Goal: Transaction & Acquisition: Purchase product/service

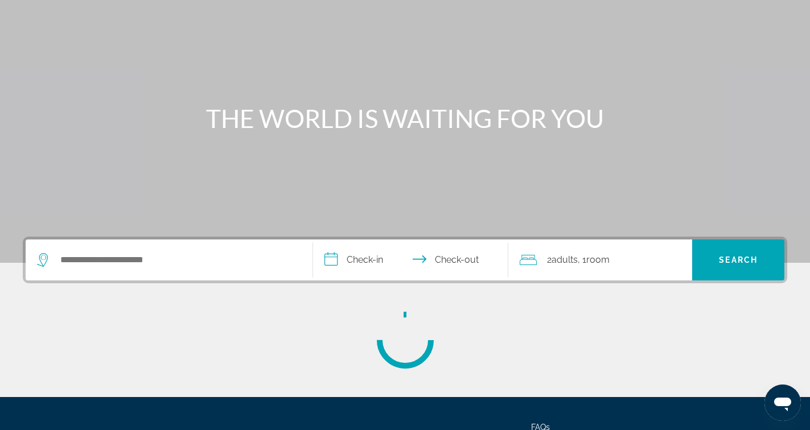
scroll to position [92, 0]
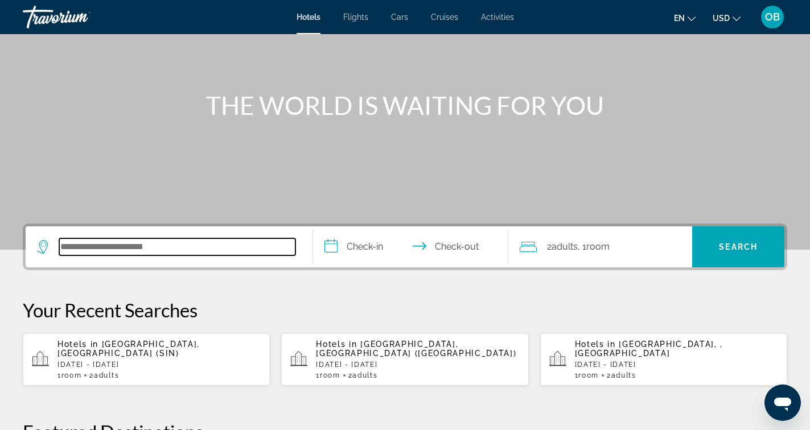
click at [170, 241] on input "Search hotel destination" at bounding box center [177, 247] width 236 height 17
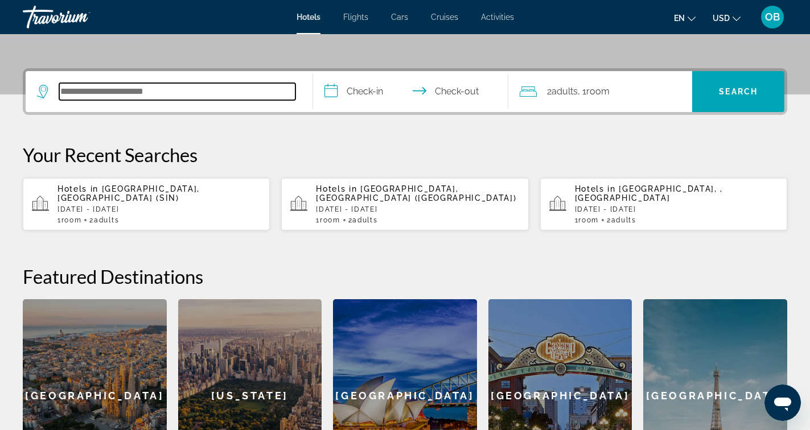
scroll to position [278, 0]
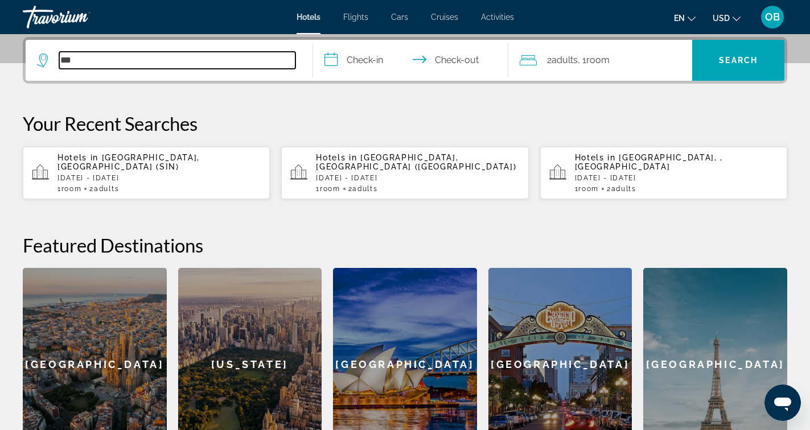
type input "***"
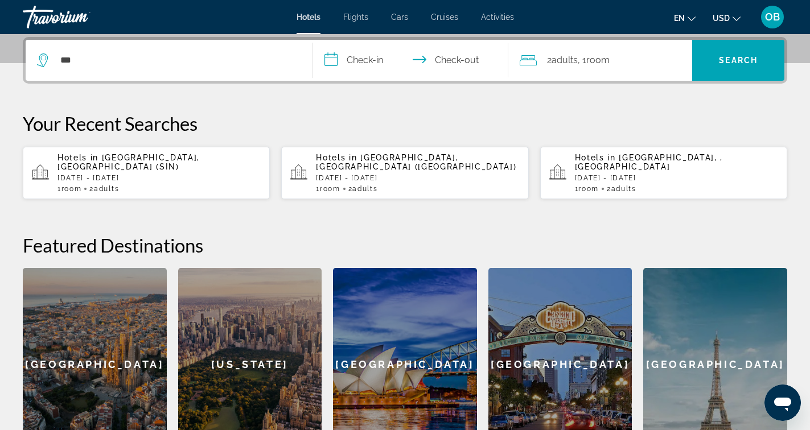
click at [89, 174] on div "Hotels in [GEOGRAPHIC_DATA], [GEOGRAPHIC_DATA] (SIN) [DATE] - [DATE] 1 Room roo…" at bounding box center [159, 173] width 203 height 40
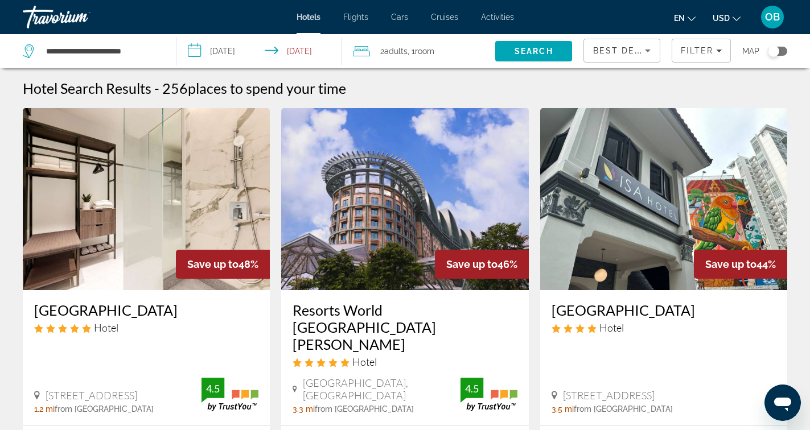
click at [785, 51] on div "Toggle map" at bounding box center [777, 51] width 19 height 9
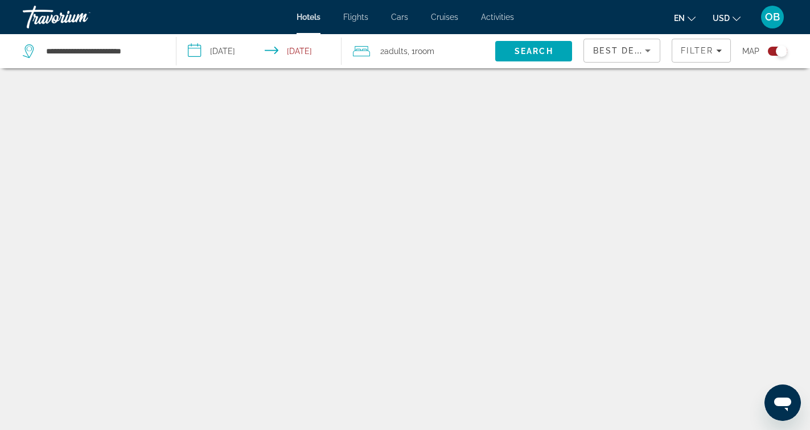
scroll to position [68, 0]
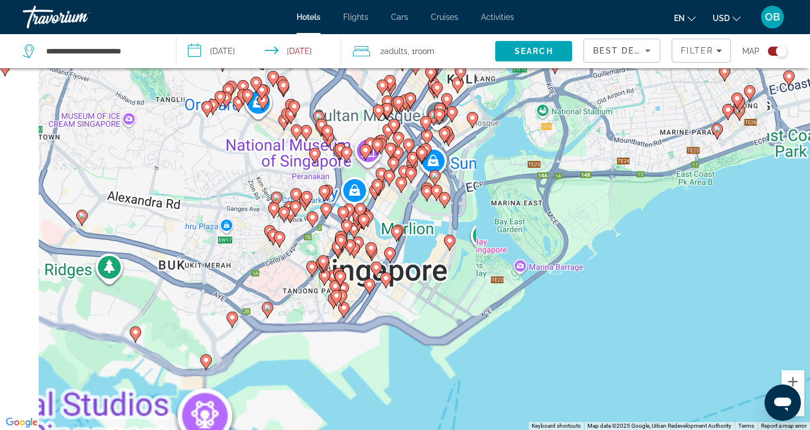
drag, startPoint x: 421, startPoint y: 295, endPoint x: 465, endPoint y: 125, distance: 175.1
click at [465, 125] on div "To activate drag with keyboard, press Alt + Enter. Once in keyboard drag state,…" at bounding box center [405, 215] width 810 height 430
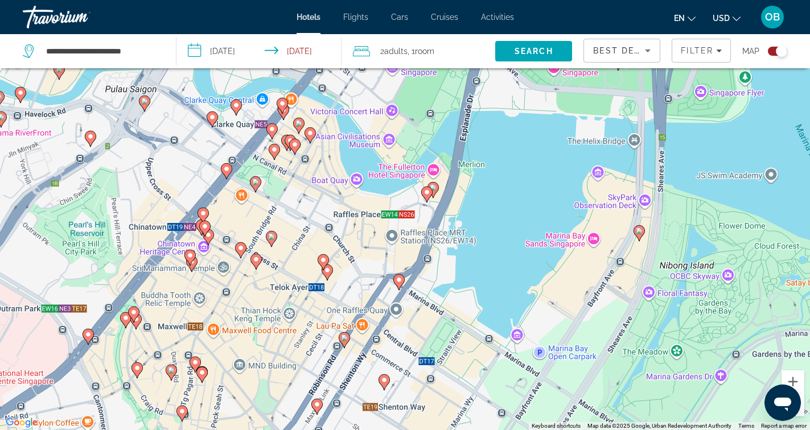
drag, startPoint x: 547, startPoint y: 254, endPoint x: 615, endPoint y: 101, distance: 167.5
click at [615, 101] on div "To activate drag with keyboard, press Alt + Enter. Once in keyboard drag state,…" at bounding box center [405, 215] width 810 height 430
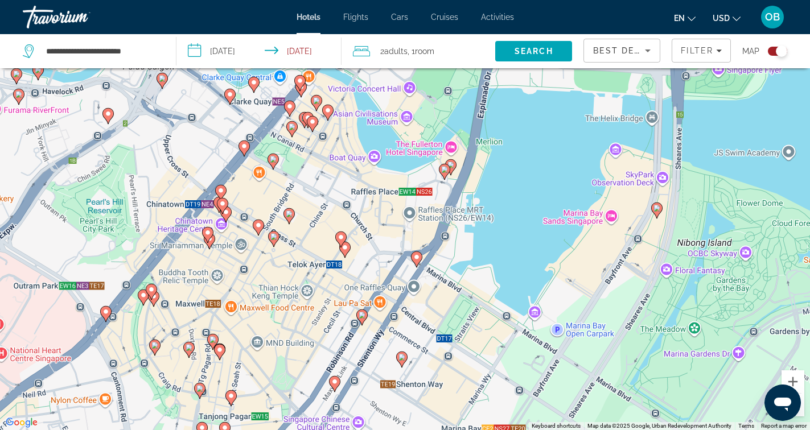
click at [414, 259] on image "Main content" at bounding box center [416, 257] width 7 height 7
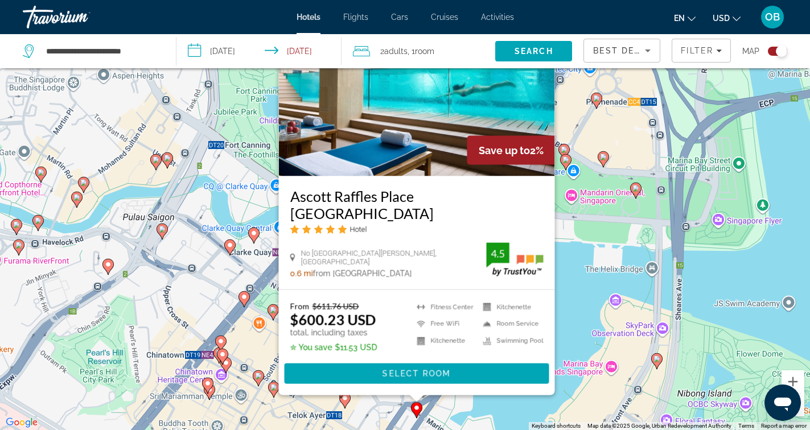
click at [598, 344] on div "To activate drag with keyboard, press Alt + Enter. Once in keyboard drag state,…" at bounding box center [405, 215] width 810 height 430
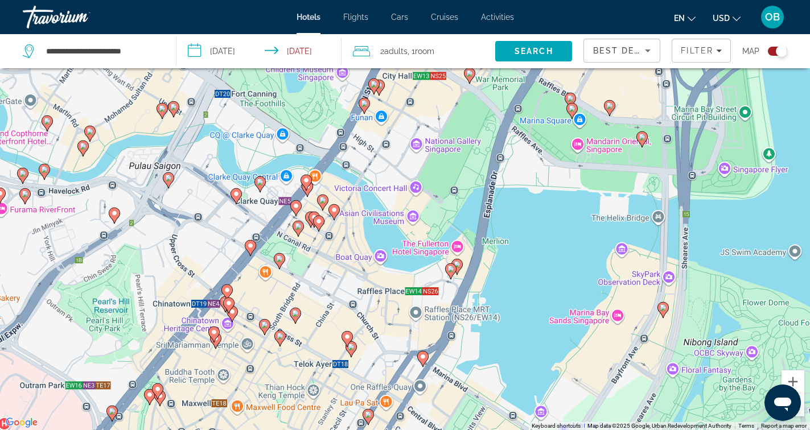
drag, startPoint x: 491, startPoint y: 361, endPoint x: 505, endPoint y: 259, distance: 103.3
click at [505, 259] on div "To activate drag with keyboard, press Alt + Enter. Once in keyboard drag state,…" at bounding box center [405, 215] width 810 height 430
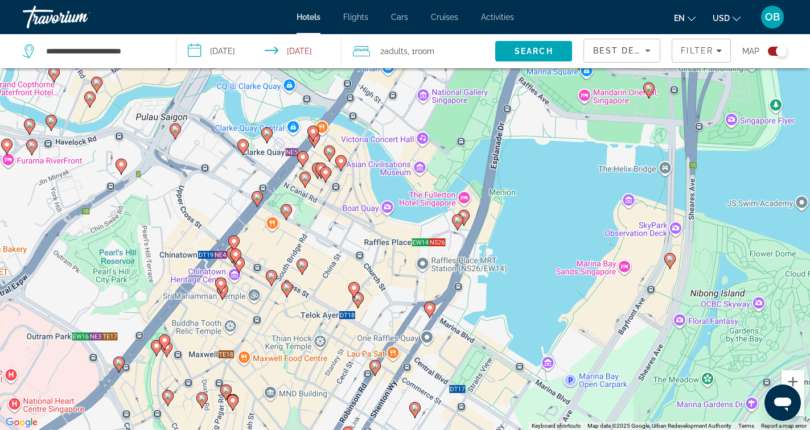
click at [467, 218] on icon "Main content" at bounding box center [463, 218] width 10 height 15
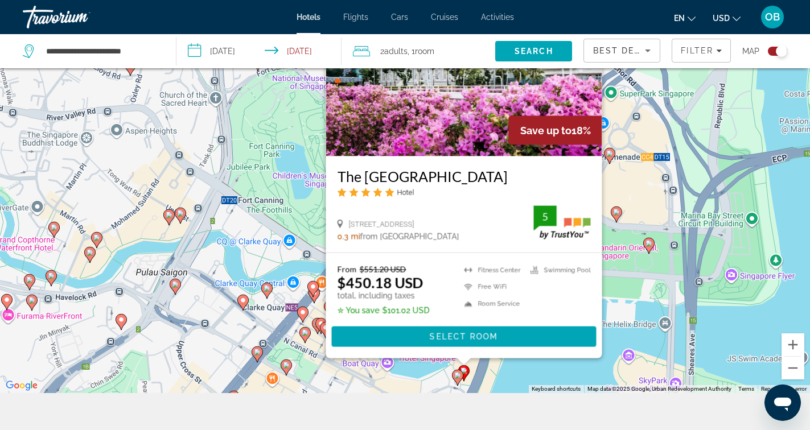
scroll to position [137, 0]
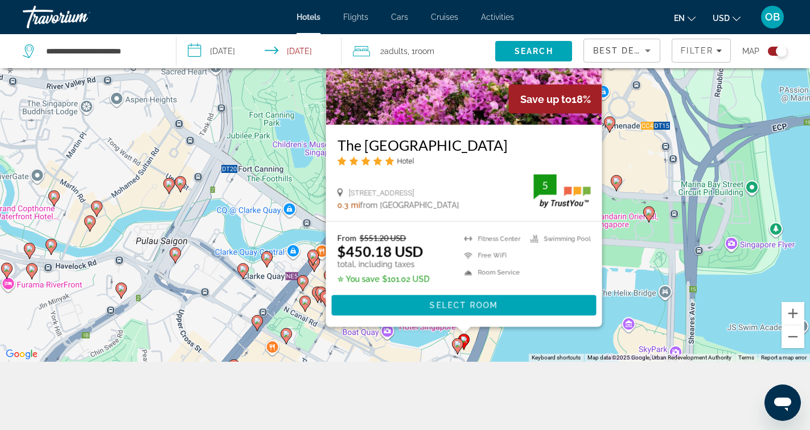
click at [493, 341] on div "To activate drag with keyboard, press Alt + Enter. Once in keyboard drag state,…" at bounding box center [405, 147] width 810 height 430
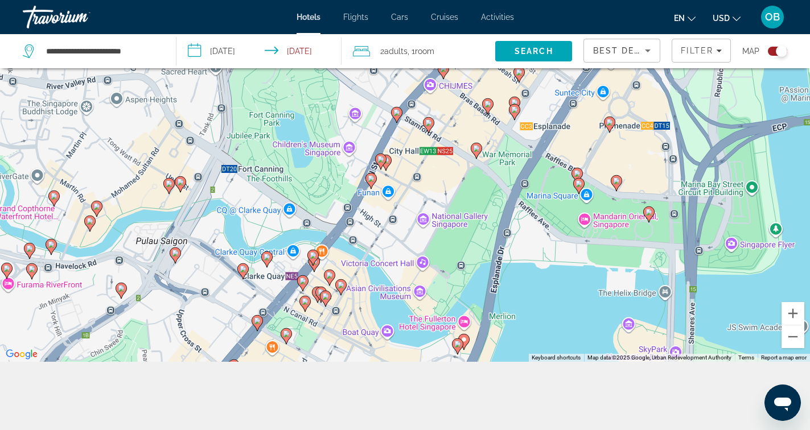
click at [457, 347] on image "Main content" at bounding box center [457, 344] width 7 height 7
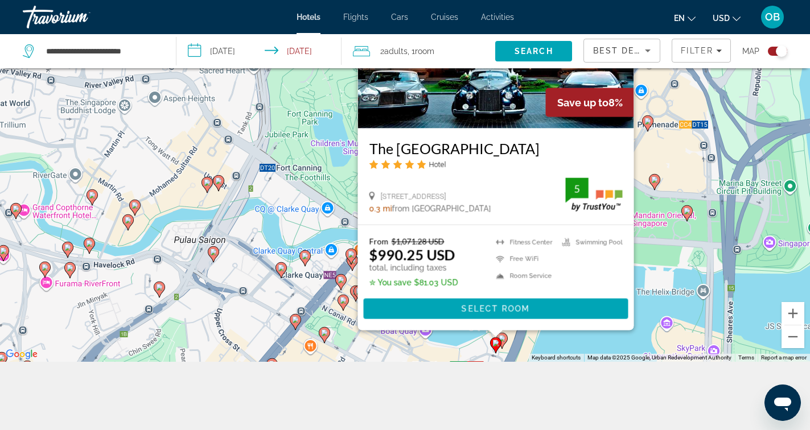
click at [520, 350] on div "To activate drag with keyboard, press Alt + Enter. Once in keyboard drag state,…" at bounding box center [405, 147] width 810 height 430
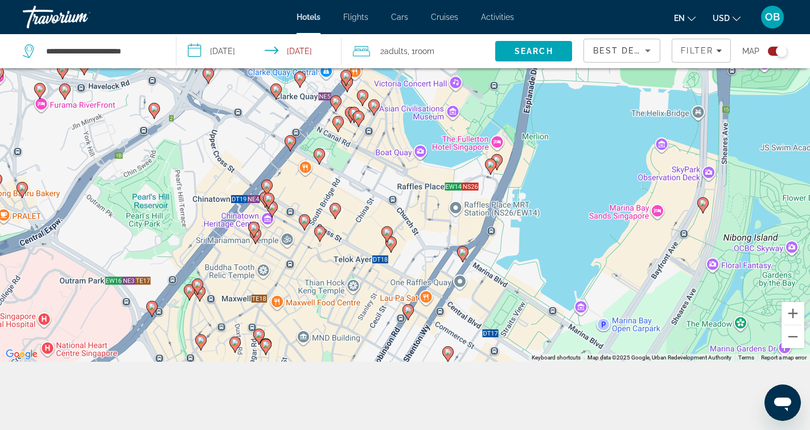
drag, startPoint x: 515, startPoint y: 306, endPoint x: 510, endPoint y: 121, distance: 185.1
click at [510, 121] on div "To activate drag with keyboard, press Alt + Enter. Once in keyboard drag state,…" at bounding box center [405, 147] width 810 height 430
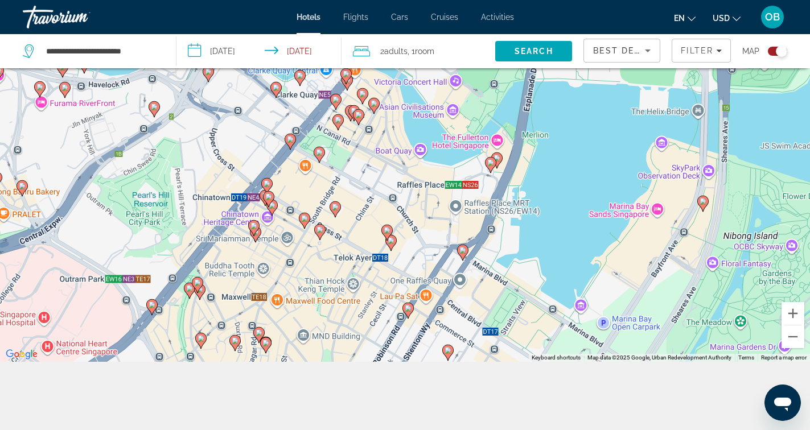
click at [406, 307] on image "Main content" at bounding box center [408, 308] width 7 height 7
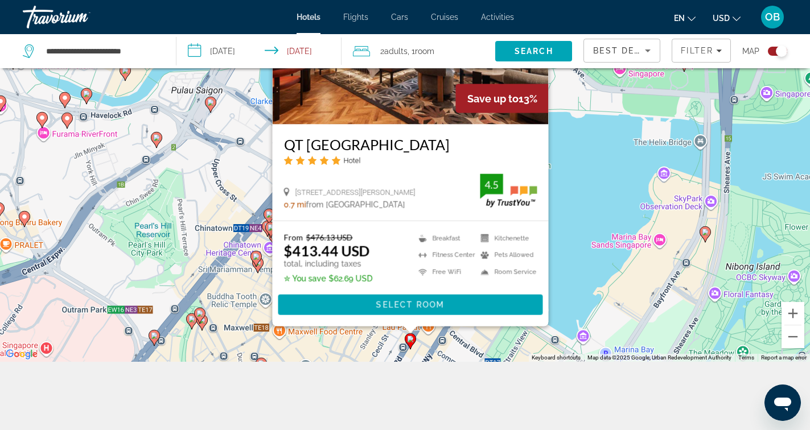
drag, startPoint x: 485, startPoint y: 194, endPoint x: 580, endPoint y: 225, distance: 100.1
click at [591, 274] on div "To activate drag with keyboard, press Alt + Enter. Once in keyboard drag state,…" at bounding box center [405, 147] width 810 height 430
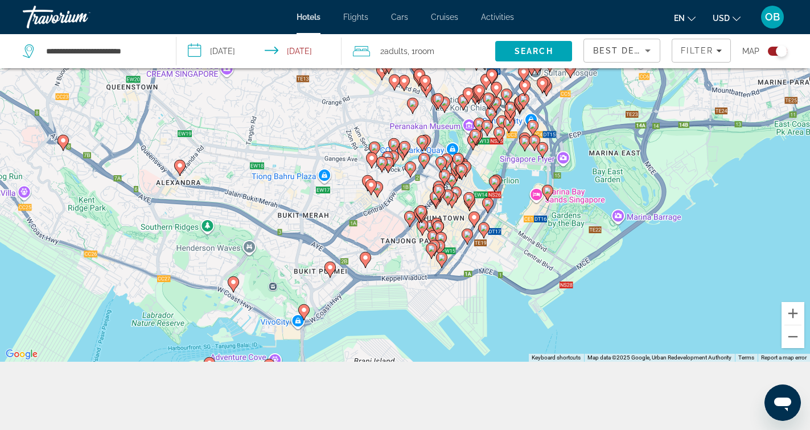
drag, startPoint x: 491, startPoint y: 298, endPoint x: 469, endPoint y: 214, distance: 86.6
click at [469, 214] on gmp-advanced-marker "Main content" at bounding box center [474, 219] width 11 height 17
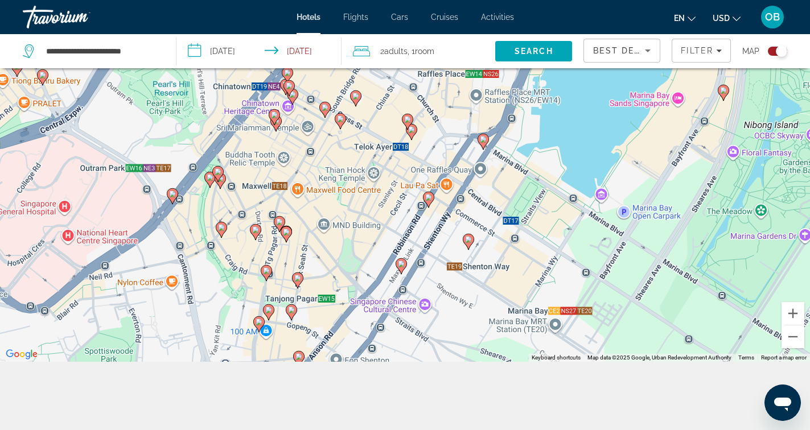
drag, startPoint x: 587, startPoint y: 196, endPoint x: 534, endPoint y: 103, distance: 107.1
click at [534, 103] on div "To activate drag with keyboard, press Alt + Enter. Once in keyboard drag state,…" at bounding box center [405, 147] width 810 height 430
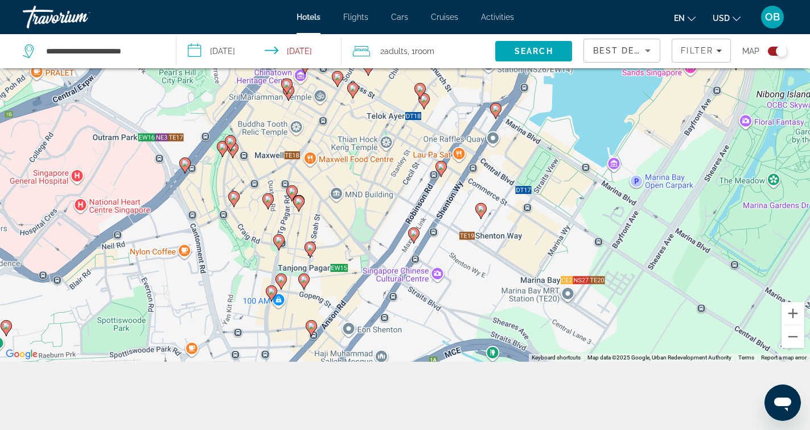
click at [482, 213] on icon "Main content" at bounding box center [480, 211] width 10 height 15
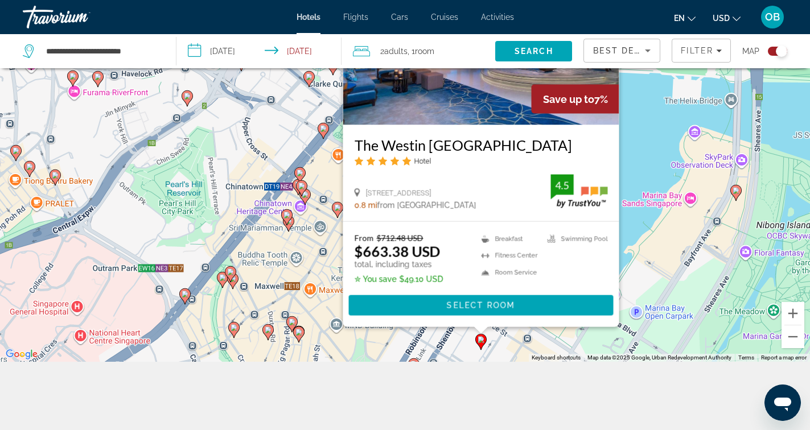
click at [400, 339] on div "To activate drag with keyboard, press Alt + Enter. Once in keyboard drag state,…" at bounding box center [405, 147] width 810 height 430
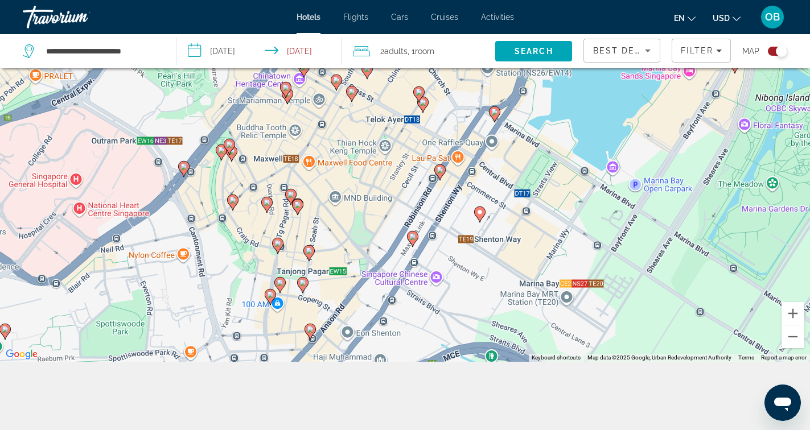
drag, startPoint x: 427, startPoint y: 342, endPoint x: 425, endPoint y: 212, distance: 129.8
click at [425, 211] on div "To activate drag with keyboard, press Alt + Enter. Once in keyboard drag state,…" at bounding box center [405, 147] width 810 height 430
click at [415, 236] on image "Main content" at bounding box center [412, 236] width 7 height 7
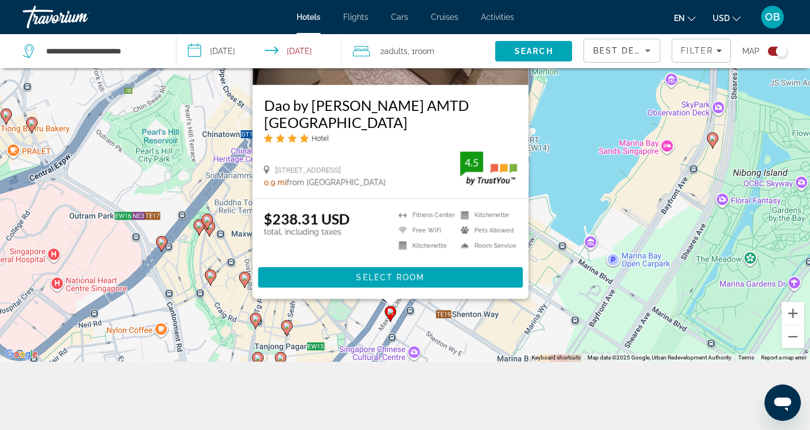
drag, startPoint x: 568, startPoint y: 177, endPoint x: 548, endPoint y: 137, distance: 44.8
click at [548, 137] on div "To activate drag with keyboard, press Alt + Enter. Once in keyboard drag state,…" at bounding box center [405, 147] width 810 height 430
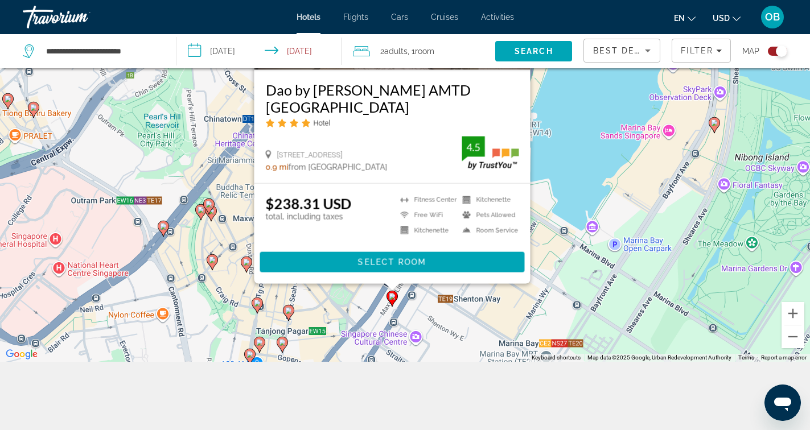
click at [445, 320] on div "To activate drag with keyboard, press Alt + Enter. Once in keyboard drag state,…" at bounding box center [405, 147] width 810 height 430
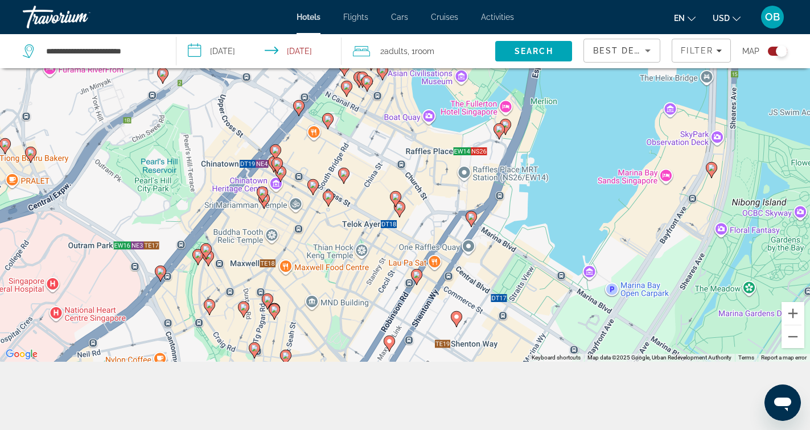
drag, startPoint x: 444, startPoint y: 224, endPoint x: 441, endPoint y: 271, distance: 46.8
click at [441, 272] on div "To activate drag with keyboard, press Alt + Enter. Once in keyboard drag state,…" at bounding box center [405, 147] width 810 height 430
click at [401, 208] on image "Main content" at bounding box center [399, 207] width 7 height 7
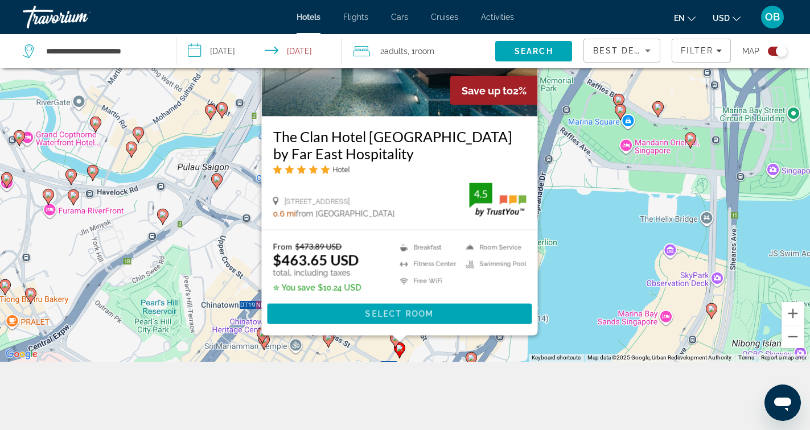
click at [557, 268] on div "To activate drag with keyboard, press Alt + Enter. Once in keyboard drag state,…" at bounding box center [405, 147] width 810 height 430
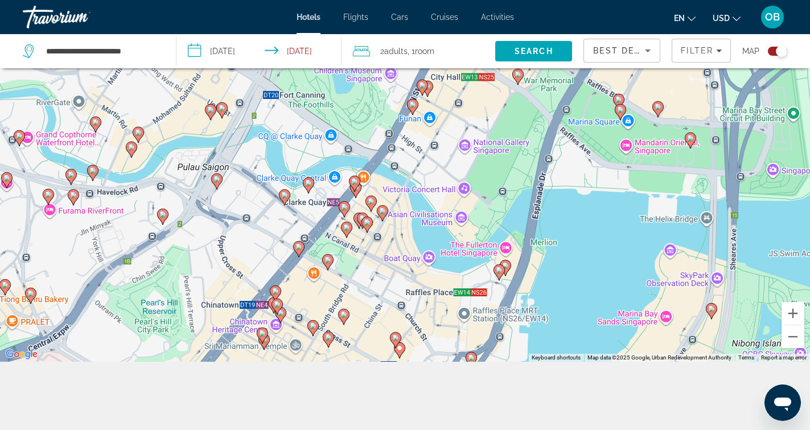
click at [393, 341] on image "Main content" at bounding box center [395, 338] width 7 height 7
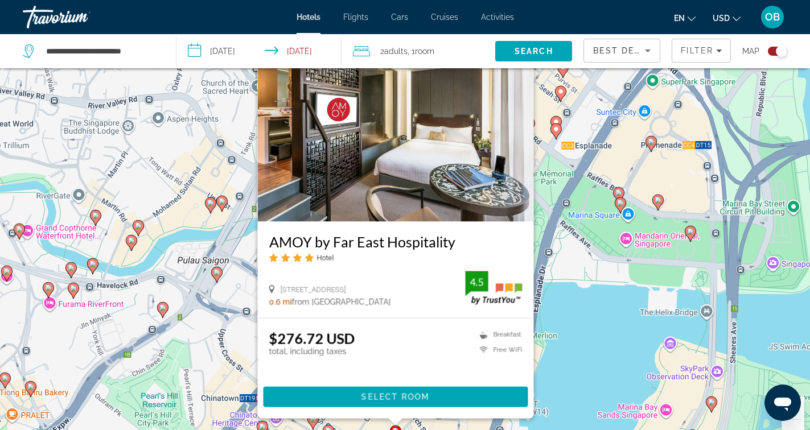
scroll to position [0, 0]
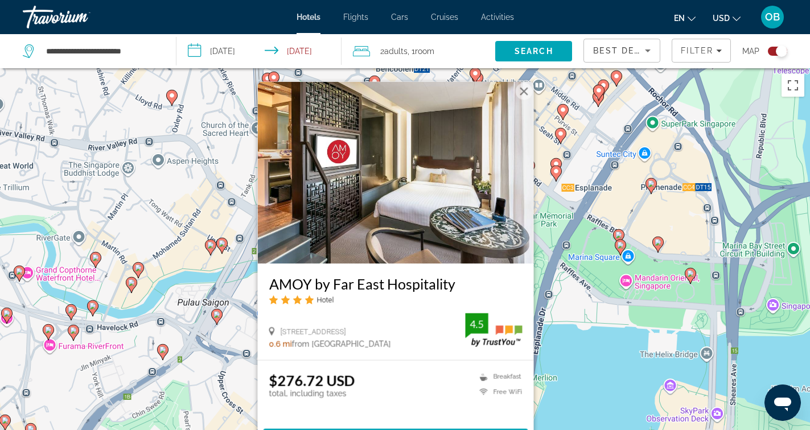
click at [528, 82] on img "Main content" at bounding box center [395, 173] width 276 height 182
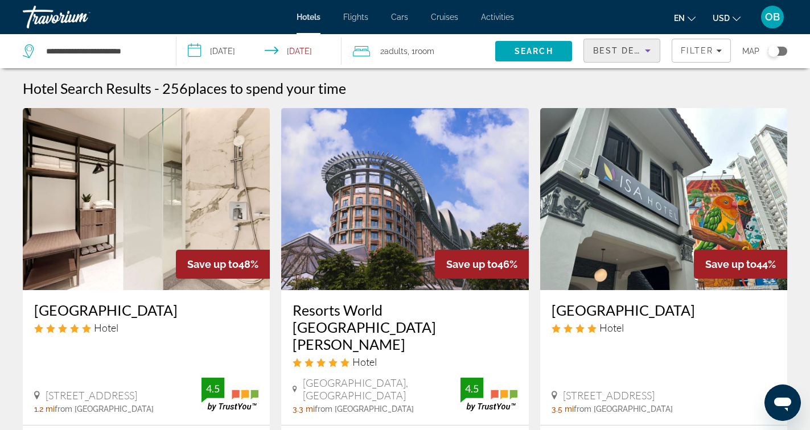
click at [642, 50] on icon "Sort by" at bounding box center [648, 51] width 14 height 14
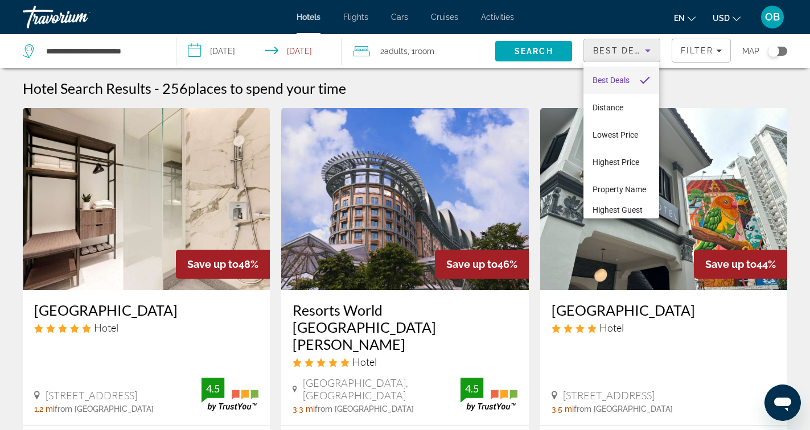
click at [642, 50] on div at bounding box center [405, 215] width 810 height 430
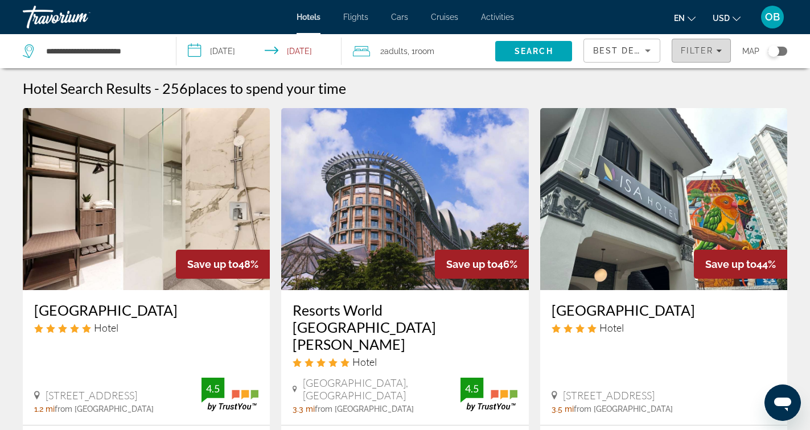
click at [715, 51] on div "Filter" at bounding box center [701, 50] width 41 height 9
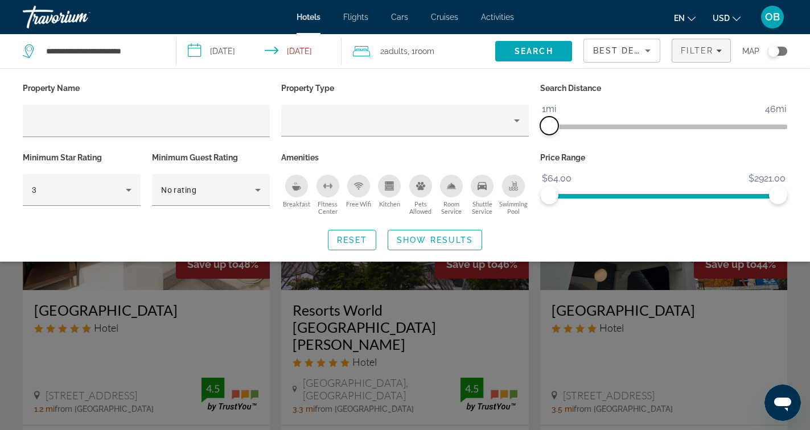
drag, startPoint x: 692, startPoint y: 128, endPoint x: 551, endPoint y: 129, distance: 141.2
click at [551, 129] on span "ngx-slider" at bounding box center [549, 126] width 18 height 18
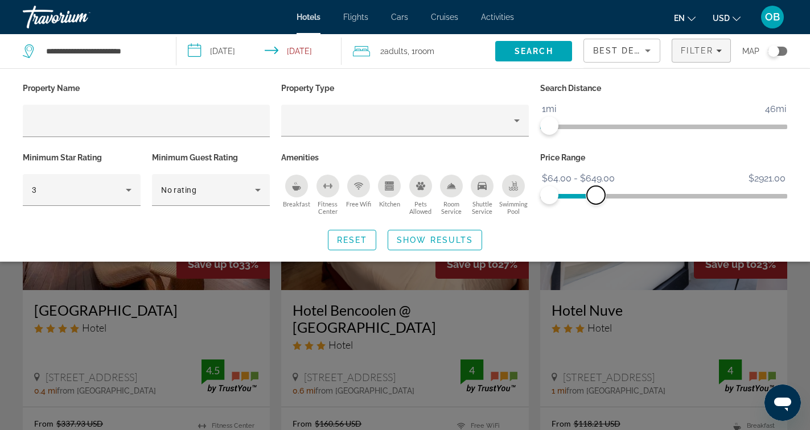
drag, startPoint x: 776, startPoint y: 191, endPoint x: 596, endPoint y: 198, distance: 179.5
click at [596, 198] on span "ngx-slider-max" at bounding box center [596, 195] width 18 height 18
click at [466, 234] on span "Search widget" at bounding box center [434, 240] width 93 height 27
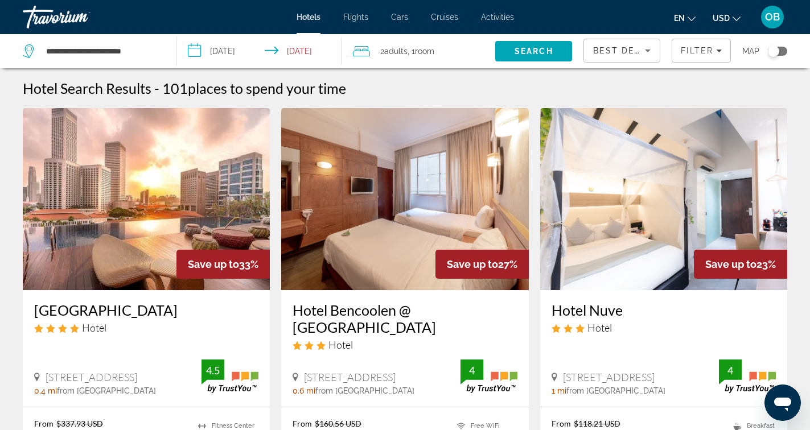
click at [785, 52] on div "Toggle map" at bounding box center [777, 51] width 19 height 9
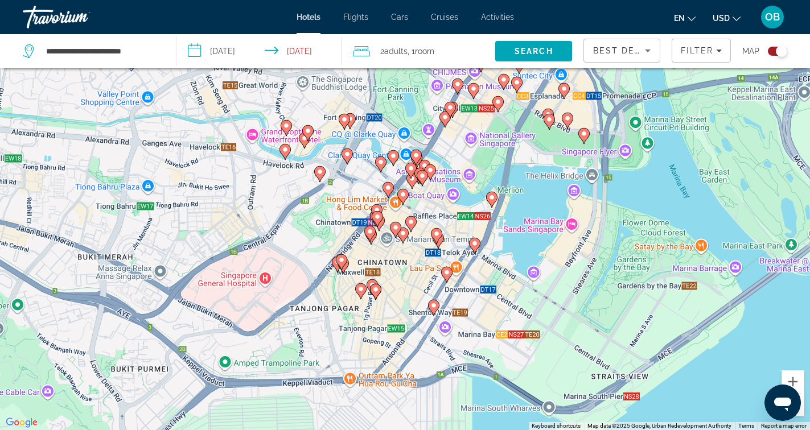
drag, startPoint x: 453, startPoint y: 286, endPoint x: 488, endPoint y: 200, distance: 93.3
click at [488, 200] on gmp-advanced-marker "Main content" at bounding box center [491, 199] width 11 height 17
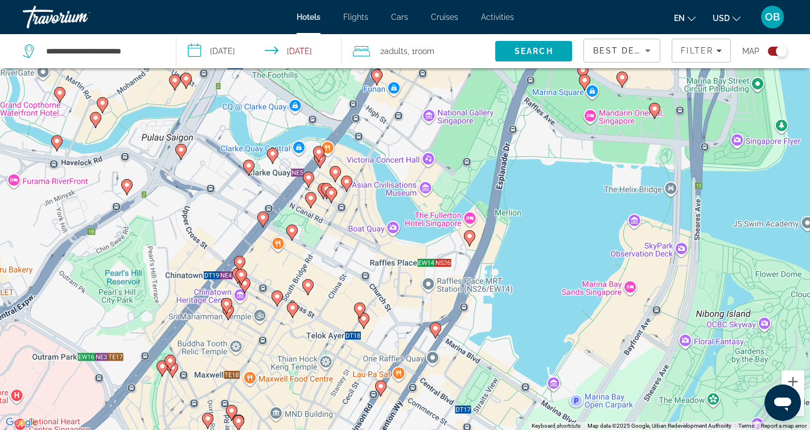
click at [470, 241] on icon "Main content" at bounding box center [469, 238] width 10 height 15
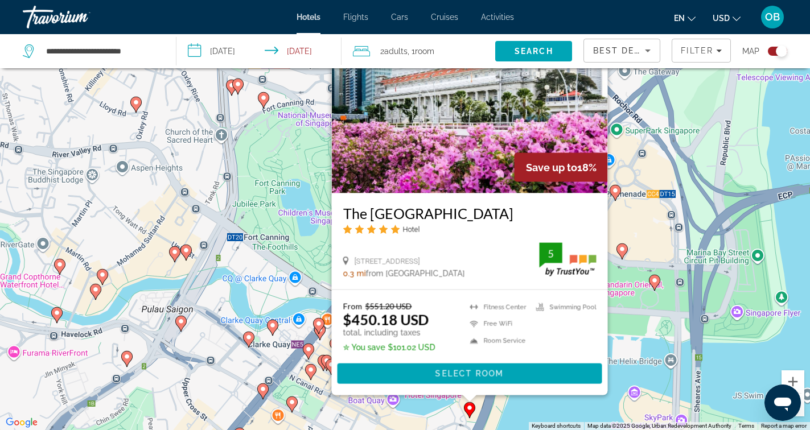
click at [635, 333] on div "To activate drag with keyboard, press Alt + Enter. Once in keyboard drag state,…" at bounding box center [405, 215] width 810 height 430
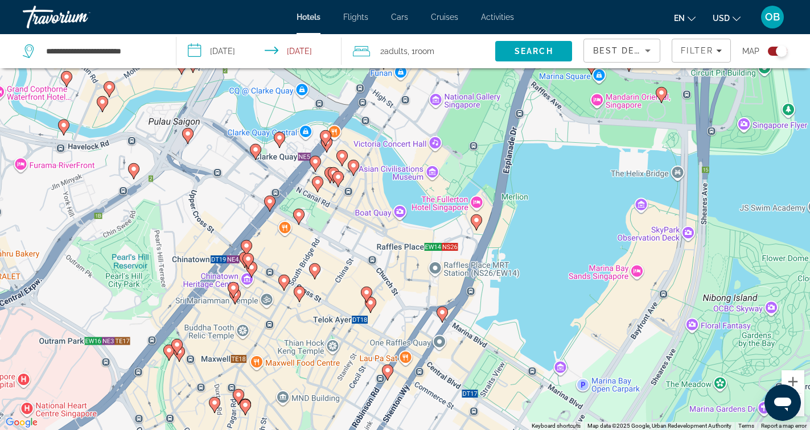
drag, startPoint x: 634, startPoint y: 330, endPoint x: 642, endPoint y: 108, distance: 222.2
click at [642, 108] on div "To activate drag with keyboard, press Alt + Enter. Once in keyboard drag state,…" at bounding box center [405, 215] width 810 height 430
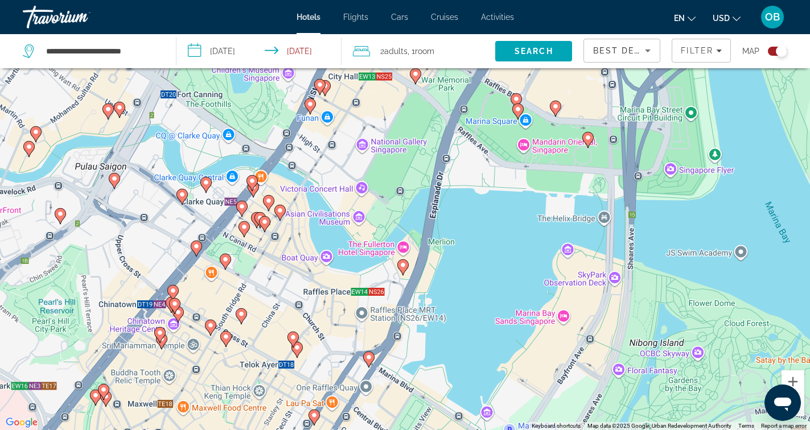
drag, startPoint x: 444, startPoint y: 183, endPoint x: 369, endPoint y: 260, distance: 107.5
click at [370, 260] on div "To activate drag with keyboard, press Alt + Enter. Once in keyboard drag state,…" at bounding box center [405, 215] width 810 height 430
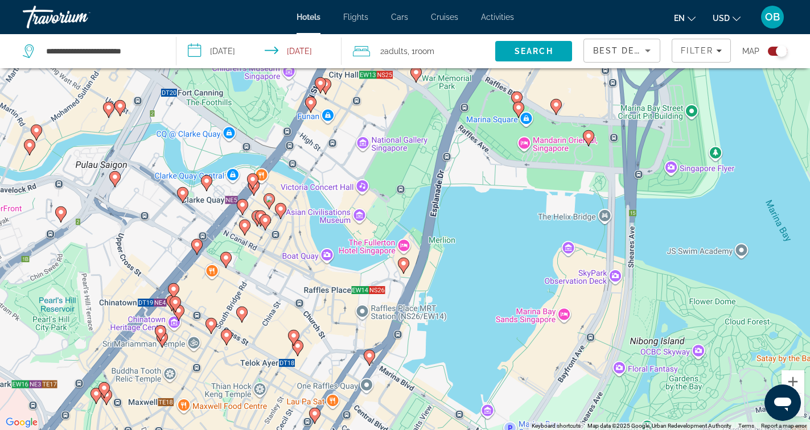
click at [585, 140] on icon "Main content" at bounding box center [588, 138] width 10 height 15
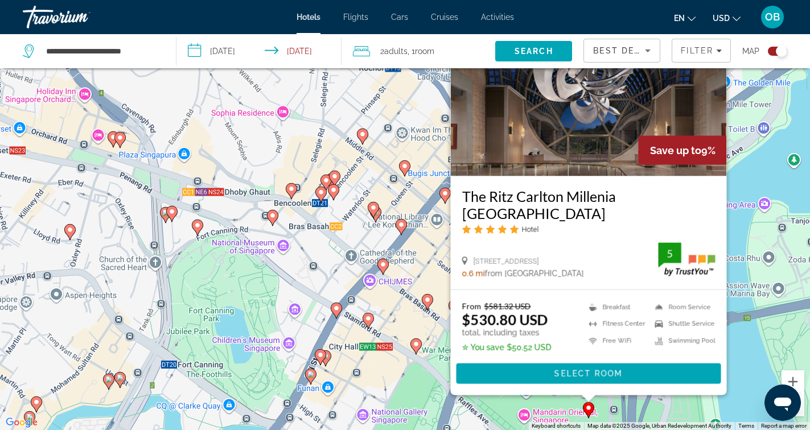
click at [468, 420] on div "To activate drag with keyboard, press Alt + Enter. Once in keyboard drag state,…" at bounding box center [405, 215] width 810 height 430
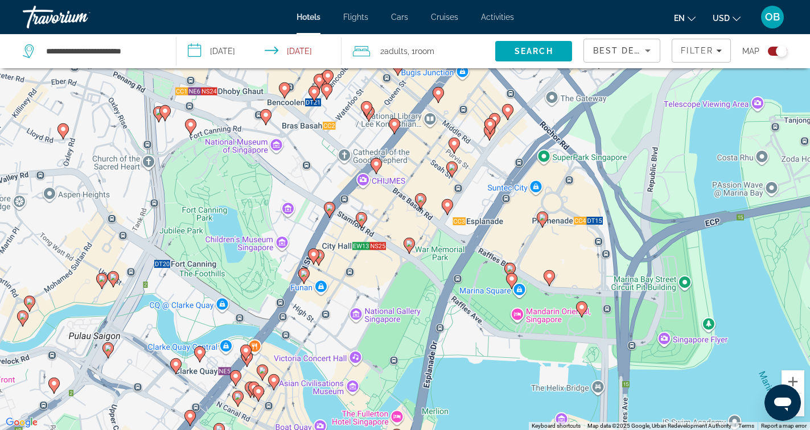
drag, startPoint x: 544, startPoint y: 399, endPoint x: 535, endPoint y: 264, distance: 135.8
click at [535, 264] on div "To activate drag with keyboard, press Alt + Enter. Once in keyboard drag state,…" at bounding box center [405, 215] width 810 height 430
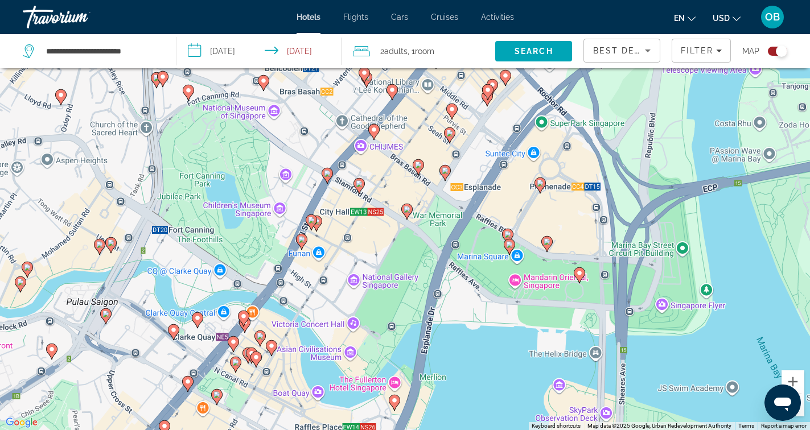
click at [552, 247] on div "To activate drag with keyboard, press Alt + Enter. Once in keyboard drag state,…" at bounding box center [405, 215] width 810 height 430
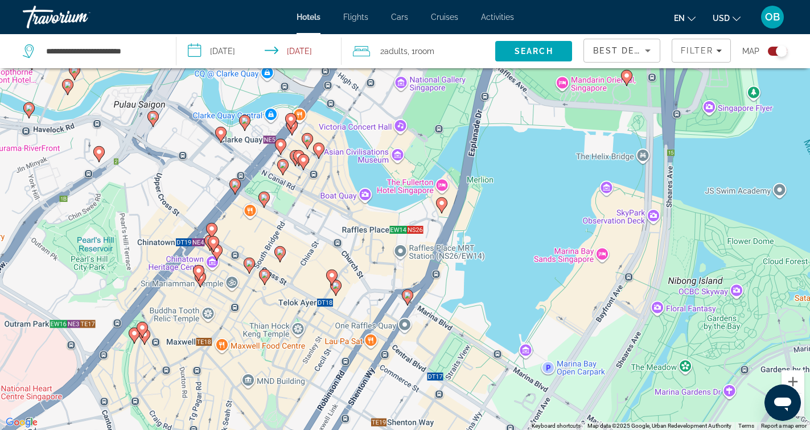
drag, startPoint x: 507, startPoint y: 318, endPoint x: 553, endPoint y: 118, distance: 205.1
click at [553, 118] on div "To activate drag with keyboard, press Alt + Enter. Once in keyboard drag state,…" at bounding box center [405, 215] width 810 height 430
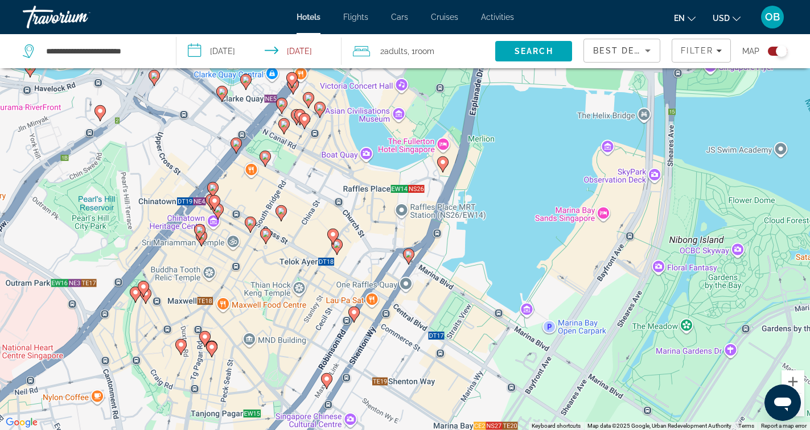
drag, startPoint x: 466, startPoint y: 320, endPoint x: 470, endPoint y: 277, distance: 43.4
click at [470, 277] on div "To activate drag with keyboard, press Alt + Enter. Once in keyboard drag state,…" at bounding box center [405, 215] width 810 height 430
click at [371, 343] on div "To activate drag with keyboard, press Alt + Enter. Once in keyboard drag state,…" at bounding box center [405, 215] width 810 height 430
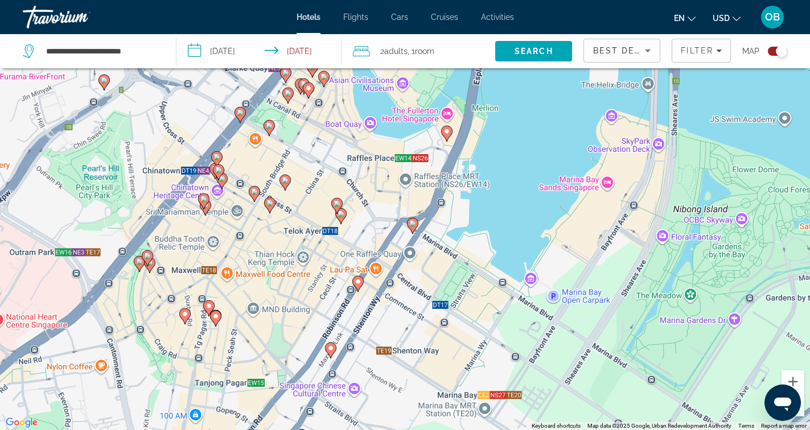
drag, startPoint x: 371, startPoint y: 343, endPoint x: 374, endPoint y: 311, distance: 32.1
click at [374, 311] on div "To activate drag with keyboard, press Alt + Enter. Once in keyboard drag state,…" at bounding box center [405, 215] width 810 height 430
click at [446, 133] on image "Main content" at bounding box center [447, 131] width 7 height 7
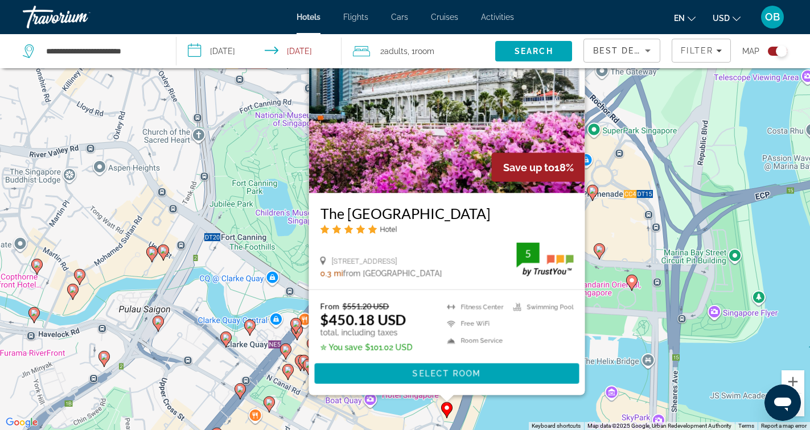
click at [634, 316] on div "To activate drag with keyboard, press Alt + Enter. Once in keyboard drag state,…" at bounding box center [405, 215] width 810 height 430
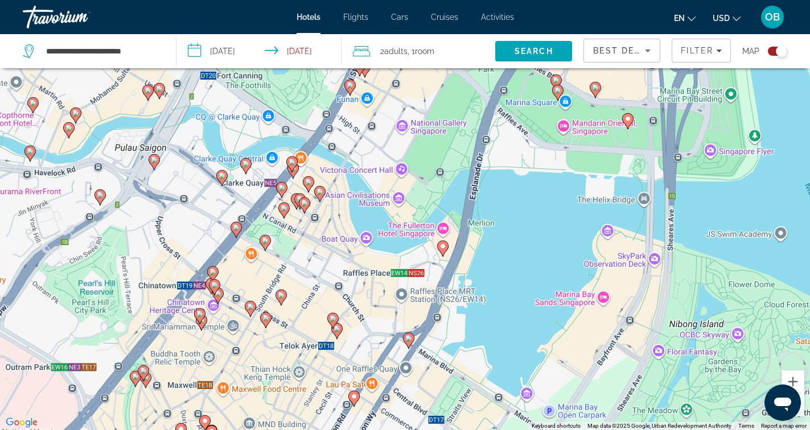
drag, startPoint x: 464, startPoint y: 371, endPoint x: 460, endPoint y: 207, distance: 163.5
click at [460, 207] on div "To activate drag with keyboard, press Alt + Enter. Once in keyboard drag state,…" at bounding box center [405, 215] width 810 height 430
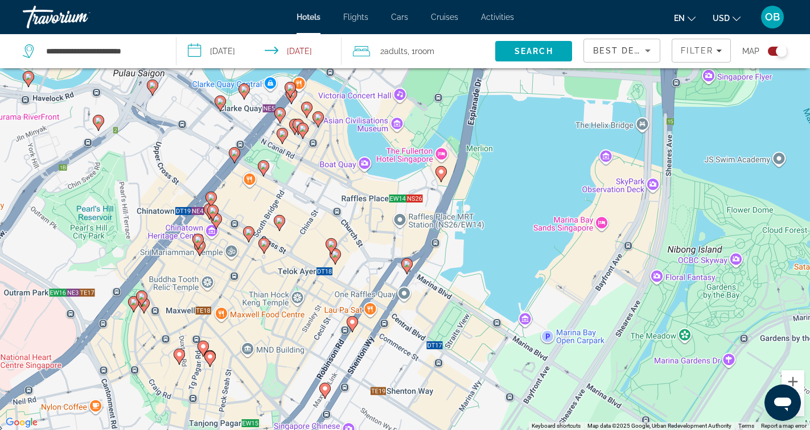
drag, startPoint x: 425, startPoint y: 322, endPoint x: 424, endPoint y: 244, distance: 78.6
click at [424, 244] on div "To activate drag with keyboard, press Alt + Enter. Once in keyboard drag state,…" at bounding box center [405, 215] width 810 height 430
click at [407, 269] on icon "Main content" at bounding box center [406, 266] width 10 height 15
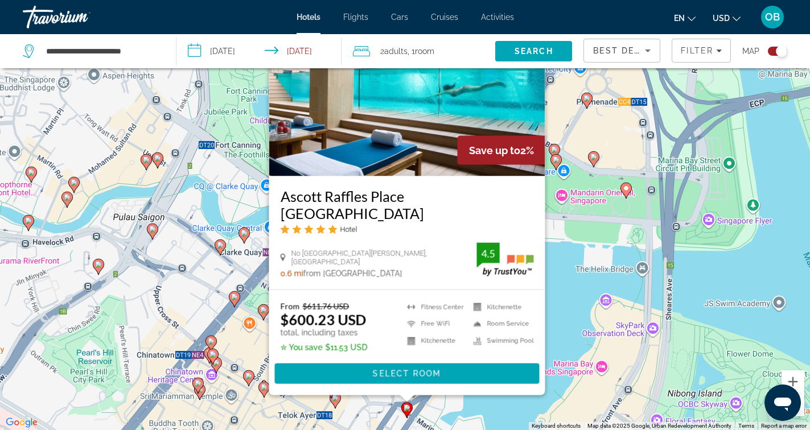
click at [581, 298] on div "To activate drag with keyboard, press Alt + Enter. Once in keyboard drag state,…" at bounding box center [405, 215] width 810 height 430
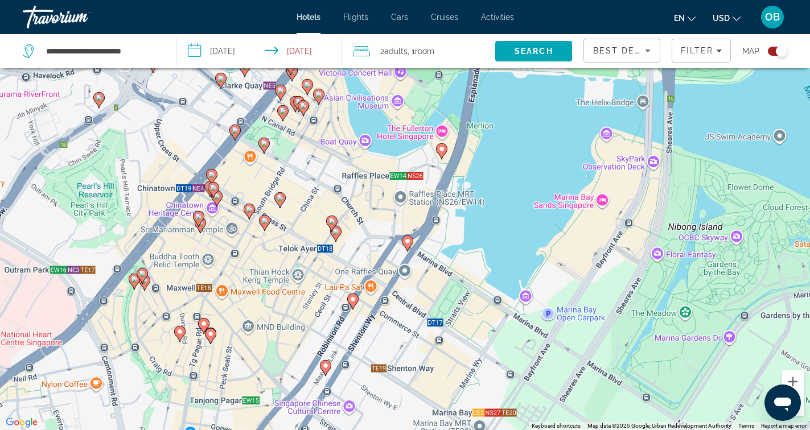
drag, startPoint x: 469, startPoint y: 360, endPoint x: 469, endPoint y: 192, distance: 168.6
click at [469, 192] on div "To activate drag with keyboard, press Alt + Enter. Once in keyboard drag state,…" at bounding box center [405, 215] width 810 height 430
click at [355, 305] on gmp-advanced-marker "Main content" at bounding box center [352, 301] width 11 height 17
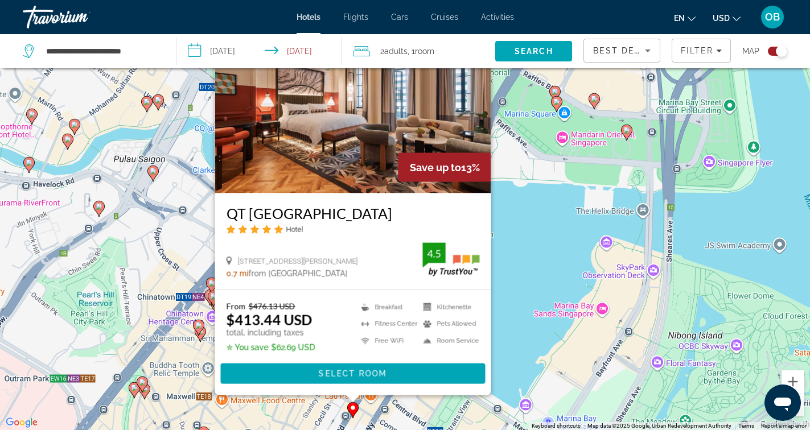
click at [528, 306] on div "To activate drag with keyboard, press Alt + Enter. Once in keyboard drag state,…" at bounding box center [405, 215] width 810 height 430
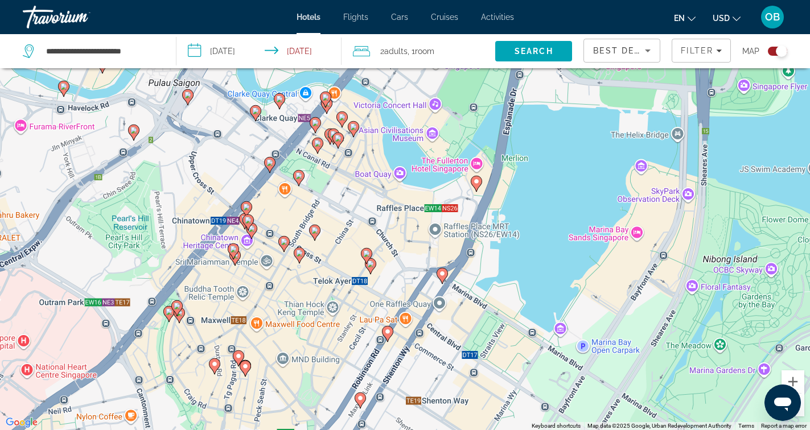
drag, startPoint x: 407, startPoint y: 378, endPoint x: 442, endPoint y: 296, distance: 88.8
click at [442, 297] on div "To activate drag with keyboard, press Alt + Enter. Once in keyboard drag state,…" at bounding box center [405, 215] width 810 height 430
click at [371, 266] on image "Main content" at bounding box center [371, 264] width 7 height 7
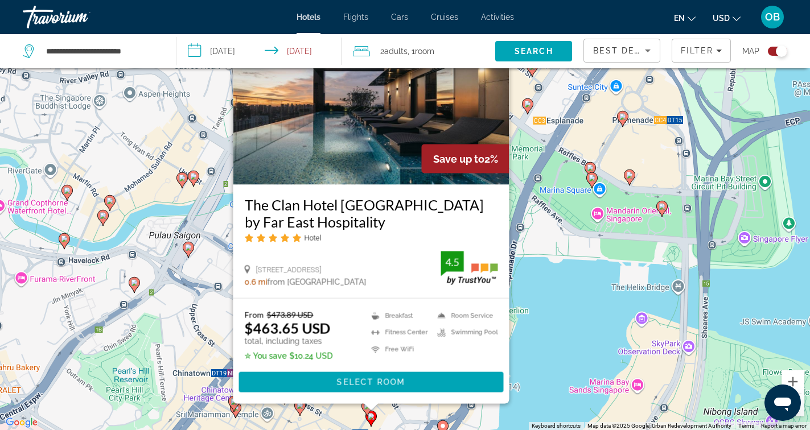
click at [548, 348] on div "To activate drag with keyboard, press Alt + Enter. Once in keyboard drag state,…" at bounding box center [405, 215] width 810 height 430
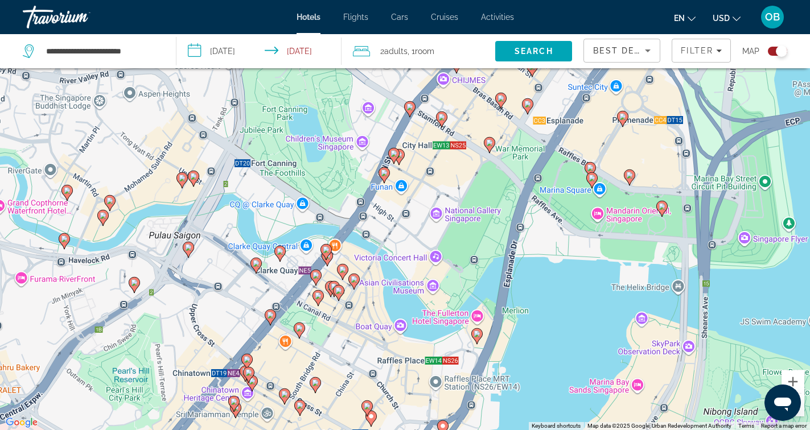
click at [368, 404] on image "Main content" at bounding box center [367, 406] width 7 height 7
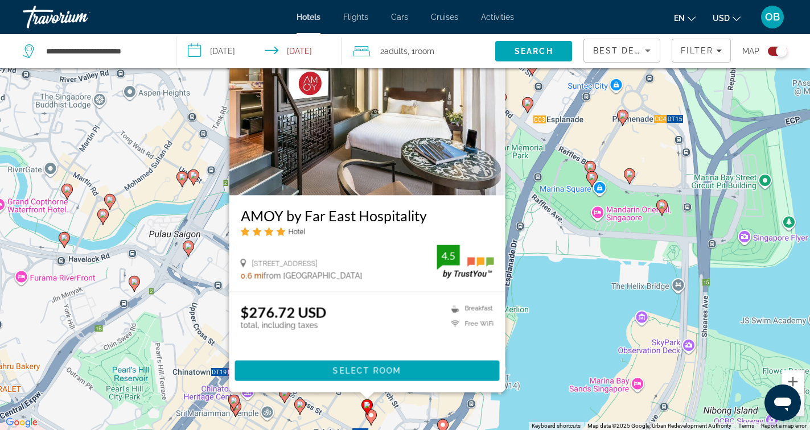
click at [433, 403] on div "To activate drag with keyboard, press Alt + Enter. Once in keyboard drag state,…" at bounding box center [405, 215] width 810 height 430
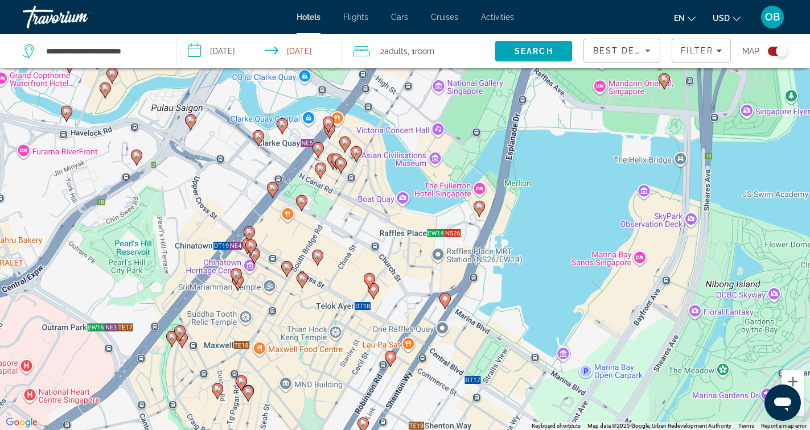
drag, startPoint x: 431, startPoint y: 408, endPoint x: 433, endPoint y: 280, distance: 127.6
click at [433, 280] on div "To activate drag with keyboard, press Alt + Enter. Once in keyboard drag state,…" at bounding box center [405, 215] width 810 height 430
click at [372, 279] on image "Main content" at bounding box center [369, 279] width 7 height 7
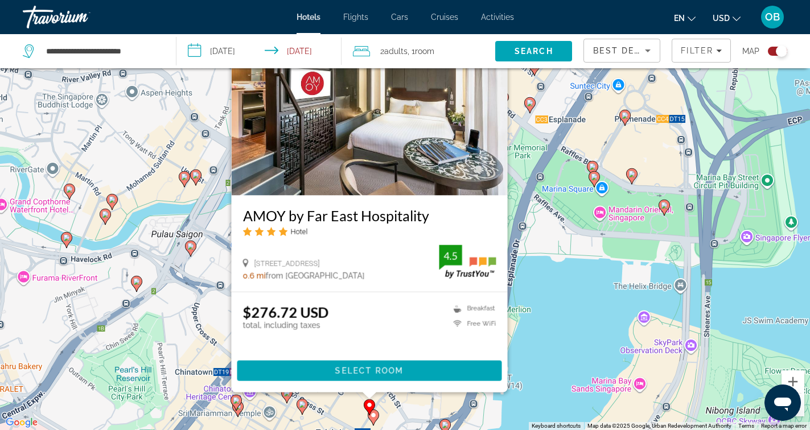
click at [210, 249] on div "To activate drag with keyboard, press Alt + Enter. Once in keyboard drag state,…" at bounding box center [405, 215] width 810 height 430
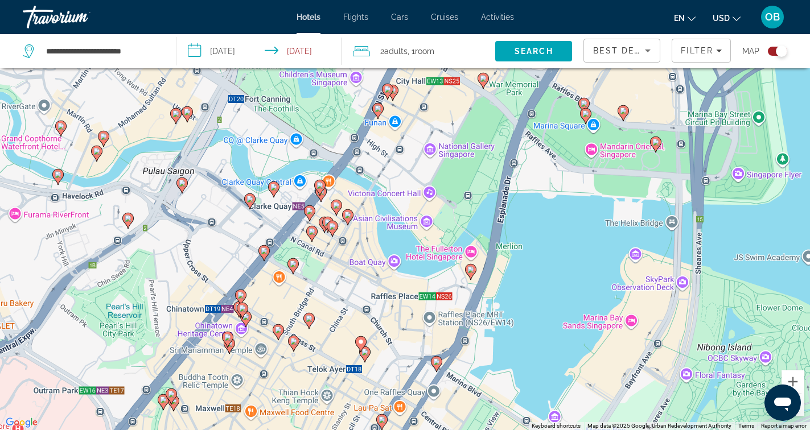
drag, startPoint x: 374, startPoint y: 307, endPoint x: 365, endPoint y: 240, distance: 67.8
click at [365, 240] on div "To activate drag with keyboard, press Alt + Enter. Once in keyboard drag state,…" at bounding box center [405, 215] width 810 height 430
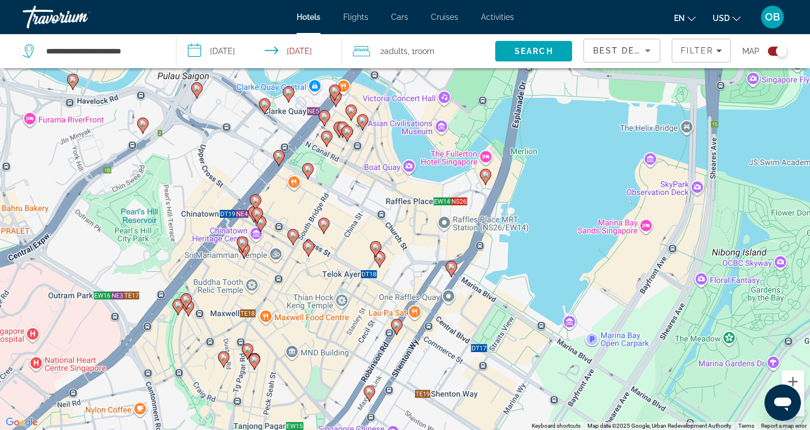
drag, startPoint x: 376, startPoint y: 378, endPoint x: 391, endPoint y: 283, distance: 95.8
click at [391, 283] on div "To activate drag with keyboard, press Alt + Enter. Once in keyboard drag state,…" at bounding box center [405, 215] width 810 height 430
click at [396, 329] on icon "Main content" at bounding box center [396, 328] width 10 height 15
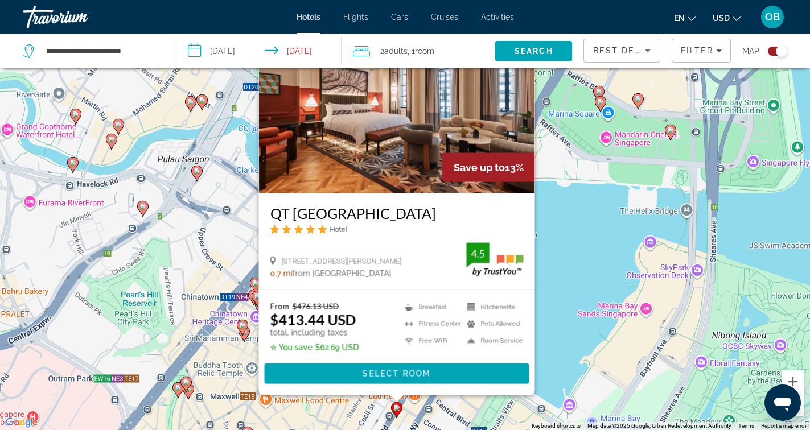
click at [553, 306] on div "To activate drag with keyboard, press Alt + Enter. Once in keyboard drag state,…" at bounding box center [405, 215] width 810 height 430
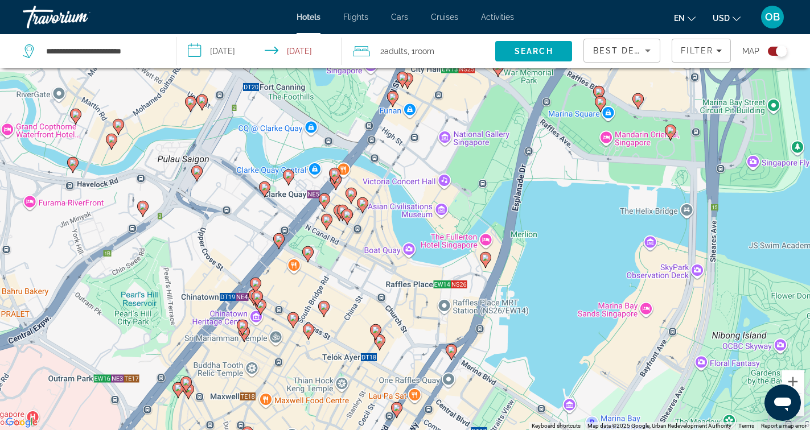
click at [372, 331] on image "Main content" at bounding box center [375, 330] width 7 height 7
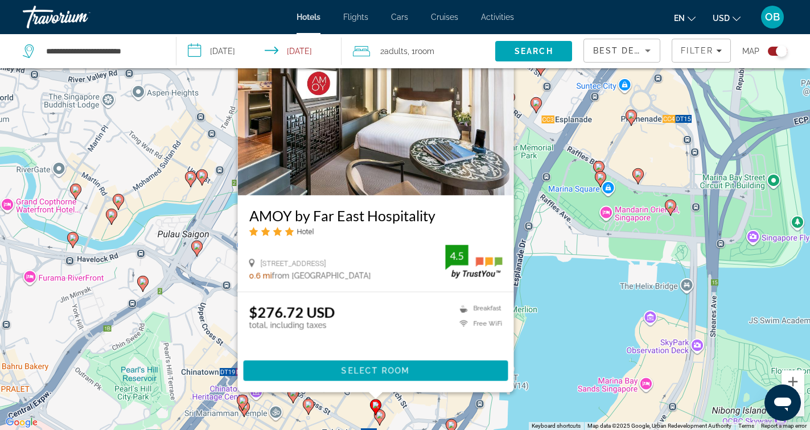
click at [538, 320] on div "To activate drag with keyboard, press Alt + Enter. Once in keyboard drag state,…" at bounding box center [405, 215] width 810 height 430
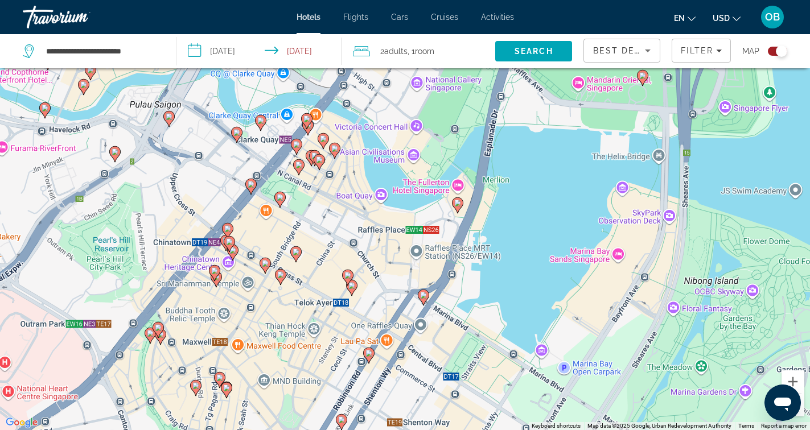
drag, startPoint x: 435, startPoint y: 304, endPoint x: 406, endPoint y: 167, distance: 140.3
click at [406, 167] on div "To activate drag with keyboard, press Alt + Enter. Once in keyboard drag state,…" at bounding box center [405, 215] width 810 height 430
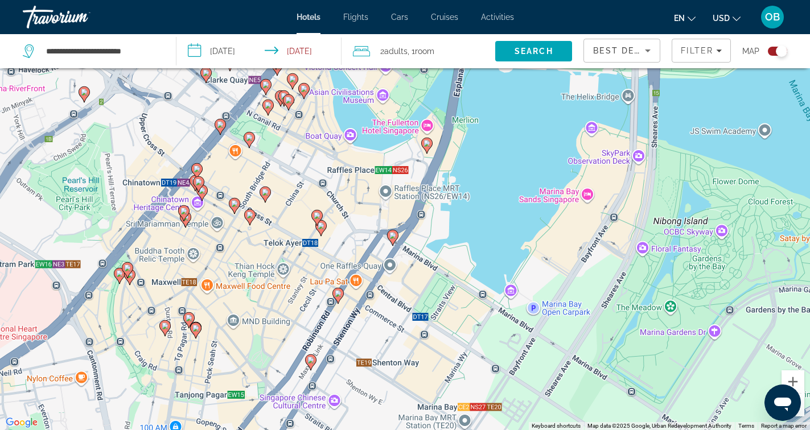
drag, startPoint x: 469, startPoint y: 240, endPoint x: 438, endPoint y: 181, distance: 66.7
click at [438, 181] on div "To activate drag with keyboard, press Alt + Enter. Once in keyboard drag state,…" at bounding box center [405, 215] width 810 height 430
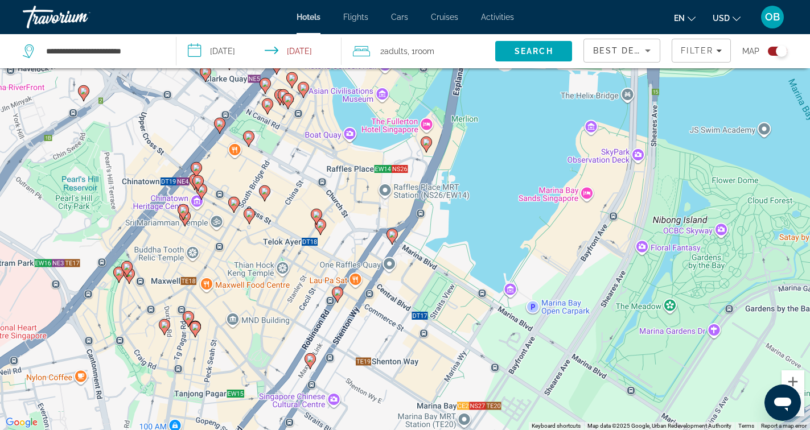
click at [425, 147] on icon "Main content" at bounding box center [426, 144] width 10 height 15
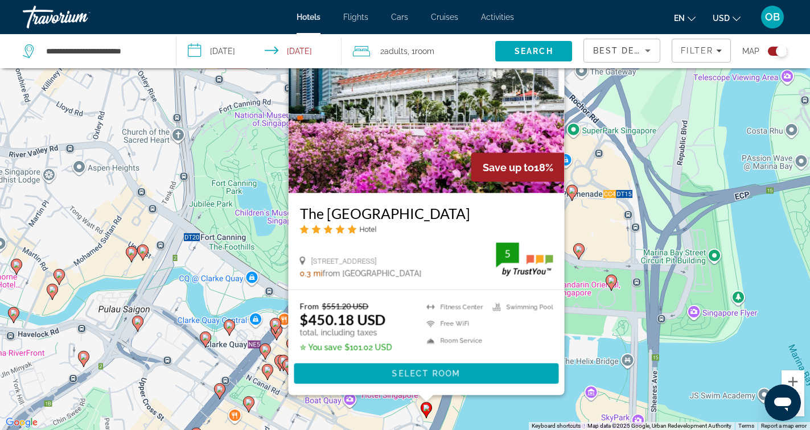
click at [592, 371] on div "To activate drag with keyboard, press Alt + Enter. Once in keyboard drag state,…" at bounding box center [405, 215] width 810 height 430
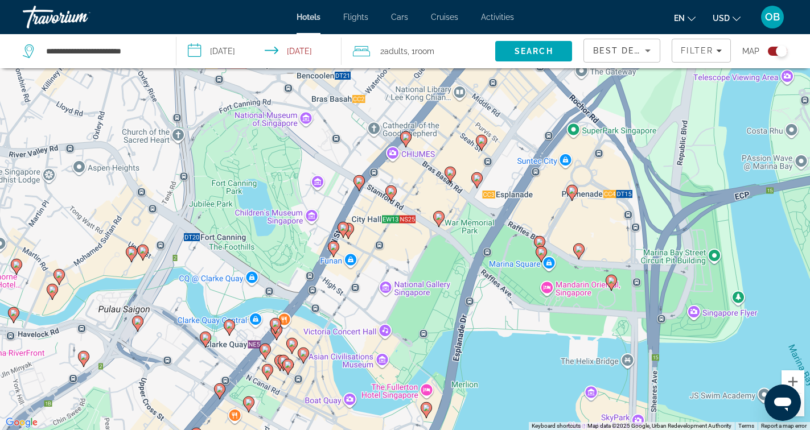
click at [612, 287] on icon "Main content" at bounding box center [611, 283] width 10 height 15
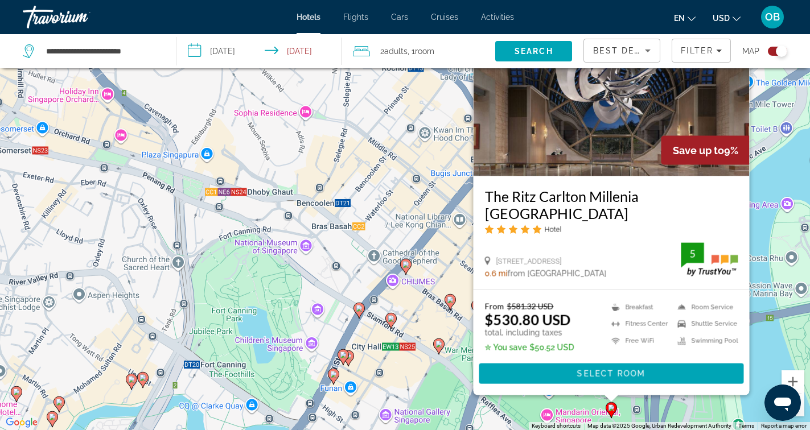
click at [551, 407] on div "To activate drag with keyboard, press Alt + Enter. Once in keyboard drag state,…" at bounding box center [405, 215] width 810 height 430
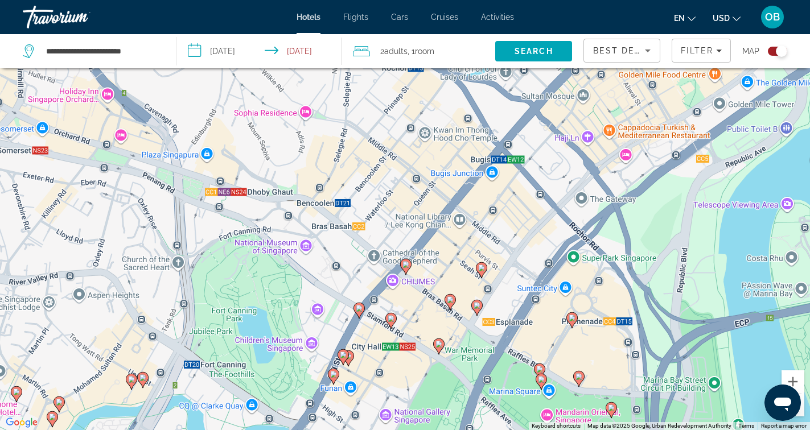
click at [540, 378] on image "Main content" at bounding box center [541, 379] width 7 height 7
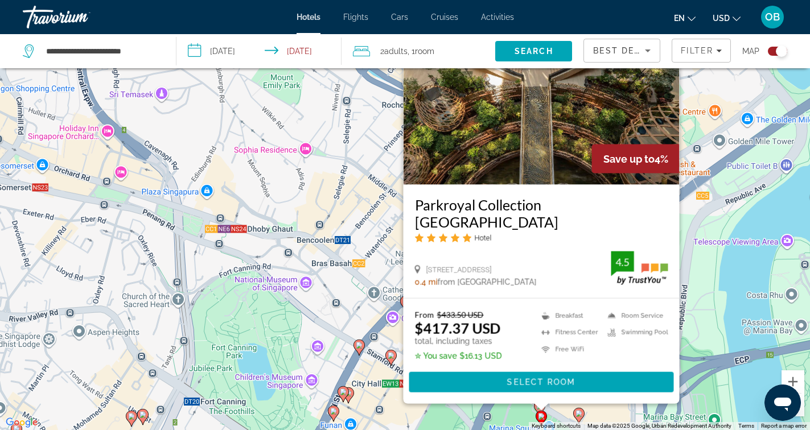
click at [509, 419] on div "To activate drag with keyboard, press Alt + Enter. Once in keyboard drag state,…" at bounding box center [405, 215] width 810 height 430
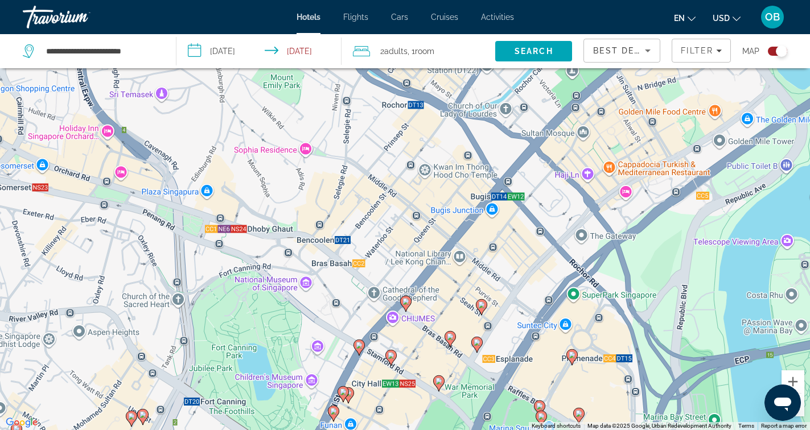
click at [582, 413] on image "Main content" at bounding box center [579, 414] width 7 height 7
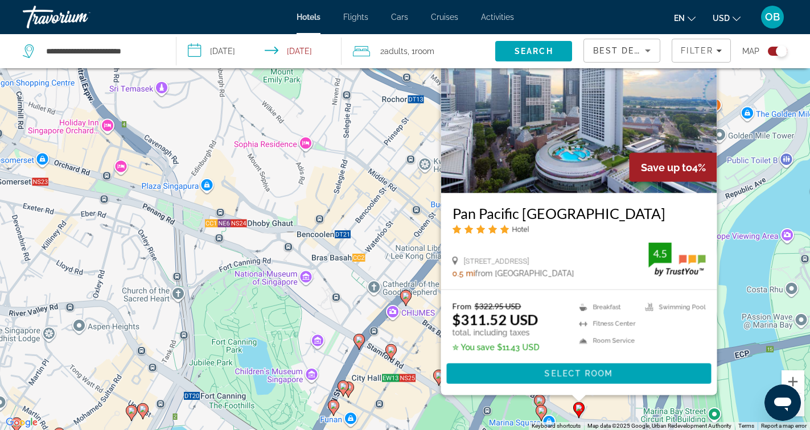
click at [492, 404] on div "To activate drag with keyboard, press Alt + Enter. Once in keyboard drag state,…" at bounding box center [405, 215] width 810 height 430
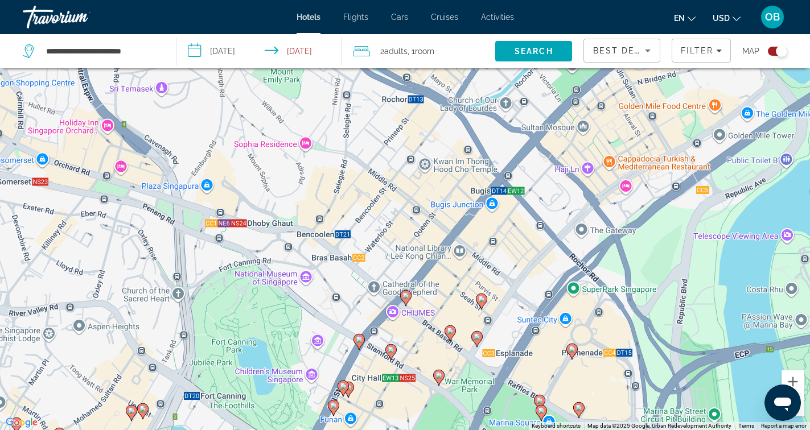
click at [542, 398] on image "Main content" at bounding box center [539, 400] width 7 height 7
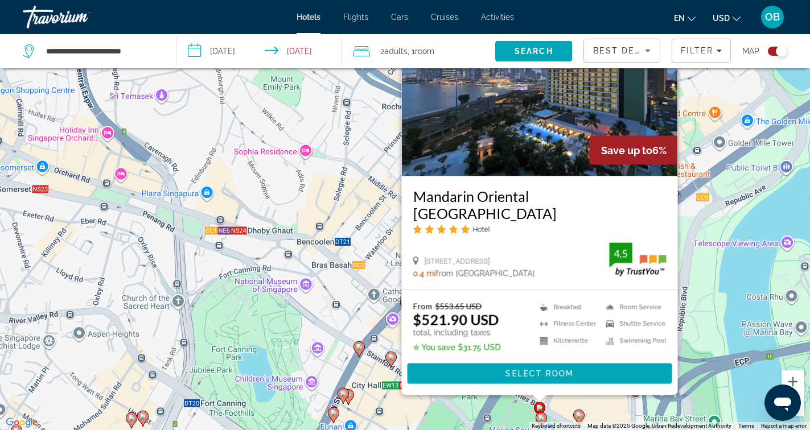
click at [491, 415] on div "To activate drag with keyboard, press Alt + Enter. Once in keyboard drag state,…" at bounding box center [405, 215] width 810 height 430
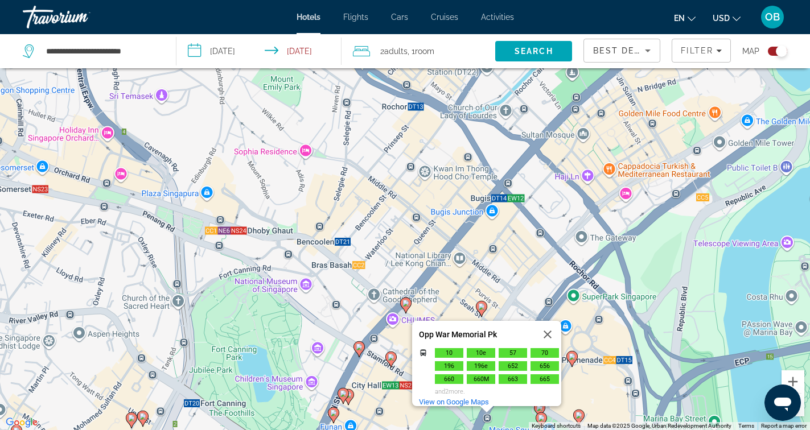
click at [579, 417] on div "To activate drag with keyboard, press Alt + Enter. Once in keyboard drag state,…" at bounding box center [405, 215] width 810 height 430
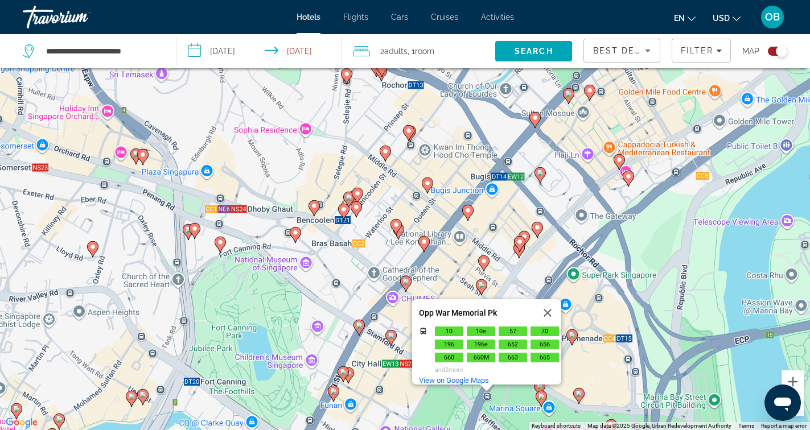
click at [583, 395] on icon "Main content" at bounding box center [578, 396] width 10 height 15
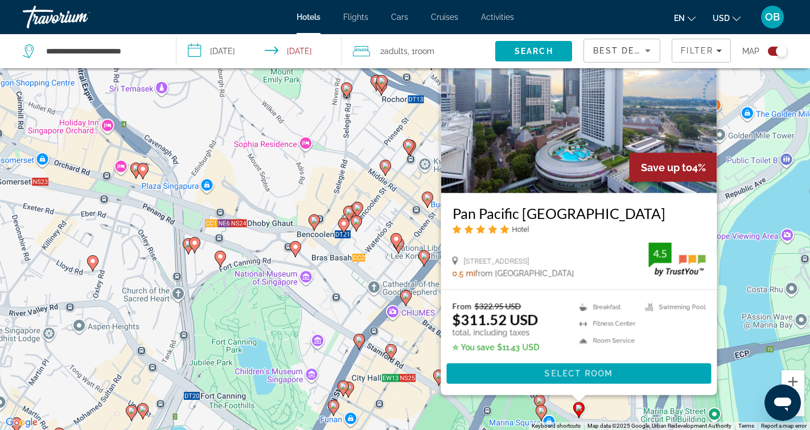
click at [757, 221] on div "To activate drag with keyboard, press Alt + Enter. Once in keyboard drag state,…" at bounding box center [405, 215] width 810 height 430
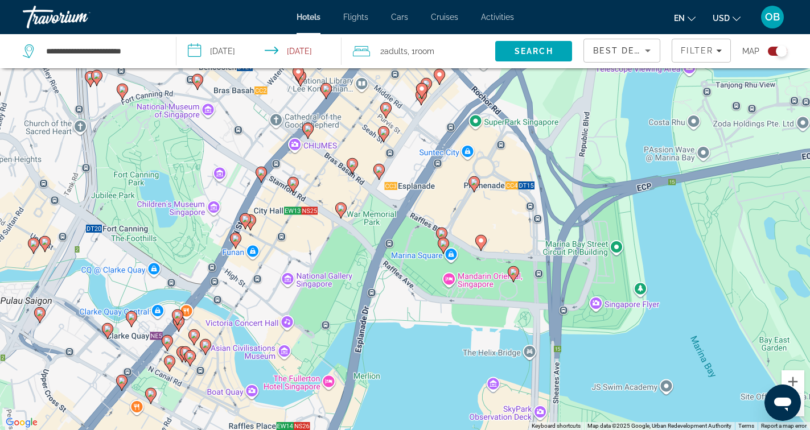
drag, startPoint x: 573, startPoint y: 318, endPoint x: 473, endPoint y: 149, distance: 196.8
click at [473, 149] on div "To activate drag with keyboard, press Alt + Enter. Once in keyboard drag state,…" at bounding box center [405, 215] width 810 height 430
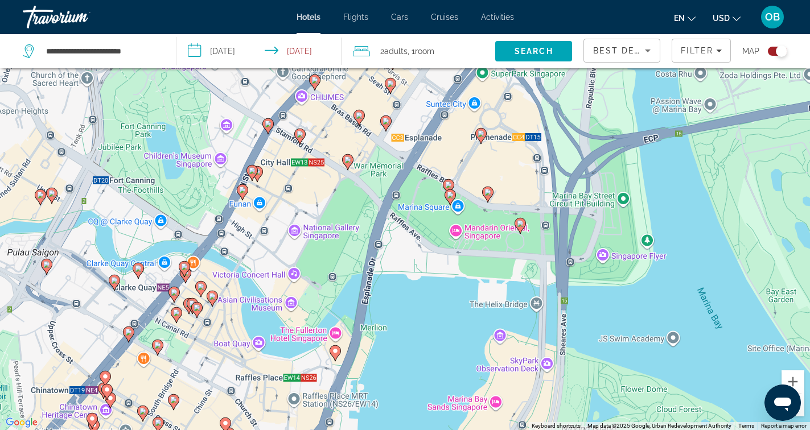
drag, startPoint x: 485, startPoint y: 302, endPoint x: 491, endPoint y: 253, distance: 49.4
click at [491, 253] on div "To activate drag with keyboard, press Alt + Enter. Once in keyboard drag state,…" at bounding box center [405, 215] width 810 height 430
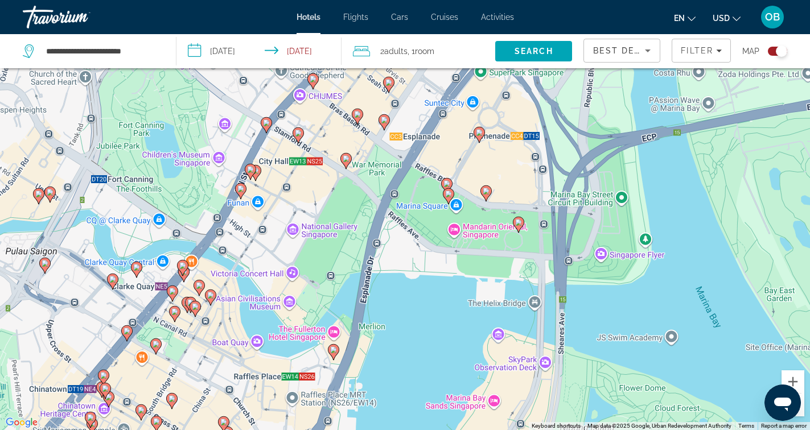
click at [517, 229] on icon "Main content" at bounding box center [518, 225] width 11 height 16
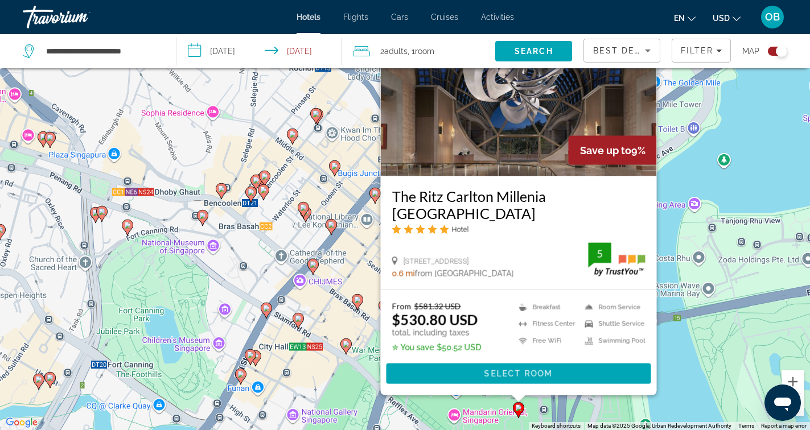
click at [430, 416] on div "To activate drag with keyboard, press Alt + Enter. Once in keyboard drag state,…" at bounding box center [405, 215] width 810 height 430
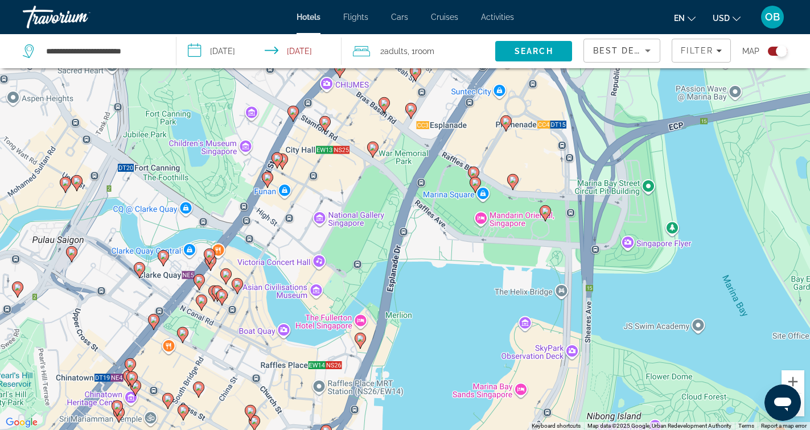
drag, startPoint x: 474, startPoint y: 395, endPoint x: 501, endPoint y: 194, distance: 202.8
click at [501, 194] on div "To activate drag with keyboard, press Alt + Enter. Once in keyboard drag state,…" at bounding box center [405, 215] width 810 height 430
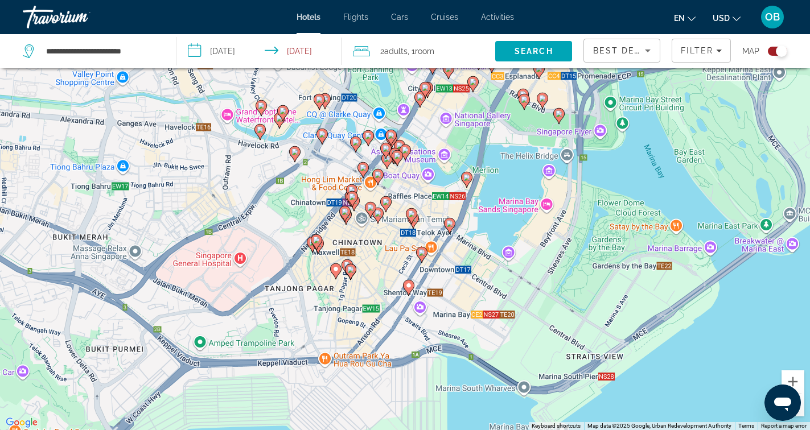
drag, startPoint x: 535, startPoint y: 321, endPoint x: 571, endPoint y: 198, distance: 128.3
click at [570, 200] on div "To activate drag with keyboard, press Alt + Enter. Once in keyboard drag state,…" at bounding box center [405, 215] width 810 height 430
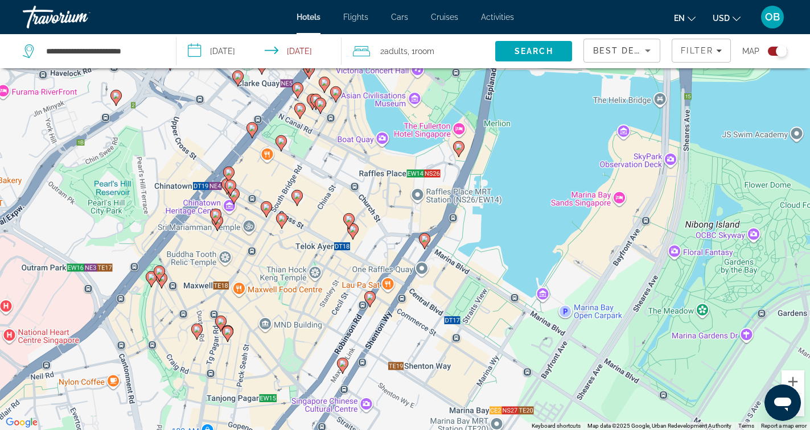
click at [425, 246] on icon "Main content" at bounding box center [424, 241] width 10 height 15
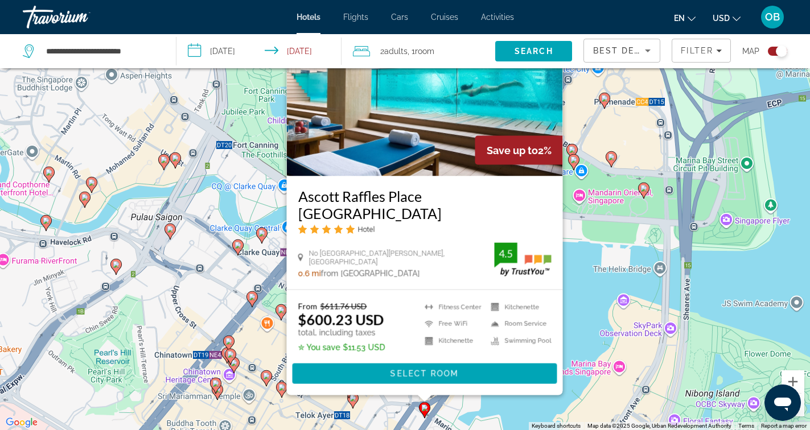
click at [483, 409] on div "To activate drag with keyboard, press Alt + Enter. Once in keyboard drag state,…" at bounding box center [405, 215] width 810 height 430
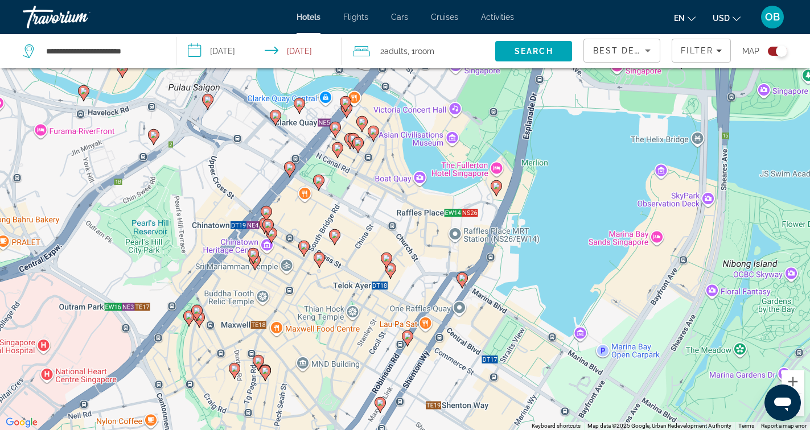
drag, startPoint x: 477, startPoint y: 408, endPoint x: 514, endPoint y: 263, distance: 149.7
click at [514, 263] on div "To activate drag with keyboard, press Alt + Enter. Once in keyboard drag state,…" at bounding box center [405, 215] width 810 height 430
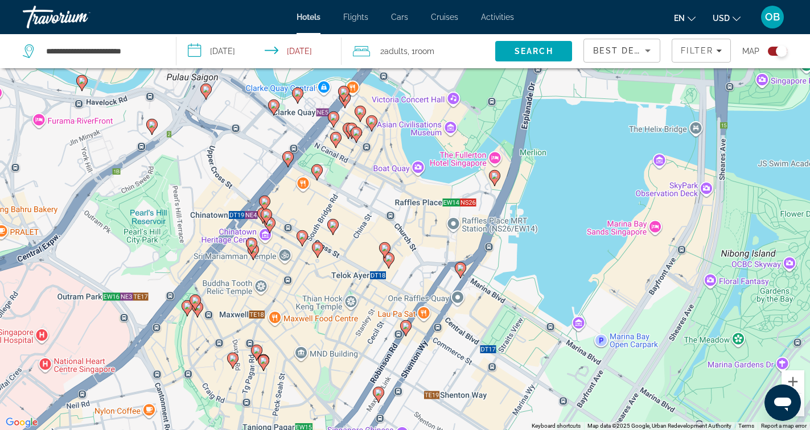
click at [392, 263] on gmp-advanced-marker "Main content" at bounding box center [388, 260] width 11 height 17
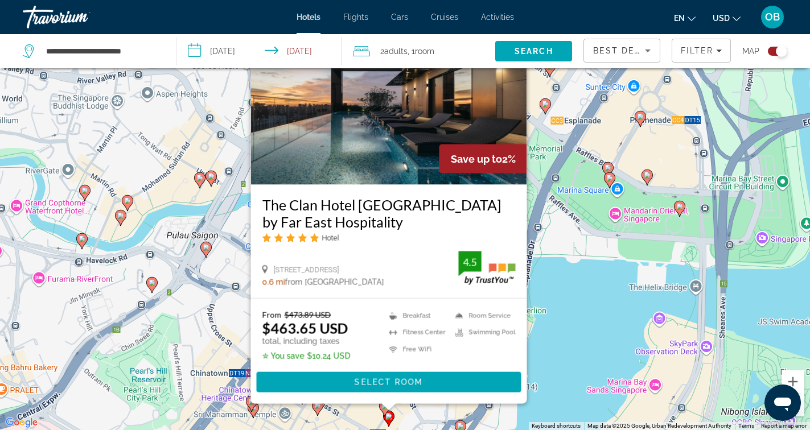
click at [570, 307] on div "To activate drag with keyboard, press Alt + Enter. Once in keyboard drag state,…" at bounding box center [405, 215] width 810 height 430
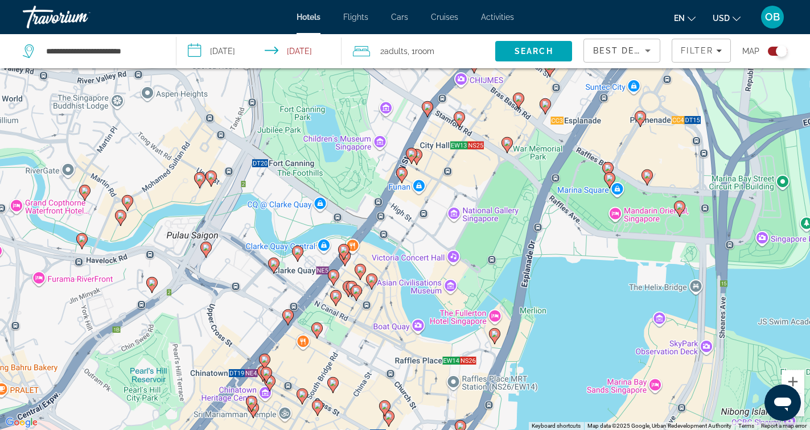
click at [384, 407] on image "Main content" at bounding box center [385, 406] width 7 height 7
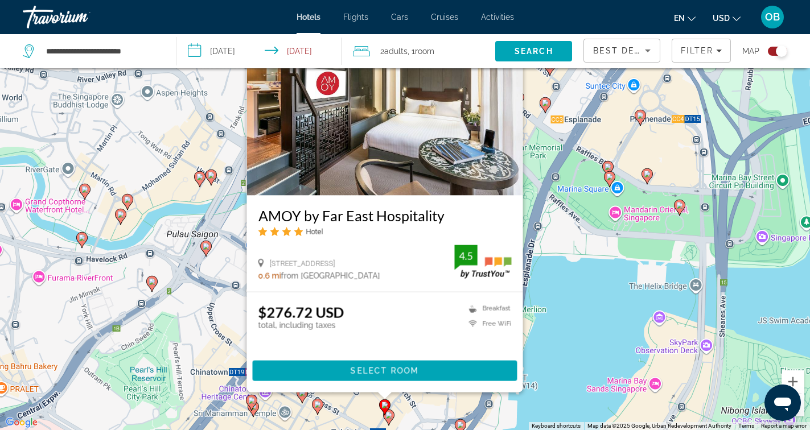
click at [438, 406] on div "To activate drag with keyboard, press Alt + Enter. Once in keyboard drag state,…" at bounding box center [405, 215] width 810 height 430
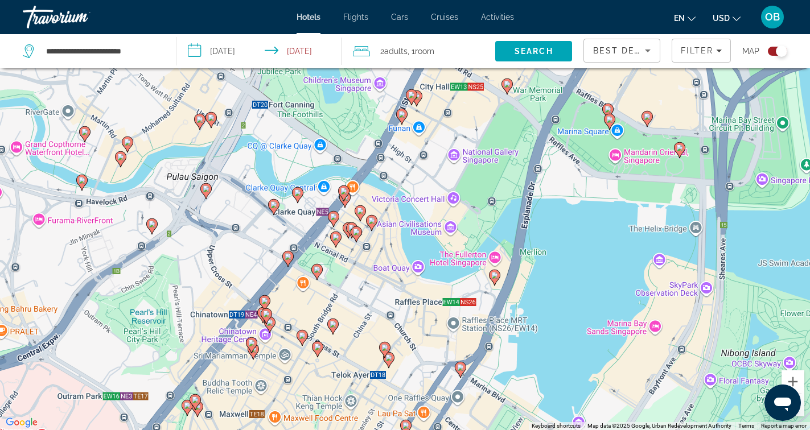
drag, startPoint x: 436, startPoint y: 408, endPoint x: 436, endPoint y: 343, distance: 64.9
click at [436, 343] on div "To activate drag with keyboard, press Alt + Enter. Once in keyboard drag state,…" at bounding box center [405, 215] width 810 height 430
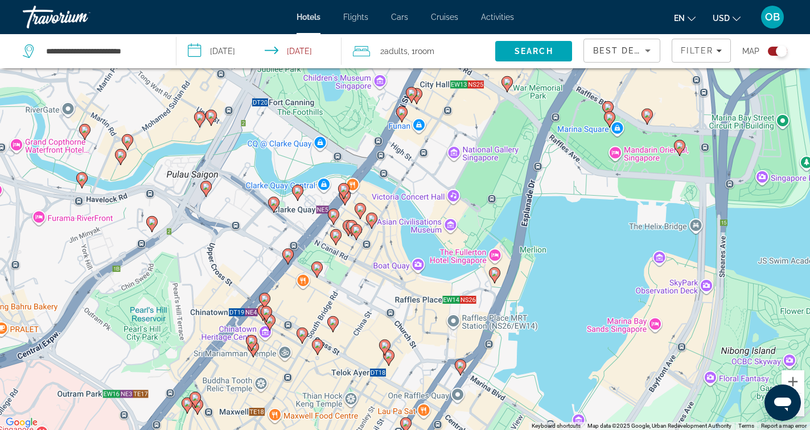
click at [384, 352] on icon "Main content" at bounding box center [384, 348] width 10 height 15
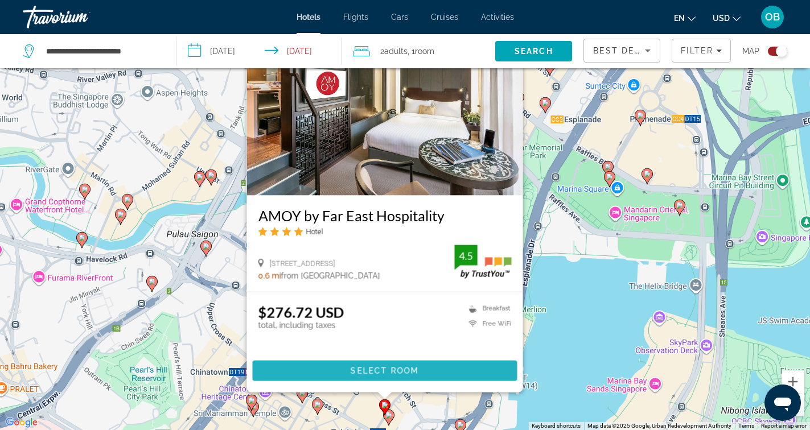
click at [374, 371] on span "Select Room" at bounding box center [384, 371] width 68 height 9
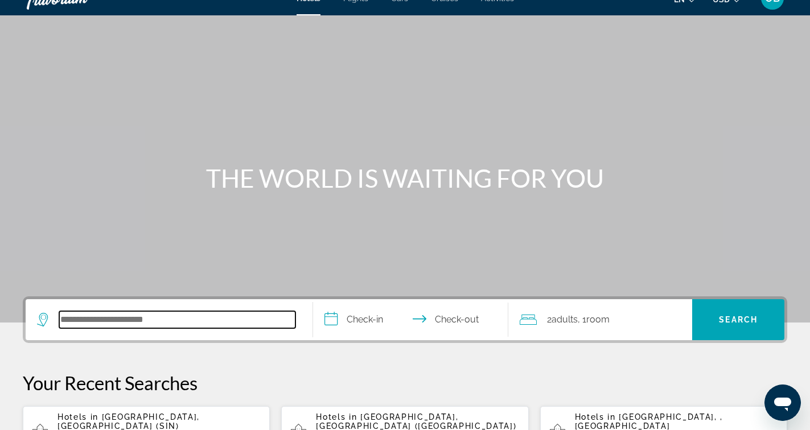
click at [150, 322] on input "Search hotel destination" at bounding box center [177, 319] width 236 height 17
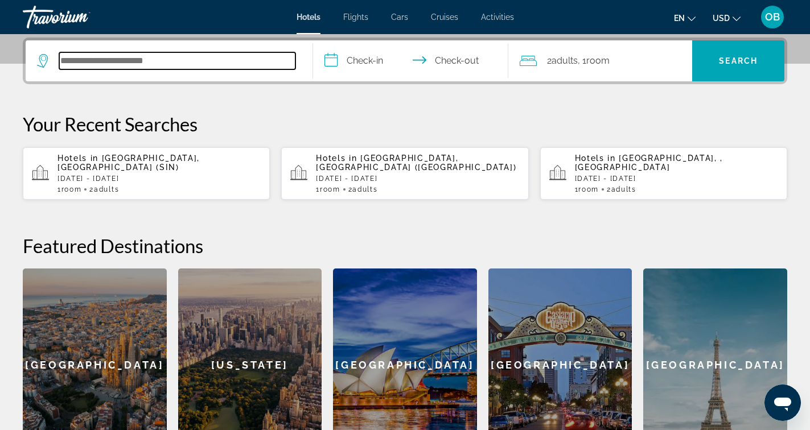
scroll to position [278, 0]
click at [175, 64] on input "Search hotel destination" at bounding box center [177, 60] width 236 height 17
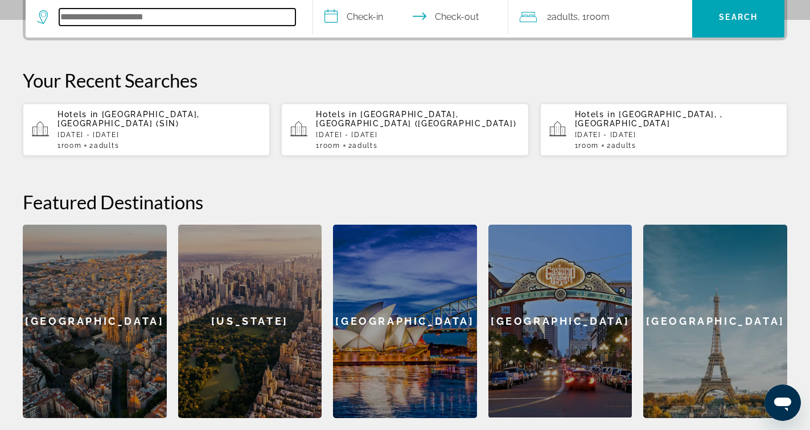
scroll to position [0, 0]
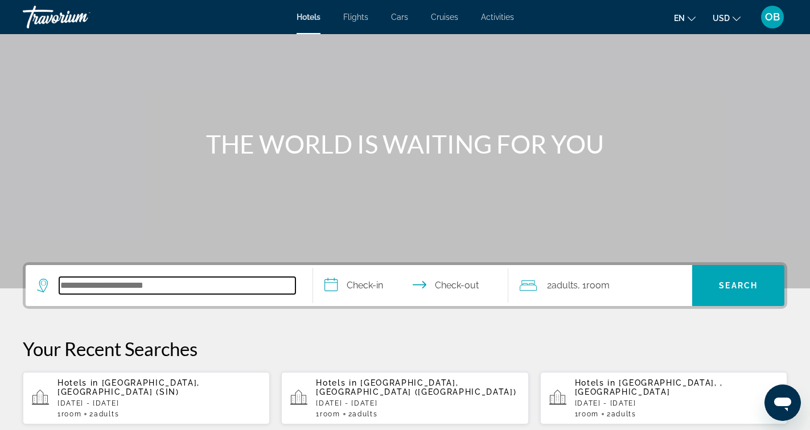
click at [157, 280] on input "Search hotel destination" at bounding box center [177, 285] width 236 height 17
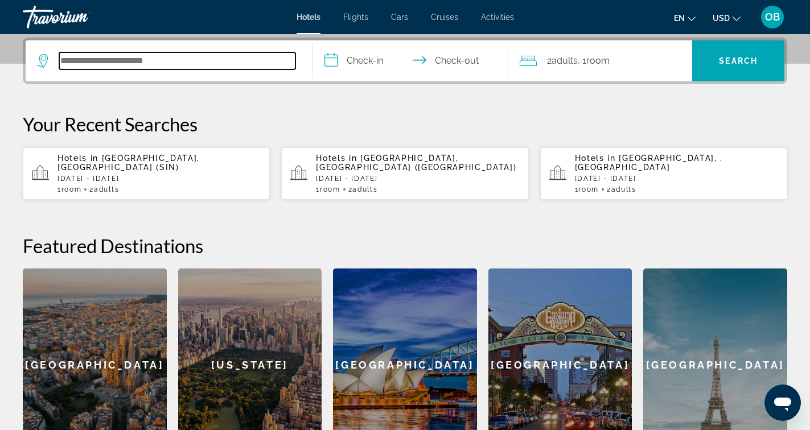
scroll to position [278, 0]
type input "***"
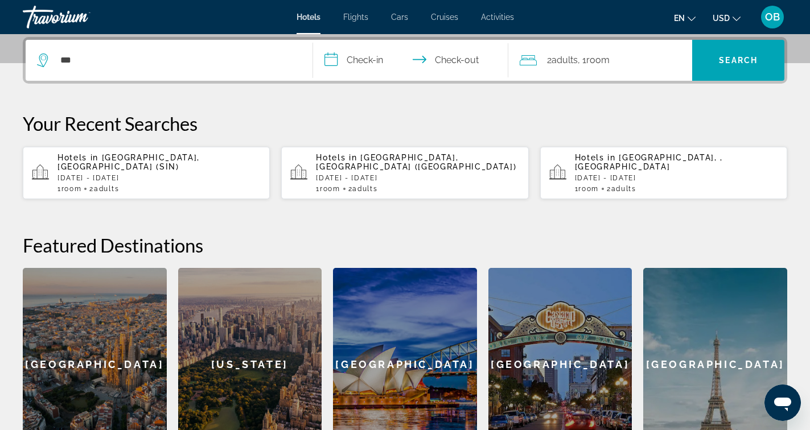
click at [118, 174] on p "[DATE] - [DATE]" at bounding box center [159, 178] width 203 height 8
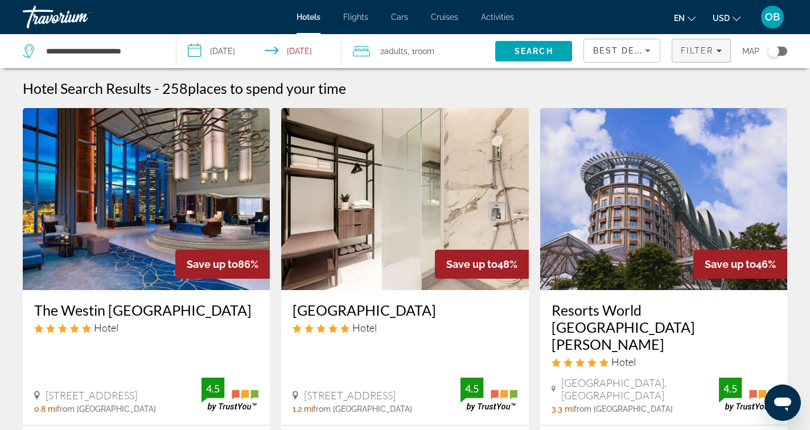
click at [705, 52] on span "Filter" at bounding box center [697, 50] width 32 height 9
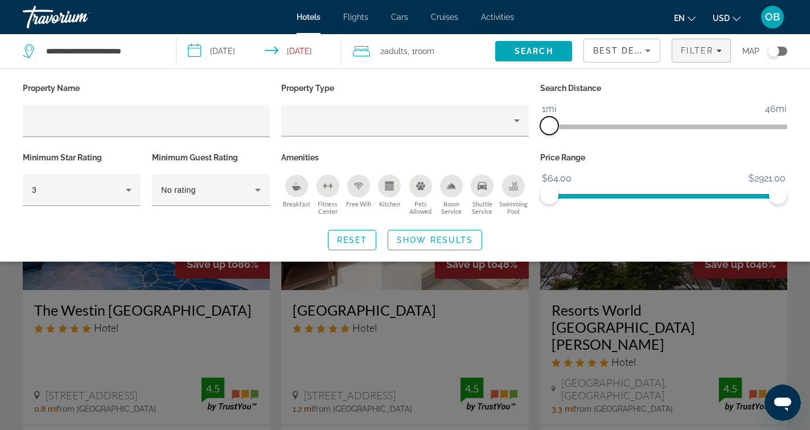
drag, startPoint x: 695, startPoint y: 124, endPoint x: 551, endPoint y: 128, distance: 143.6
click at [551, 128] on span "ngx-slider" at bounding box center [549, 126] width 18 height 18
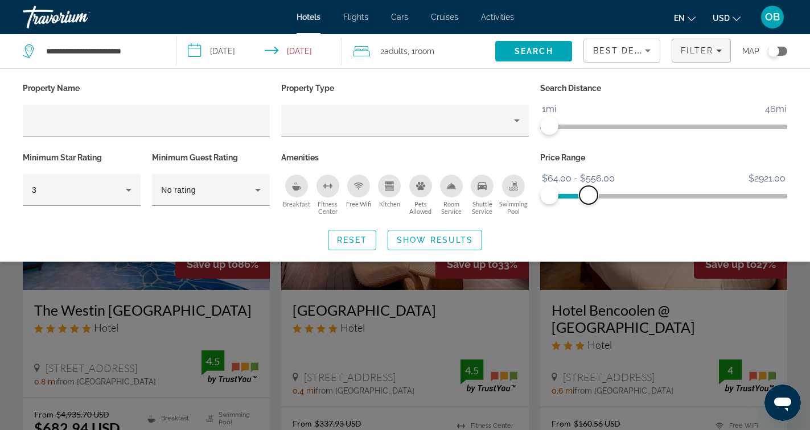
drag, startPoint x: 783, startPoint y: 191, endPoint x: 591, endPoint y: 198, distance: 192.6
click at [589, 198] on span "ngx-slider-max" at bounding box center [589, 195] width 18 height 18
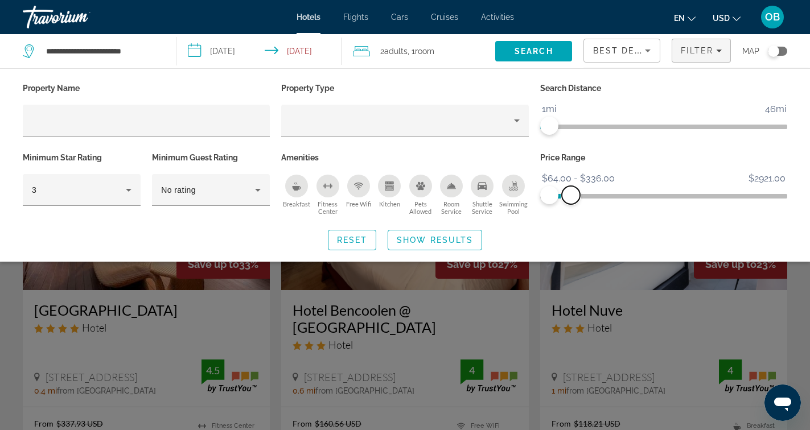
drag, startPoint x: 591, startPoint y: 198, endPoint x: 571, endPoint y: 198, distance: 19.4
click at [571, 198] on span "ngx-slider-max" at bounding box center [571, 195] width 18 height 18
click at [443, 240] on span "Show Results" at bounding box center [435, 240] width 76 height 9
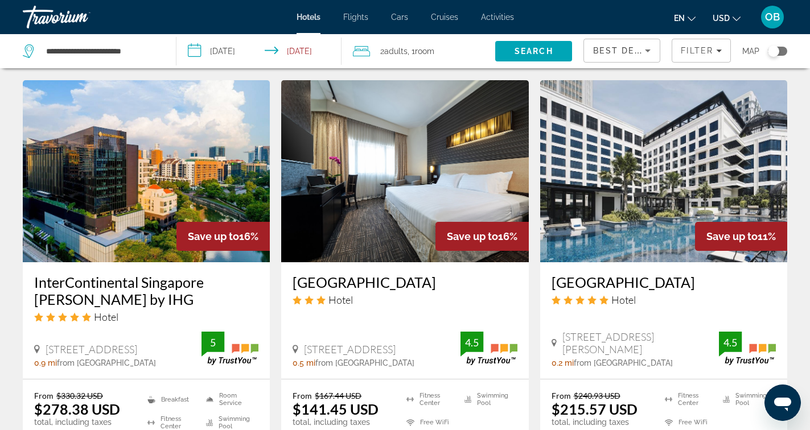
scroll to position [1364, 0]
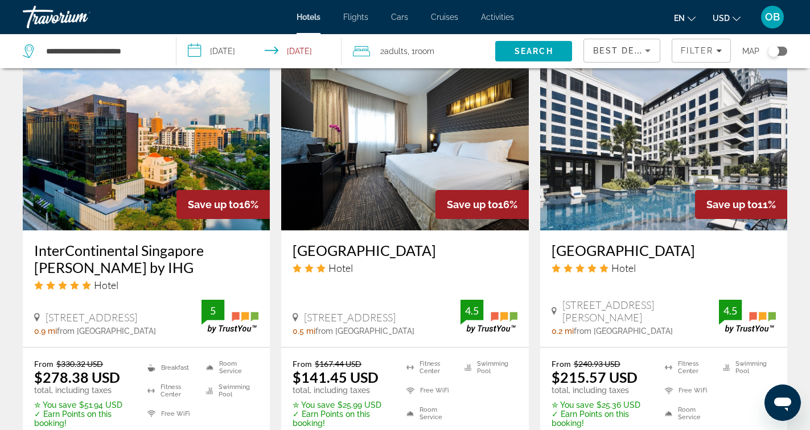
click at [780, 52] on div "Toggle map" at bounding box center [777, 51] width 19 height 9
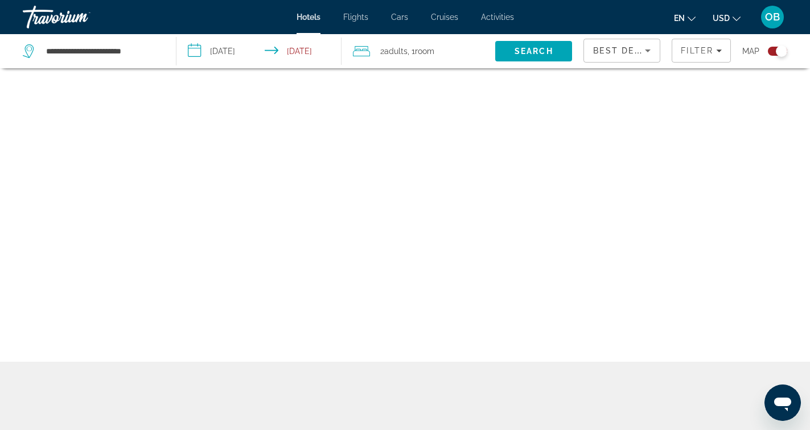
scroll to position [68, 0]
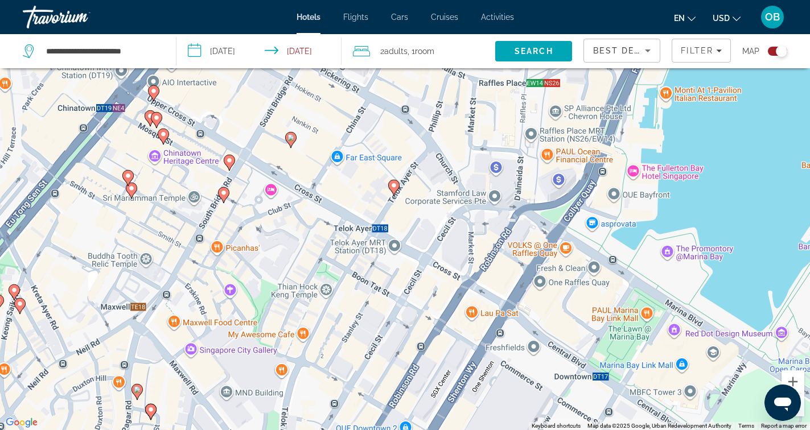
drag, startPoint x: 419, startPoint y: 361, endPoint x: 426, endPoint y: 247, distance: 114.1
click at [426, 247] on div "To activate drag with keyboard, press Alt + Enter. Once in keyboard drag state,…" at bounding box center [405, 215] width 810 height 430
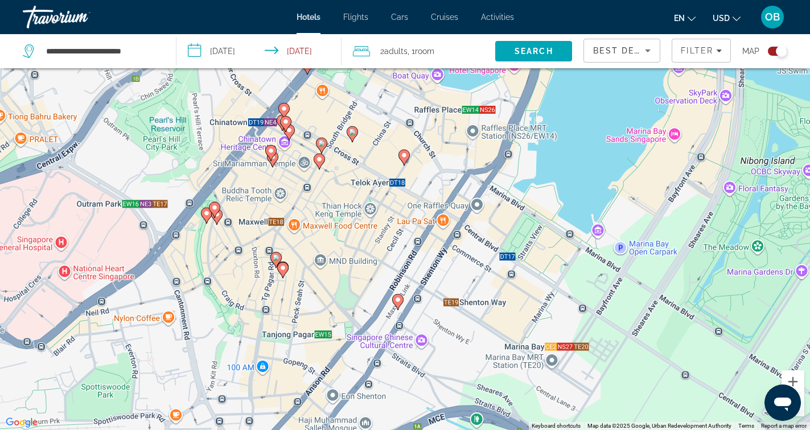
drag, startPoint x: 458, startPoint y: 285, endPoint x: 450, endPoint y: 228, distance: 57.4
click at [450, 228] on div "To activate drag with keyboard, press Alt + Enter. Once in keyboard drag state,…" at bounding box center [405, 215] width 810 height 430
click at [407, 158] on icon "Main content" at bounding box center [404, 157] width 10 height 15
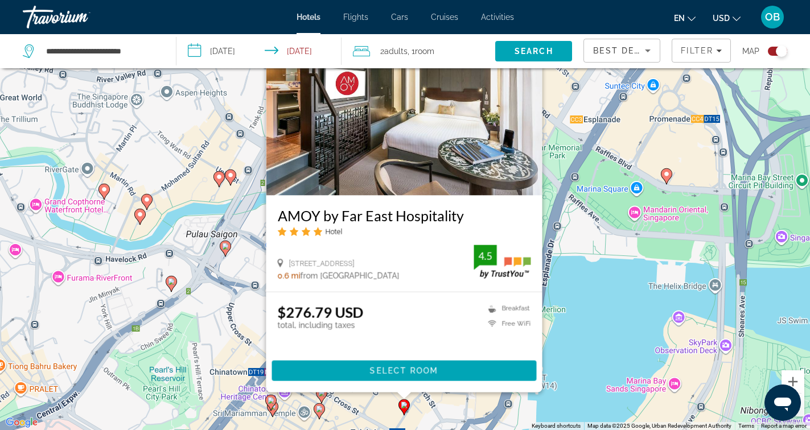
click at [596, 354] on div "To activate drag with keyboard, press Alt + Enter. Once in keyboard drag state,…" at bounding box center [405, 215] width 810 height 430
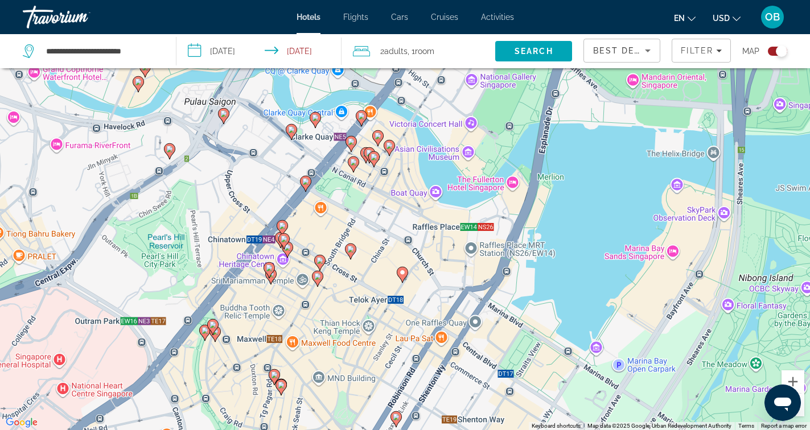
drag, startPoint x: 469, startPoint y: 375, endPoint x: 465, endPoint y: 232, distance: 143.6
click at [465, 232] on div "To activate drag with keyboard, press Alt + Enter. Once in keyboard drag state,…" at bounding box center [405, 215] width 810 height 430
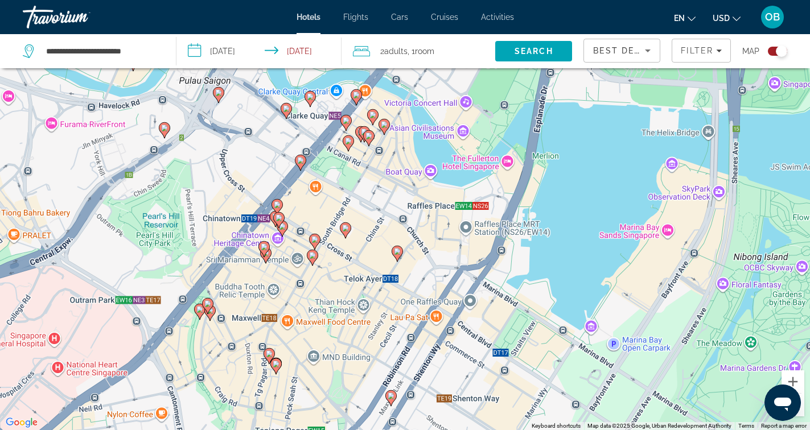
click at [400, 255] on image "Main content" at bounding box center [397, 251] width 7 height 7
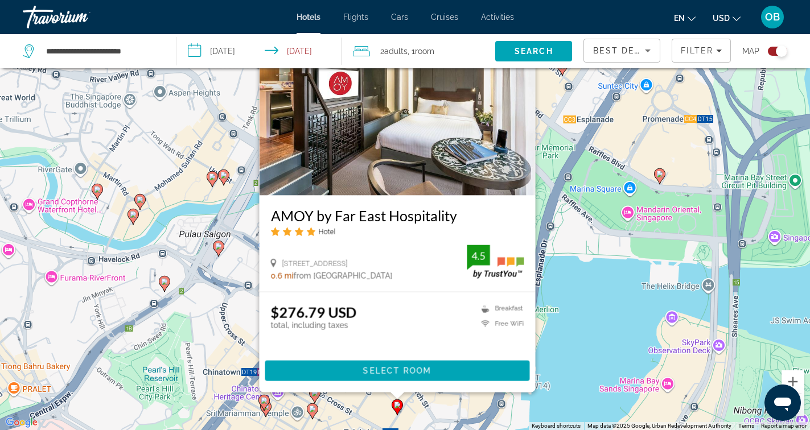
click at [569, 290] on div "To activate drag with keyboard, press Alt + Enter. Once in keyboard drag state,…" at bounding box center [405, 215] width 810 height 430
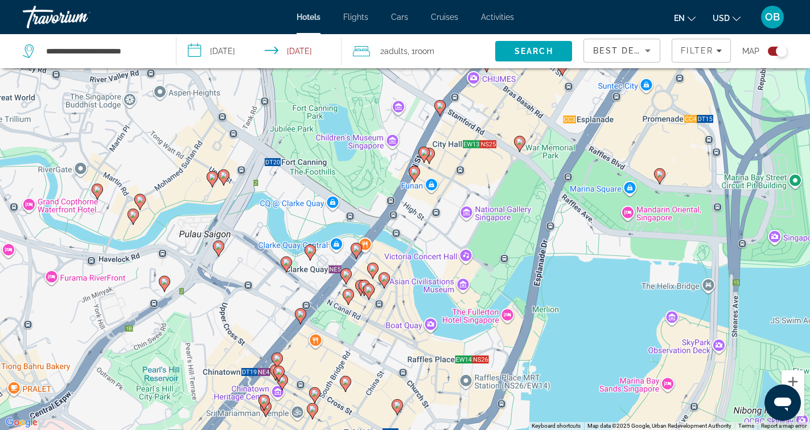
click at [382, 384] on div "To activate drag with keyboard, press Alt + Enter. Once in keyboard drag state,…" at bounding box center [405, 215] width 810 height 430
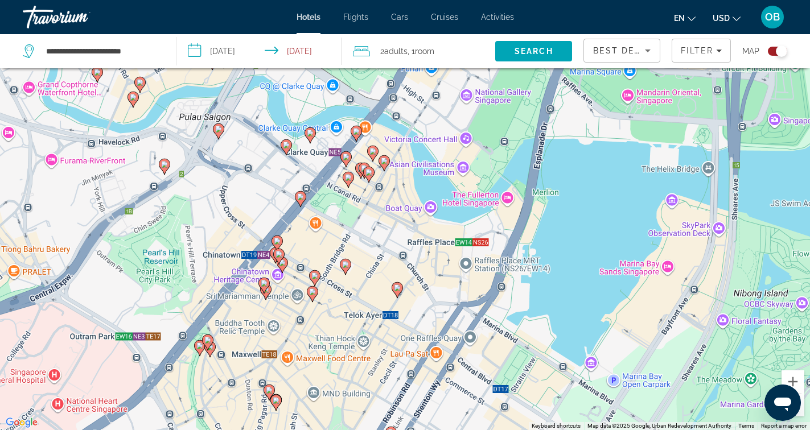
drag, startPoint x: 382, startPoint y: 383, endPoint x: 382, endPoint y: 260, distance: 123.0
click at [382, 260] on div "To activate drag with keyboard, press Alt + Enter. Once in keyboard drag state,…" at bounding box center [405, 215] width 810 height 430
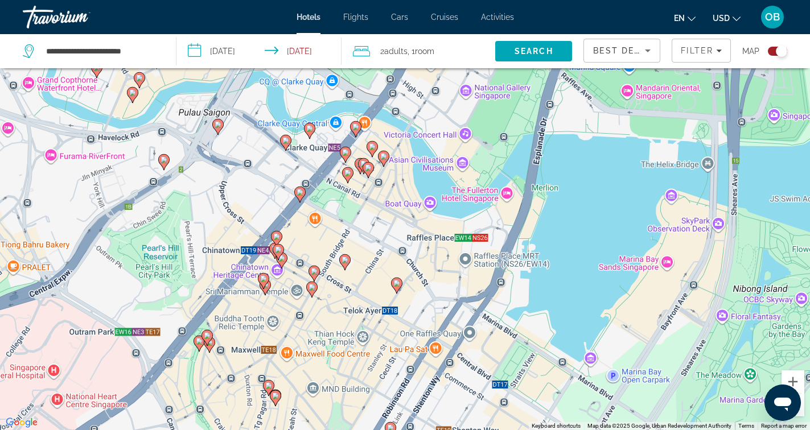
click at [344, 257] on image "Main content" at bounding box center [345, 260] width 7 height 7
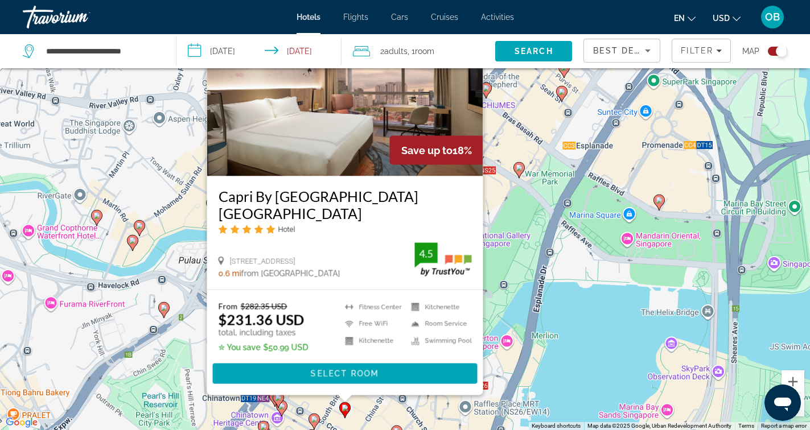
click at [526, 367] on div "To activate drag with keyboard, press Alt + Enter. Once in keyboard drag state,…" at bounding box center [405, 215] width 810 height 430
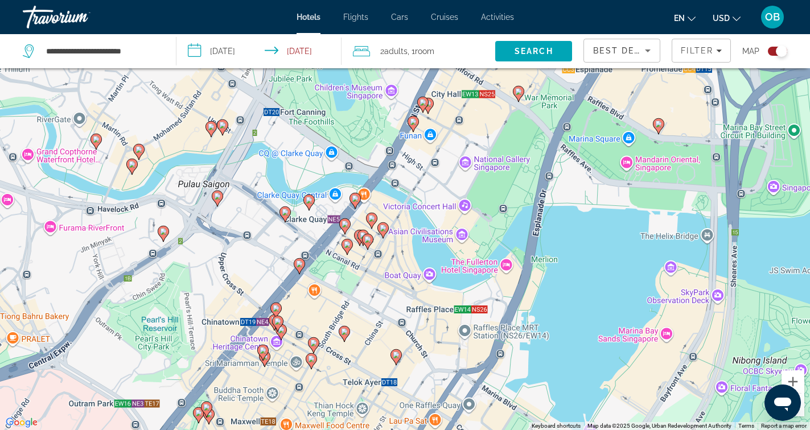
drag, startPoint x: 420, startPoint y: 380, endPoint x: 419, endPoint y: 301, distance: 79.2
click at [419, 301] on div "To activate drag with keyboard, press Alt + Enter. Once in keyboard drag state,…" at bounding box center [405, 215] width 810 height 430
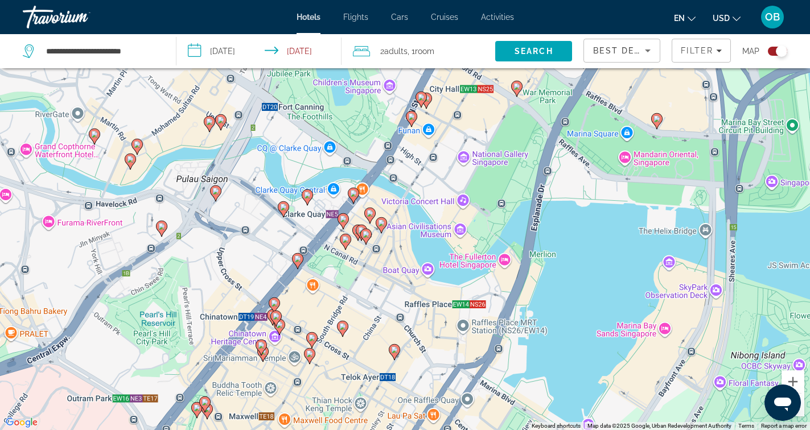
click at [384, 222] on icon "Main content" at bounding box center [381, 225] width 10 height 15
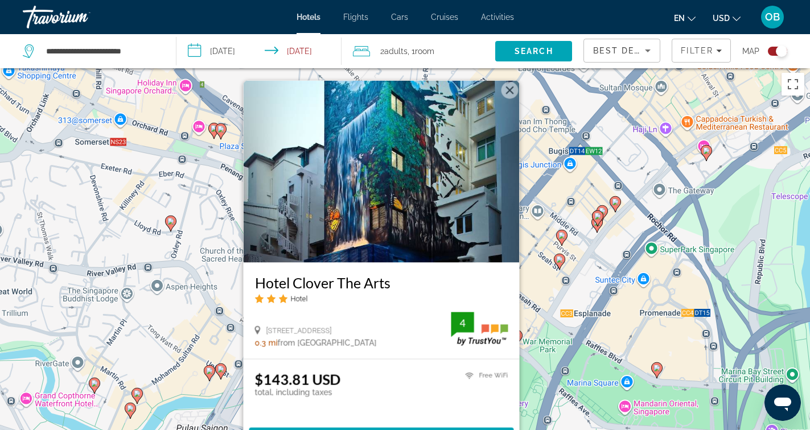
scroll to position [137, 0]
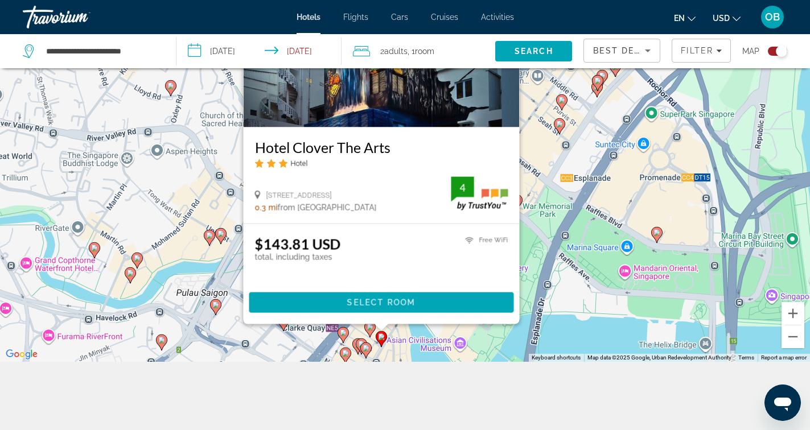
click at [495, 345] on div "To activate drag with keyboard, press Alt + Enter. Once in keyboard drag state,…" at bounding box center [405, 147] width 810 height 430
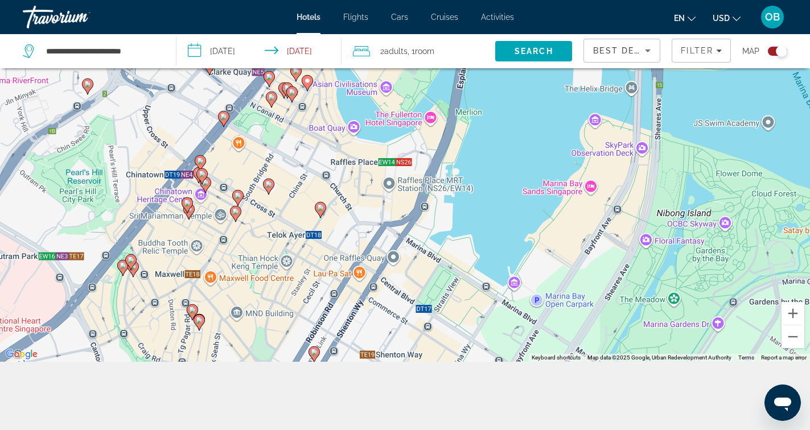
drag, startPoint x: 436, startPoint y: 320, endPoint x: 363, endPoint y: 61, distance: 268.6
click at [363, 61] on div "**********" at bounding box center [405, 181] width 810 height 499
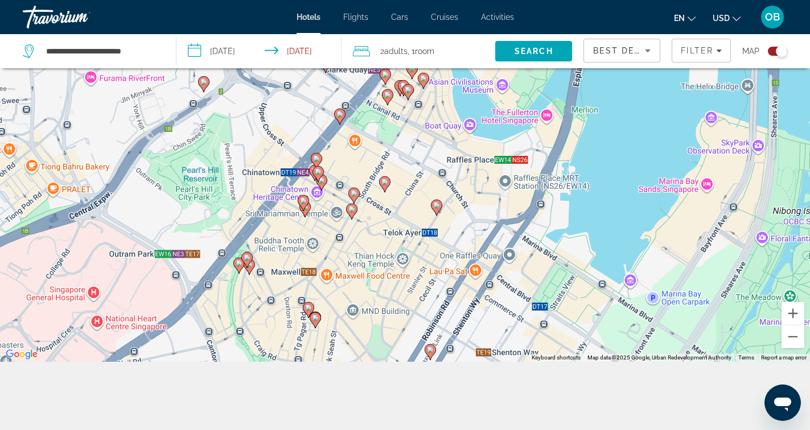
drag, startPoint x: 426, startPoint y: 251, endPoint x: 540, endPoint y: 252, distance: 114.5
click at [540, 253] on div "To activate drag with keyboard, press Alt + Enter. Once in keyboard drag state,…" at bounding box center [405, 147] width 810 height 430
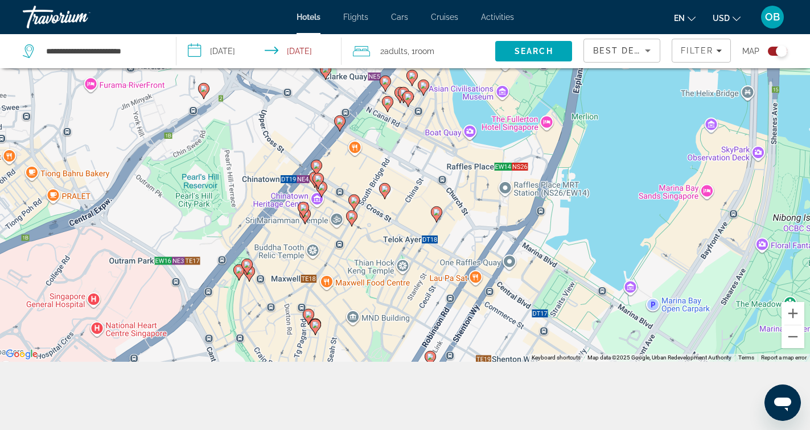
click at [353, 215] on image "Main content" at bounding box center [351, 216] width 7 height 7
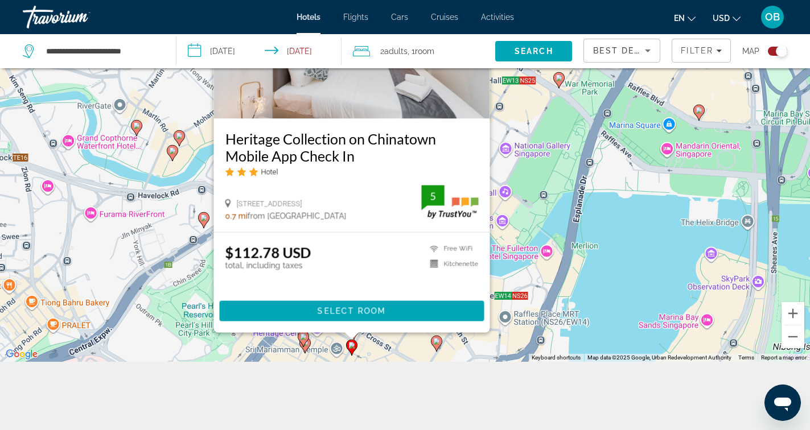
click at [517, 302] on div "To activate drag with keyboard, press Alt + Enter. Once in keyboard drag state,…" at bounding box center [405, 147] width 810 height 430
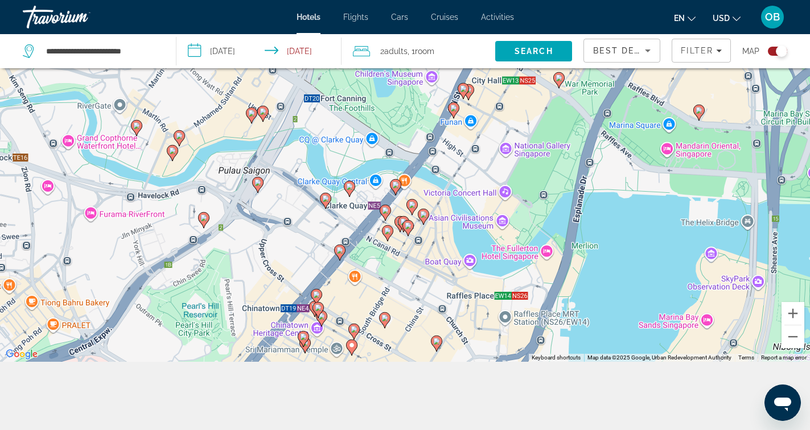
click at [354, 328] on image "Main content" at bounding box center [354, 329] width 7 height 7
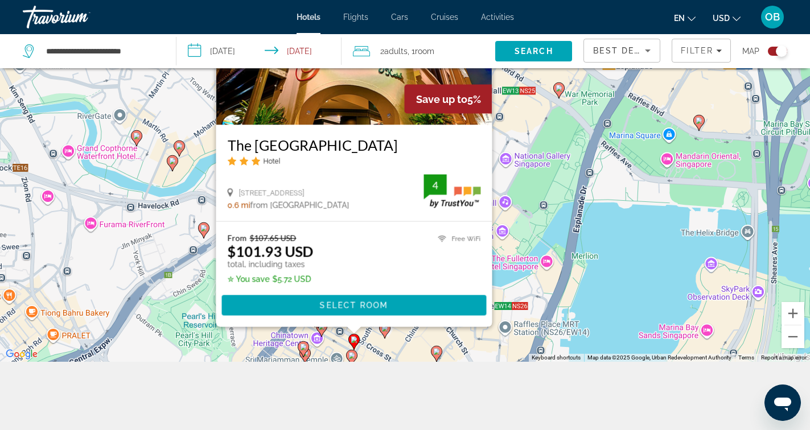
click at [523, 288] on div "To activate drag with keyboard, press Alt + Enter. Once in keyboard drag state,…" at bounding box center [405, 147] width 810 height 430
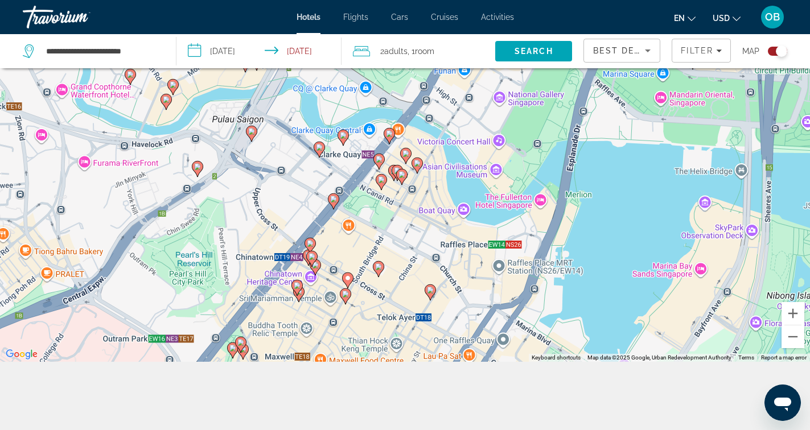
drag, startPoint x: 439, startPoint y: 331, endPoint x: 404, endPoint y: 219, distance: 117.4
click at [403, 216] on div "To activate drag with keyboard, press Alt + Enter. Once in keyboard drag state,…" at bounding box center [405, 147] width 810 height 430
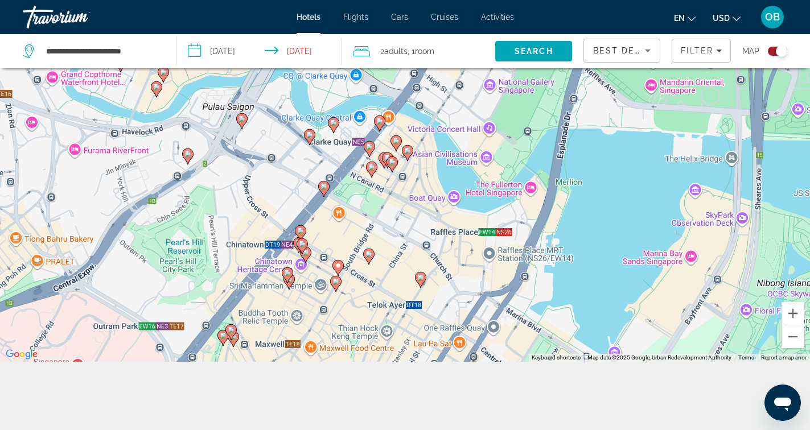
click at [367, 257] on image "Main content" at bounding box center [369, 254] width 7 height 7
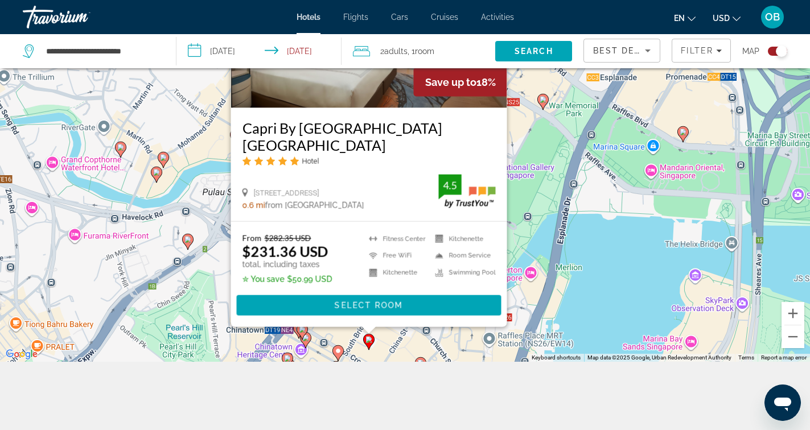
click at [563, 233] on div "To activate drag with keyboard, press Alt + Enter. Once in keyboard drag state,…" at bounding box center [405, 147] width 810 height 430
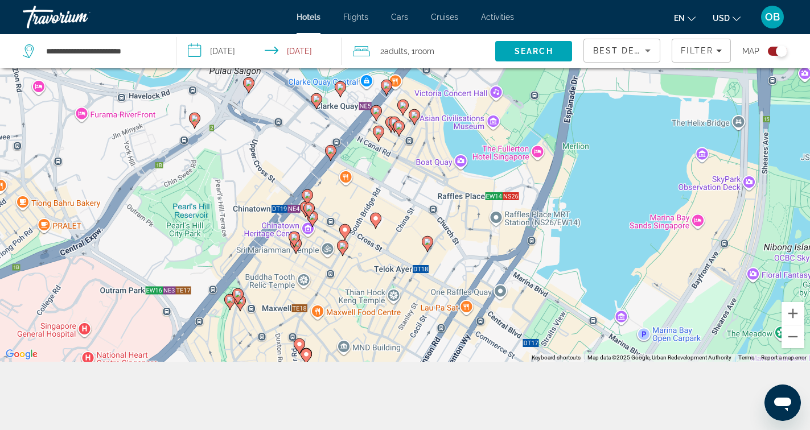
drag, startPoint x: 396, startPoint y: 332, endPoint x: 403, endPoint y: 208, distance: 123.7
click at [403, 208] on div "To activate drag with keyboard, press Alt + Enter. Once in keyboard drag state,…" at bounding box center [405, 147] width 810 height 430
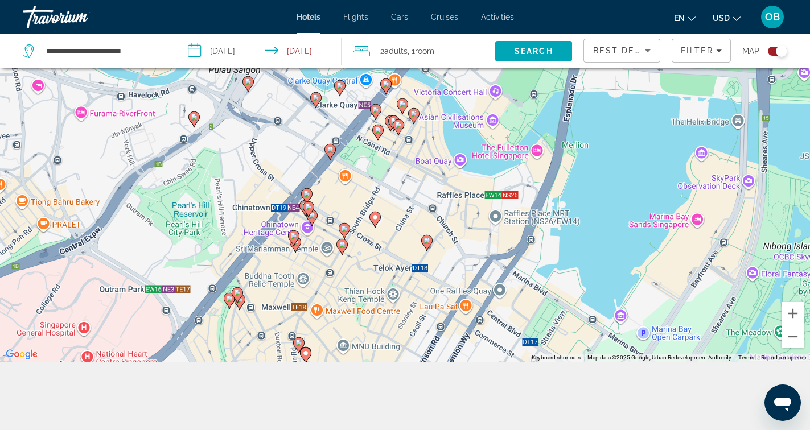
click at [371, 219] on icon "Main content" at bounding box center [375, 219] width 10 height 15
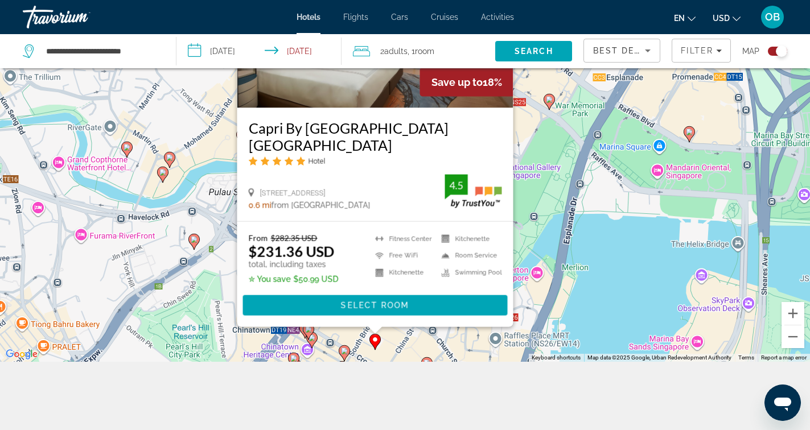
click at [392, 348] on div "To activate drag with keyboard, press Alt + Enter. Once in keyboard drag state,…" at bounding box center [405, 147] width 810 height 430
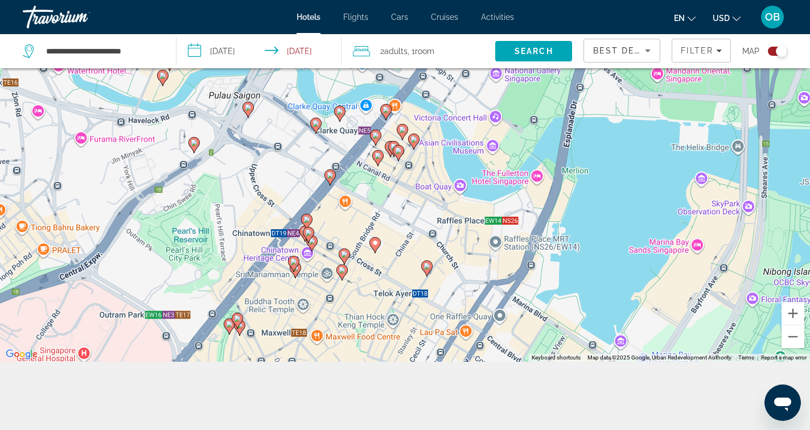
drag, startPoint x: 392, startPoint y: 348, endPoint x: 392, endPoint y: 247, distance: 101.4
click at [392, 247] on div "To activate drag with keyboard, press Alt + Enter. Once in keyboard drag state,…" at bounding box center [405, 147] width 810 height 430
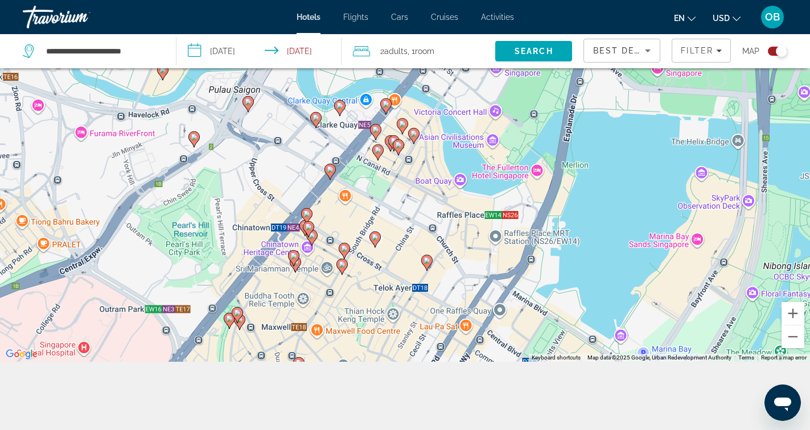
click at [341, 253] on icon "Main content" at bounding box center [344, 251] width 10 height 15
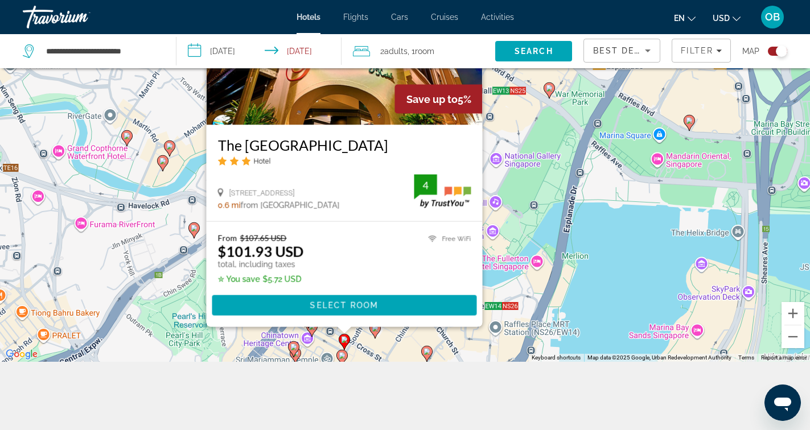
click at [409, 337] on div "To activate drag with keyboard, press Alt + Enter. Once in keyboard drag state,…" at bounding box center [405, 147] width 810 height 430
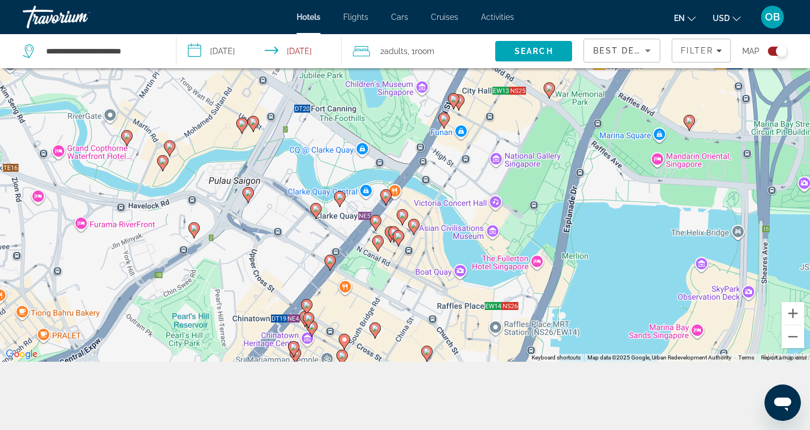
click at [346, 357] on icon "Main content" at bounding box center [342, 358] width 10 height 15
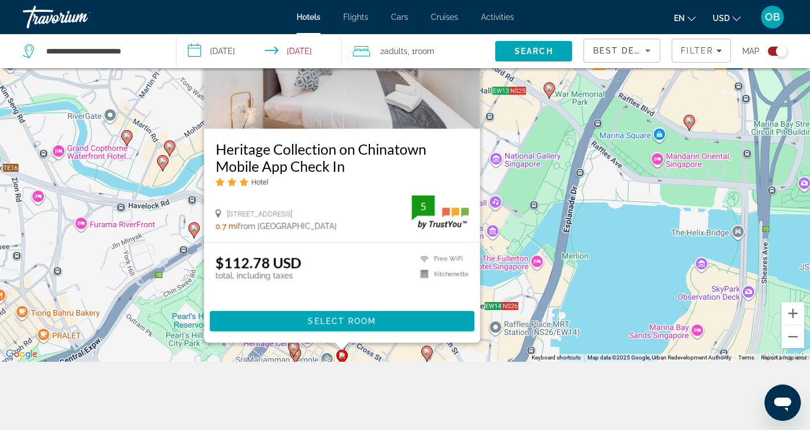
scroll to position [0, 0]
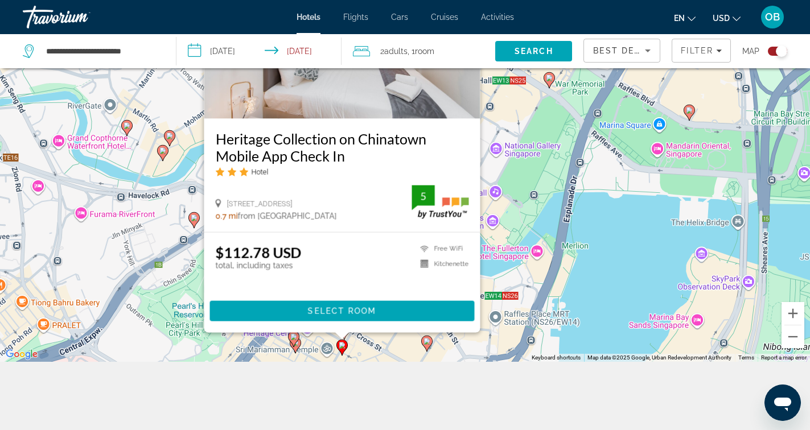
click at [546, 273] on div "To activate drag with keyboard, press Alt + Enter. Once in keyboard drag state,…" at bounding box center [405, 147] width 810 height 430
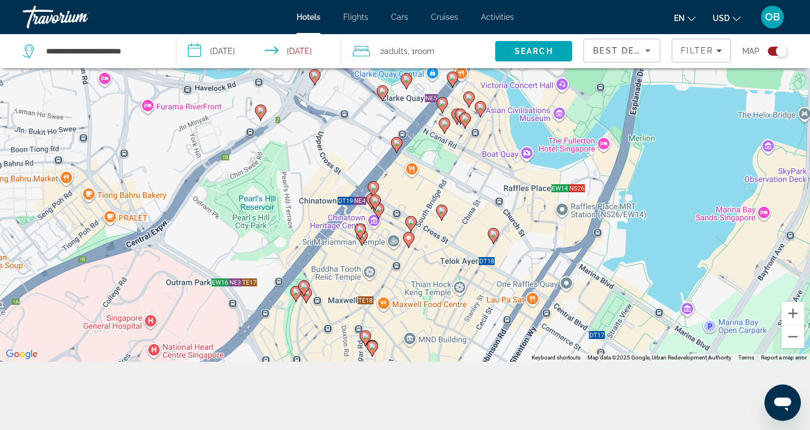
drag, startPoint x: 504, startPoint y: 249, endPoint x: 569, endPoint y: 144, distance: 124.0
click at [569, 144] on div "To activate drag with keyboard, press Alt + Enter. Once in keyboard drag state,…" at bounding box center [405, 147] width 810 height 430
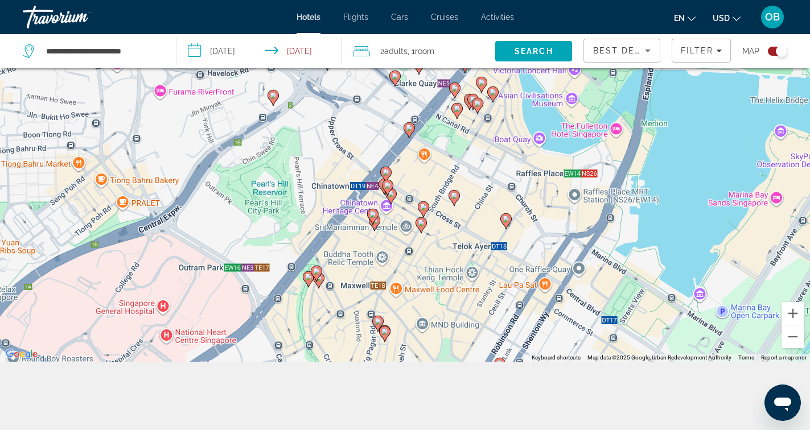
drag, startPoint x: 429, startPoint y: 255, endPoint x: 446, endPoint y: 235, distance: 25.4
click at [446, 235] on div "To activate drag with keyboard, press Alt + Enter. Once in keyboard drag state,…" at bounding box center [405, 147] width 810 height 430
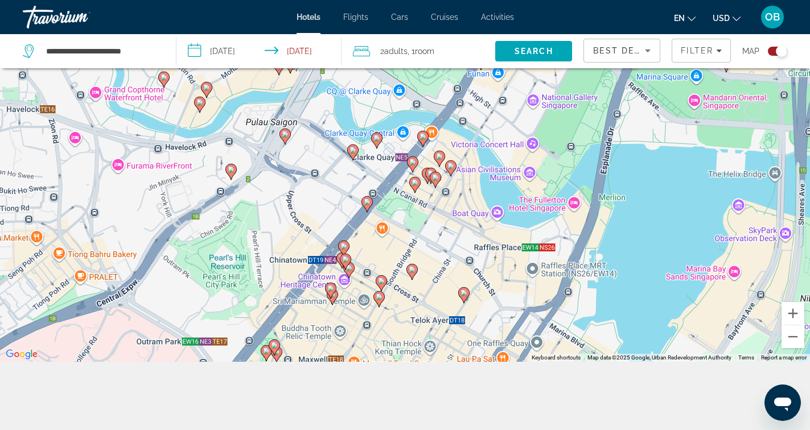
drag, startPoint x: 479, startPoint y: 142, endPoint x: 432, endPoint y: 218, distance: 89.0
click at [432, 218] on div "To activate drag with keyboard, press Alt + Enter. Once in keyboard drag state,…" at bounding box center [405, 147] width 810 height 430
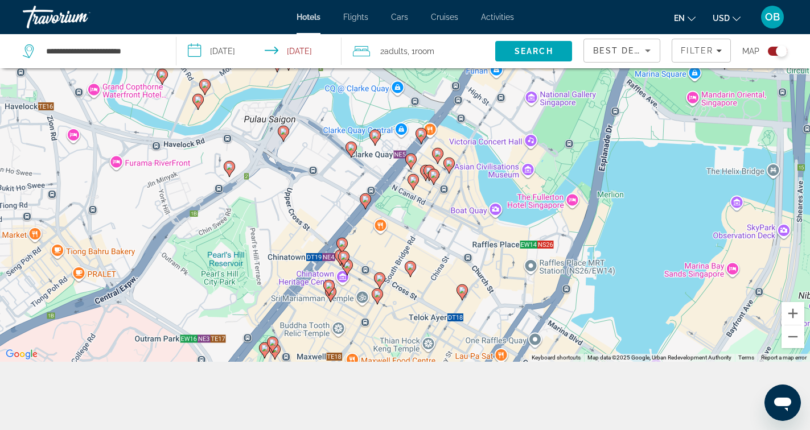
click at [449, 161] on image "Main content" at bounding box center [449, 163] width 7 height 7
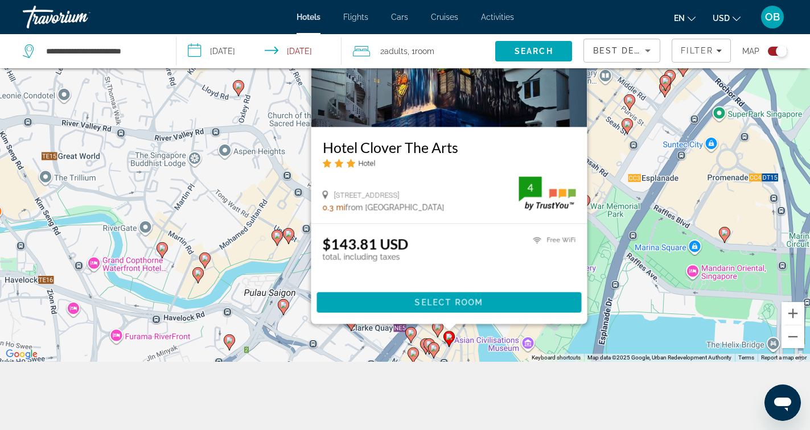
click at [486, 349] on div "To activate drag with keyboard, press Alt + Enter. Once in keyboard drag state,…" at bounding box center [405, 147] width 810 height 430
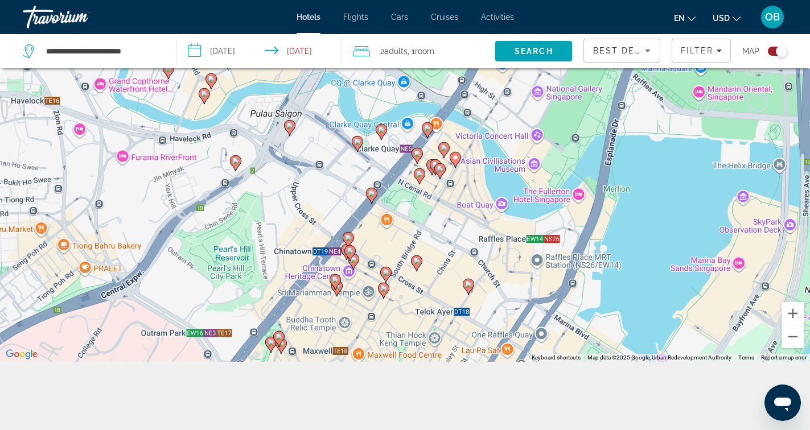
drag, startPoint x: 455, startPoint y: 349, endPoint x: 462, endPoint y: 167, distance: 182.3
click at [461, 167] on div "To activate drag with keyboard, press Alt + Enter. Once in keyboard drag state,…" at bounding box center [405, 147] width 810 height 430
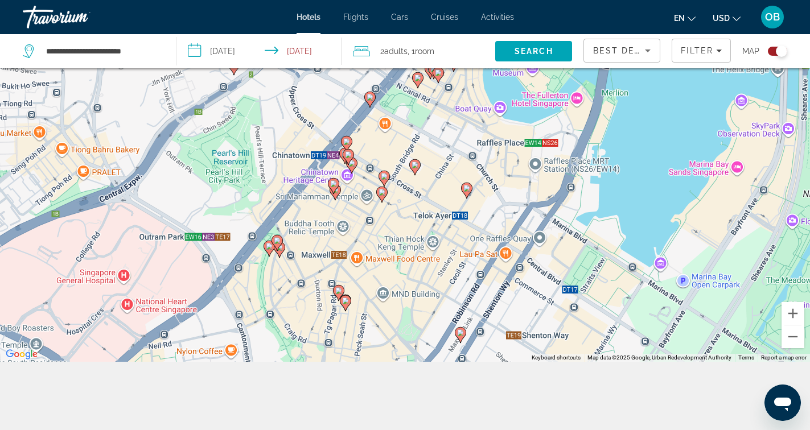
drag, startPoint x: 429, startPoint y: 214, endPoint x: 427, endPoint y: 116, distance: 98.0
click at [426, 116] on div "To activate drag with keyboard, press Alt + Enter. Once in keyboard drag state,…" at bounding box center [405, 147] width 810 height 430
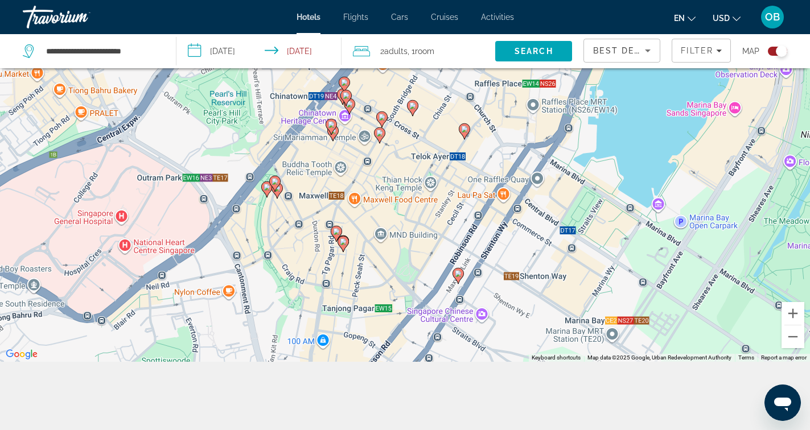
drag, startPoint x: 413, startPoint y: 208, endPoint x: 413, endPoint y: 108, distance: 100.2
click at [413, 108] on div "To activate drag with keyboard, press Alt + Enter. Once in keyboard drag state,…" at bounding box center [405, 147] width 810 height 430
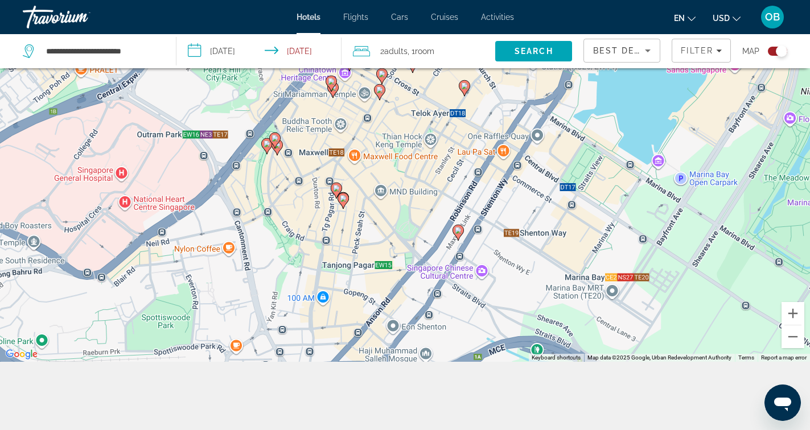
click at [458, 232] on image "Main content" at bounding box center [458, 230] width 7 height 7
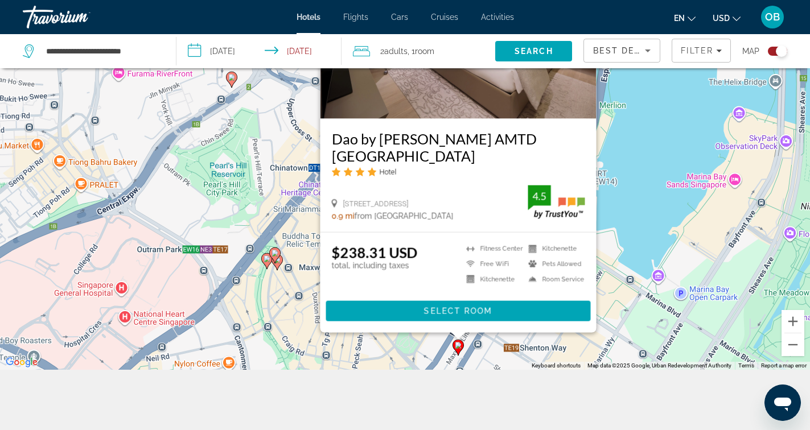
scroll to position [137, 0]
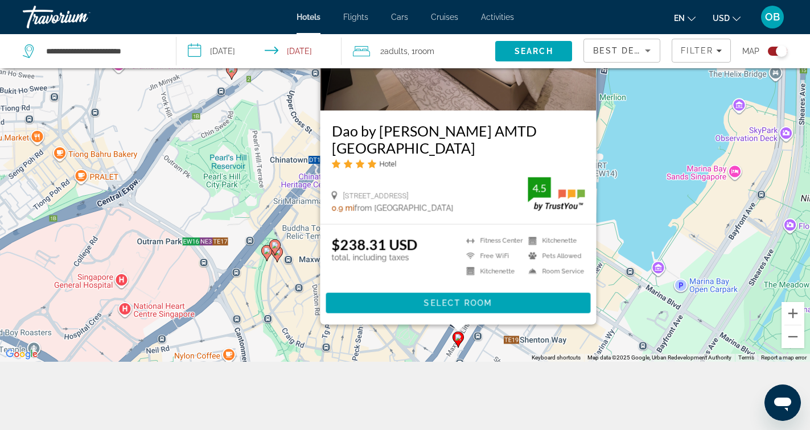
click at [612, 313] on div "To activate drag with keyboard, press Alt + Enter. Once in keyboard drag state,…" at bounding box center [405, 147] width 810 height 430
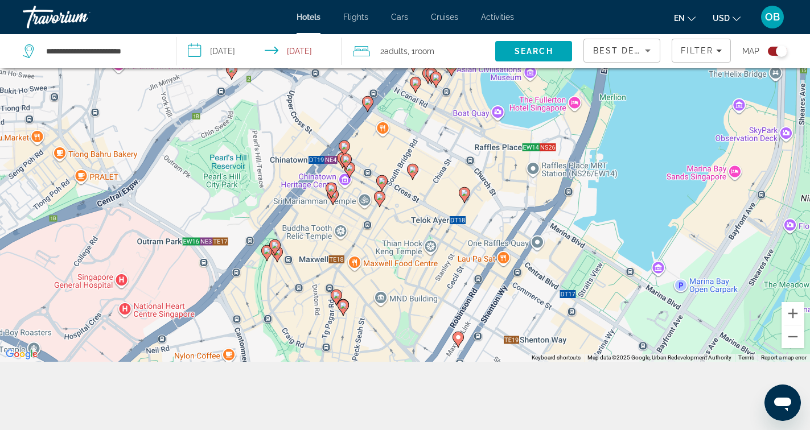
click at [465, 198] on icon "Main content" at bounding box center [464, 195] width 10 height 15
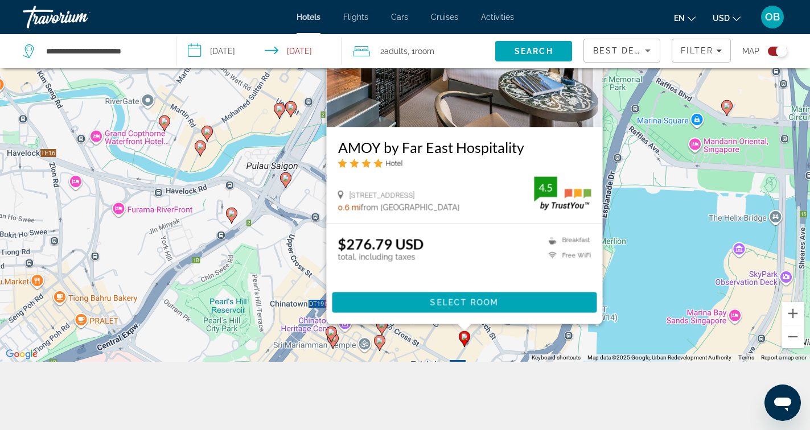
click at [500, 339] on div "To activate drag with keyboard, press Alt + Enter. Once in keyboard drag state,…" at bounding box center [405, 147] width 810 height 430
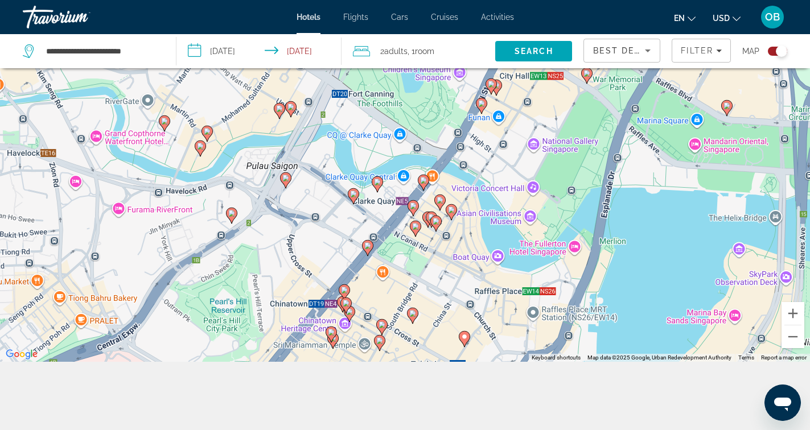
click at [417, 315] on icon "Main content" at bounding box center [412, 316] width 10 height 15
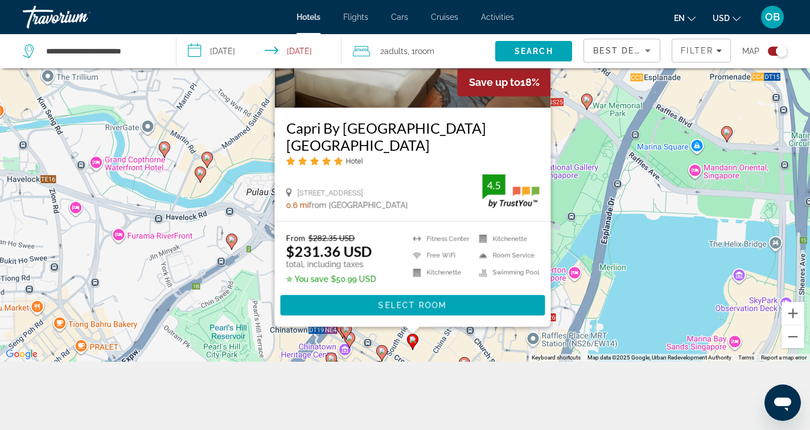
click at [487, 345] on div "To activate drag with keyboard, press Alt + Enter. Once in keyboard drag state,…" at bounding box center [405, 147] width 810 height 430
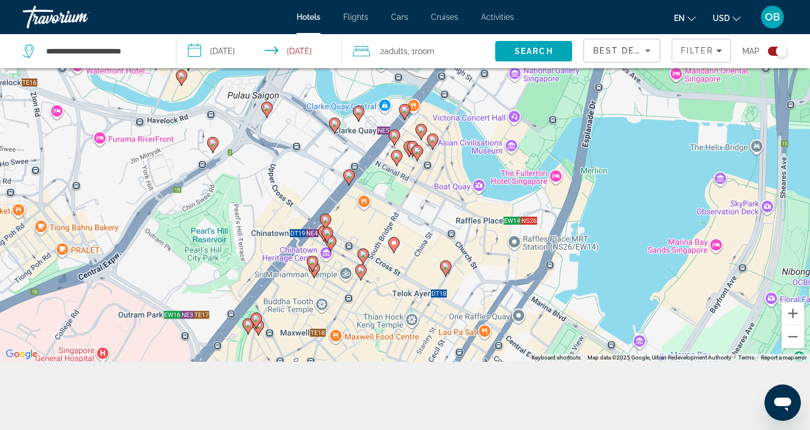
drag, startPoint x: 487, startPoint y: 345, endPoint x: 468, endPoint y: 247, distance: 99.7
click at [468, 247] on div "To activate drag with keyboard, press Alt + Enter. Once in keyboard drag state,…" at bounding box center [405, 147] width 810 height 430
click at [365, 257] on image "Main content" at bounding box center [363, 255] width 7 height 7
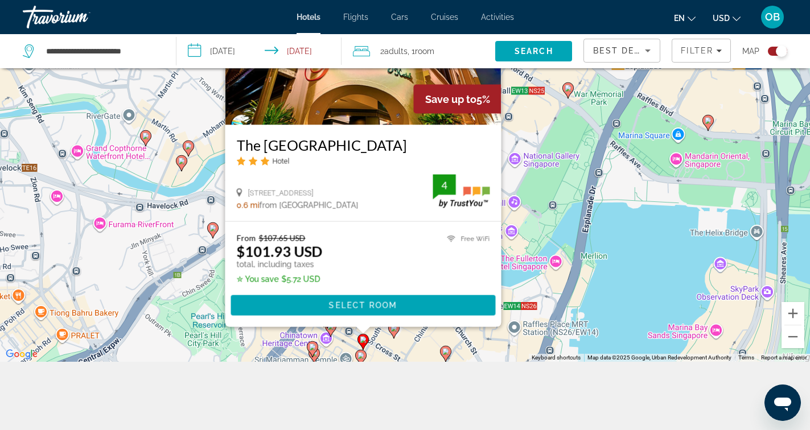
click at [360, 358] on image "Main content" at bounding box center [361, 355] width 7 height 7
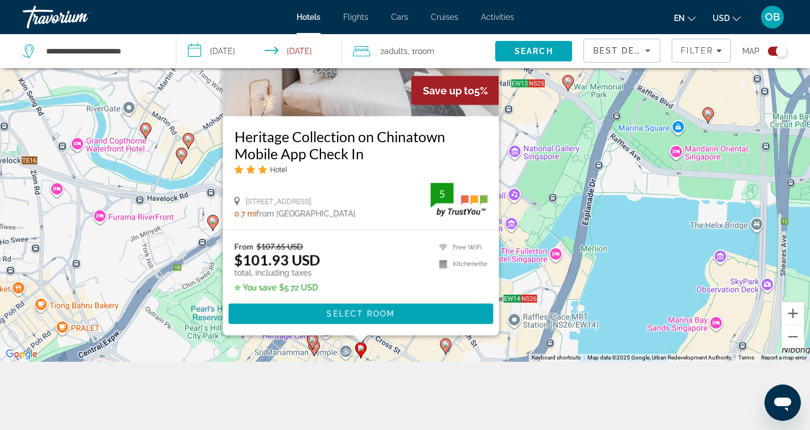
click at [512, 266] on div "To activate drag with keyboard, press Alt + Enter. Once in keyboard drag state,…" at bounding box center [405, 147] width 810 height 430
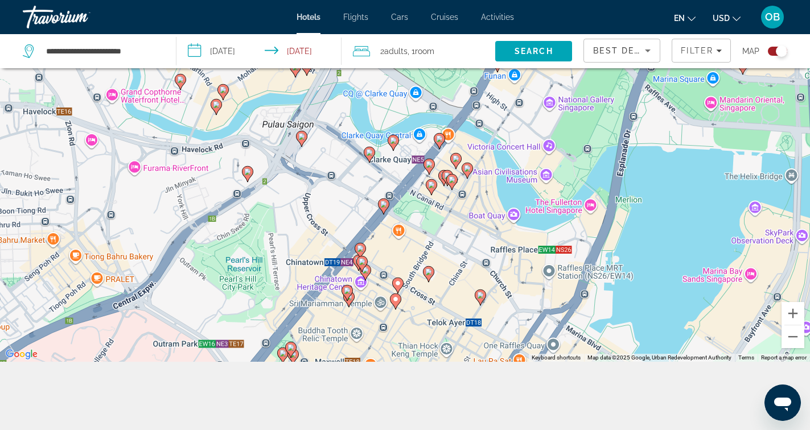
drag, startPoint x: 441, startPoint y: 295, endPoint x: 480, endPoint y: 242, distance: 65.6
click at [480, 242] on div "To activate drag with keyboard, press Alt + Enter. Once in keyboard drag state,…" at bounding box center [405, 147] width 810 height 430
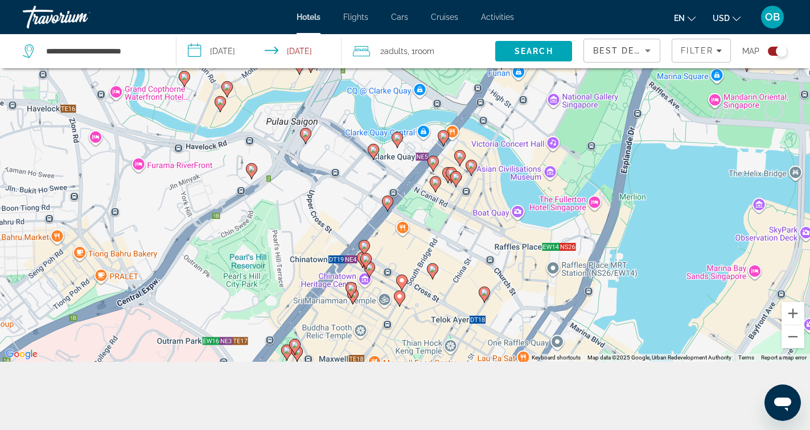
click at [474, 166] on icon "Main content" at bounding box center [471, 168] width 10 height 15
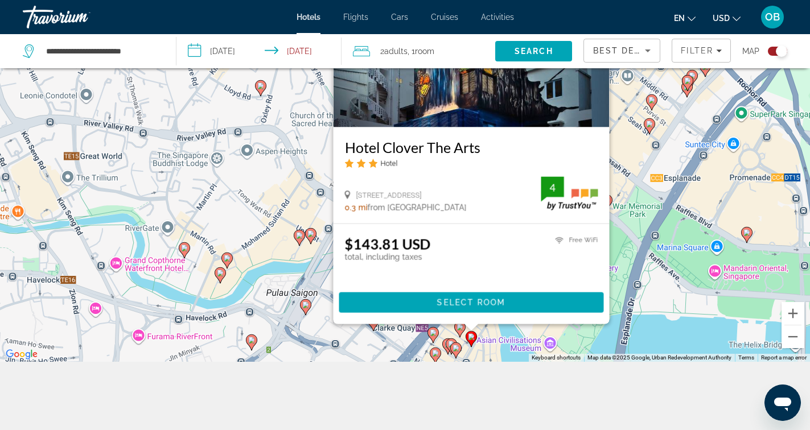
click at [459, 348] on icon "Main content" at bounding box center [455, 350] width 10 height 15
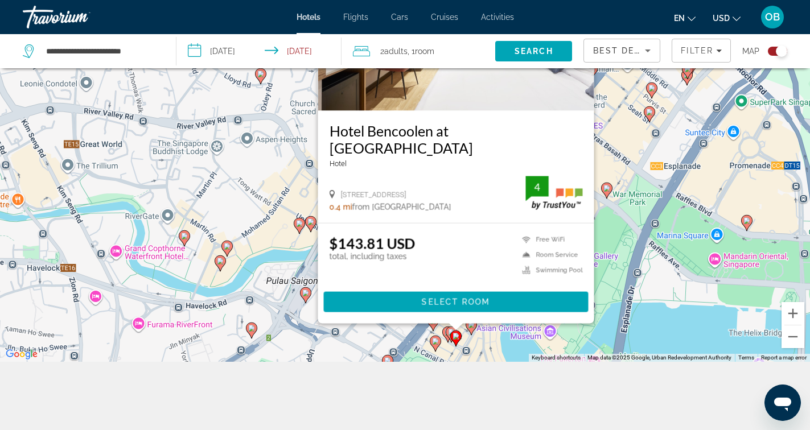
click at [489, 349] on div "To activate drag with keyboard, press Alt + Enter. Once in keyboard drag state,…" at bounding box center [405, 147] width 810 height 430
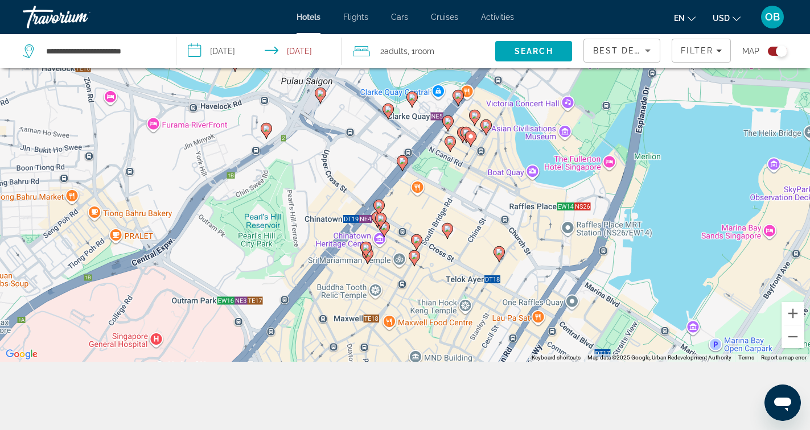
drag, startPoint x: 489, startPoint y: 349, endPoint x: 504, endPoint y: 148, distance: 201.6
click at [504, 148] on div "To activate drag with keyboard, press Alt + Enter. Once in keyboard drag state,…" at bounding box center [405, 147] width 810 height 430
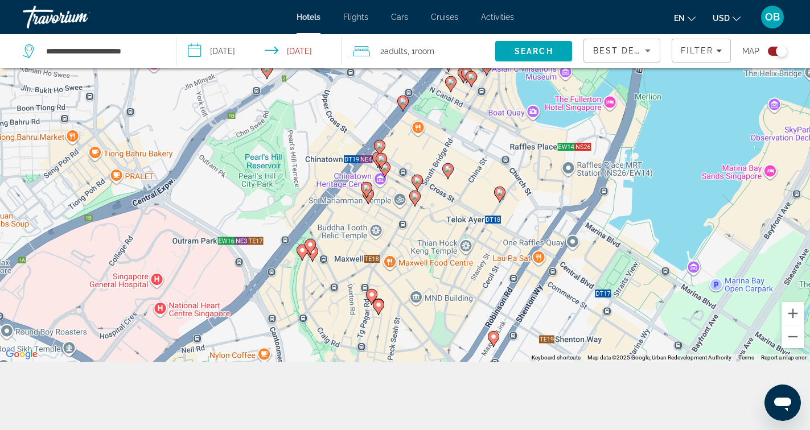
drag, startPoint x: 447, startPoint y: 280, endPoint x: 449, endPoint y: 218, distance: 62.1
click at [448, 218] on div "To activate drag with keyboard, press Alt + Enter. Once in keyboard drag state,…" at bounding box center [405, 147] width 810 height 430
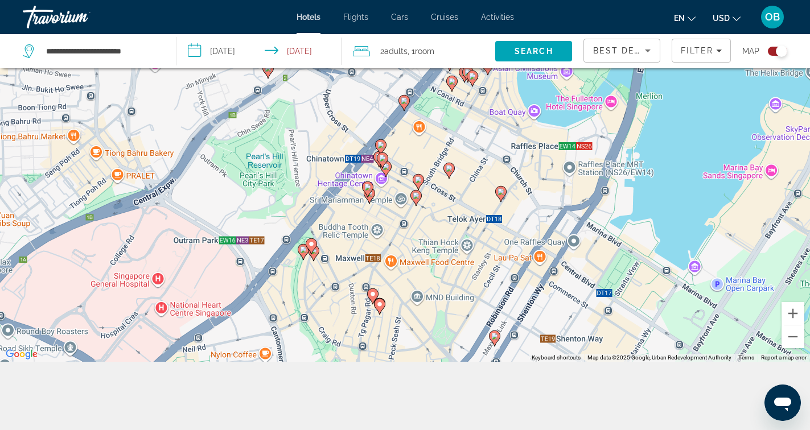
click at [367, 184] on image "Main content" at bounding box center [367, 187] width 7 height 7
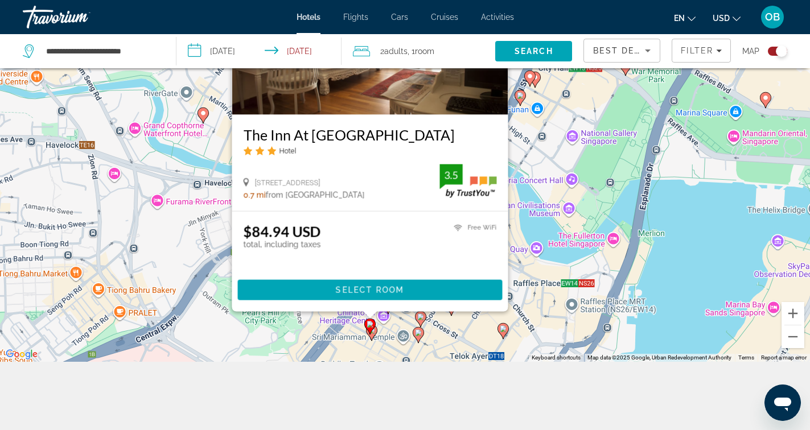
click at [544, 285] on div "To activate drag with keyboard, press Alt + Enter. Once in keyboard drag state,…" at bounding box center [405, 147] width 810 height 430
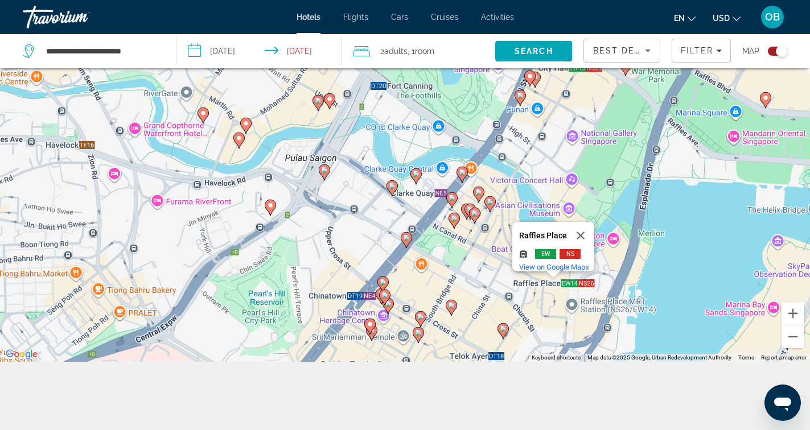
click at [490, 255] on div "To activate drag with keyboard, press Alt + Enter. Once in keyboard drag state,…" at bounding box center [405, 147] width 810 height 430
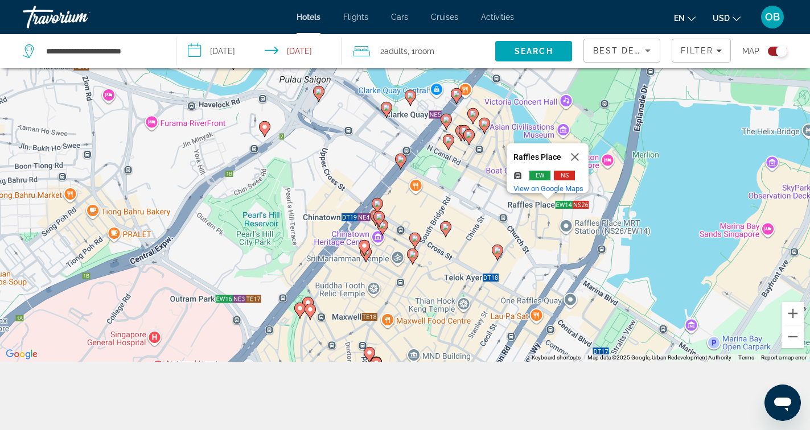
drag, startPoint x: 489, startPoint y: 256, endPoint x: 494, endPoint y: 173, distance: 83.9
click at [485, 174] on div "To activate drag with keyboard, press Alt + Enter. Once in keyboard drag state,…" at bounding box center [405, 147] width 810 height 430
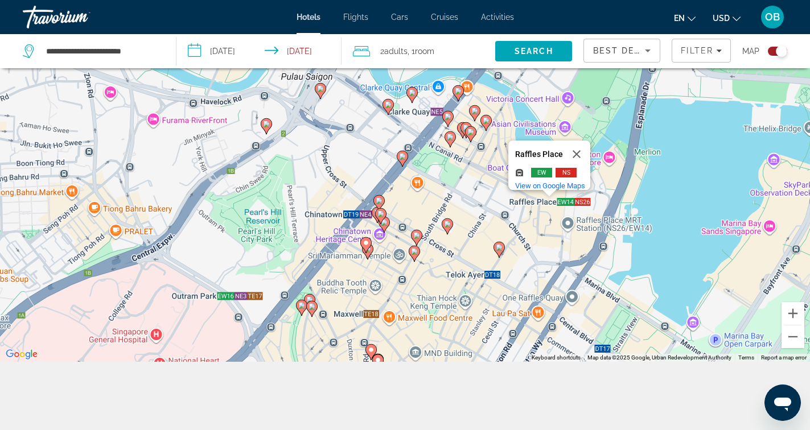
click at [447, 224] on image "Main content" at bounding box center [447, 224] width 7 height 7
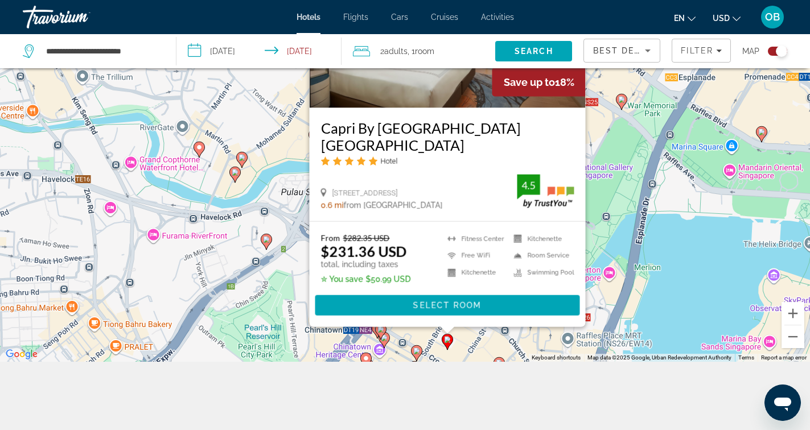
click at [645, 218] on div "To activate drag with keyboard, press Alt + Enter. Once in keyboard drag state,…" at bounding box center [405, 147] width 810 height 430
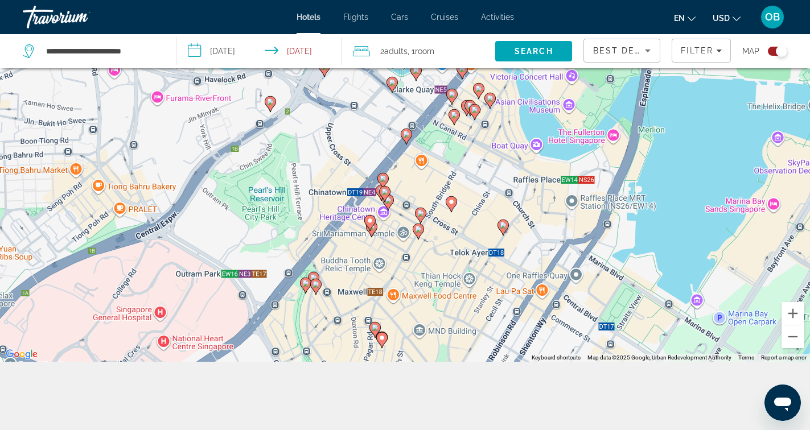
drag, startPoint x: 565, startPoint y: 281, endPoint x: 568, endPoint y: 135, distance: 145.8
click at [568, 135] on div "To activate drag with keyboard, press Alt + Enter. Once in keyboard drag state,…" at bounding box center [405, 147] width 810 height 430
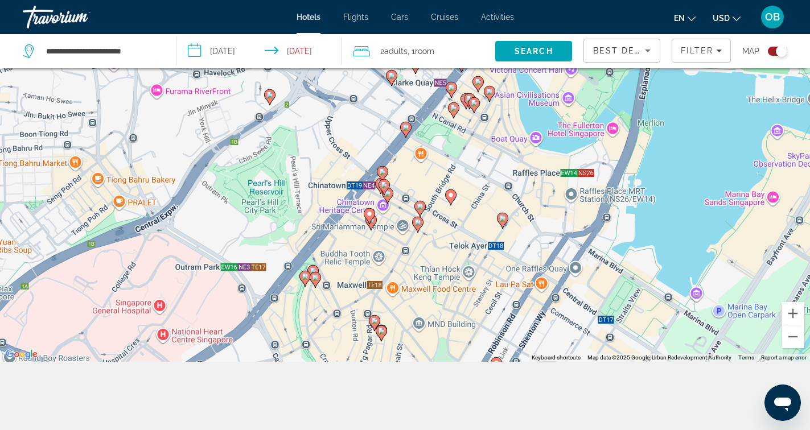
click at [505, 223] on icon "Main content" at bounding box center [502, 221] width 11 height 16
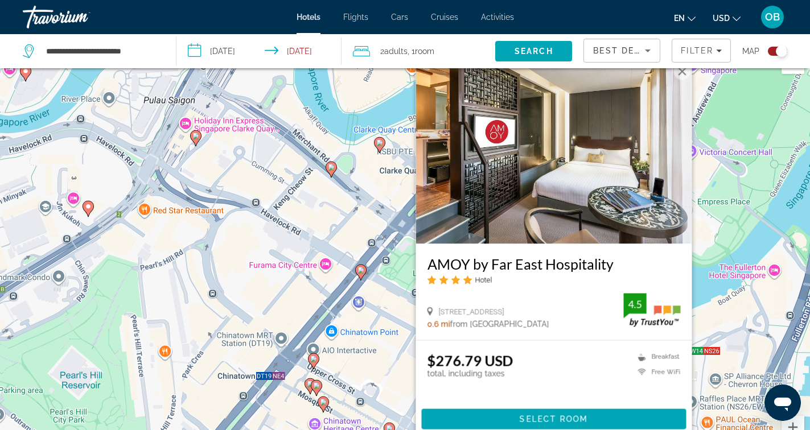
scroll to position [0, 0]
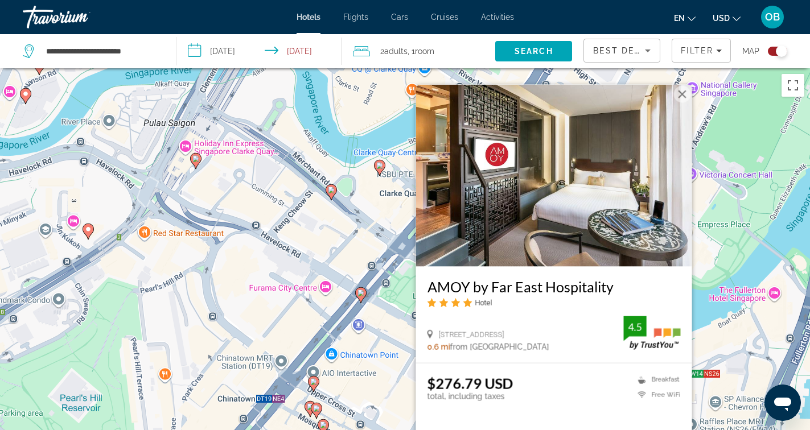
click at [393, 324] on div "To activate drag with keyboard, press Alt + Enter. Once in keyboard drag state,…" at bounding box center [405, 283] width 810 height 430
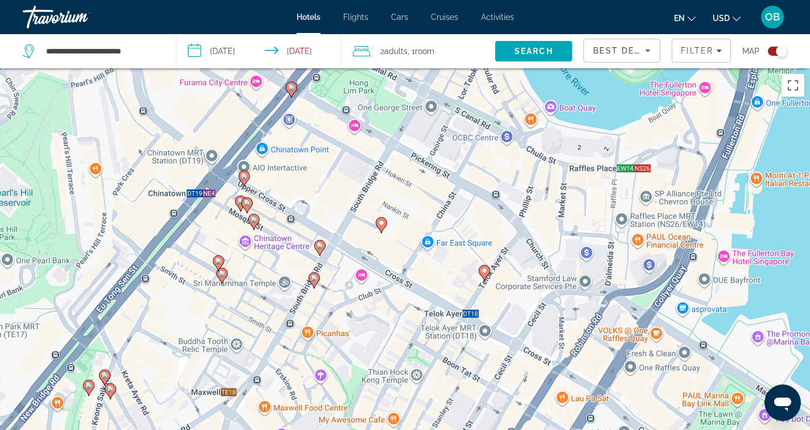
drag, startPoint x: 512, startPoint y: 382, endPoint x: 441, endPoint y: 176, distance: 217.4
click at [441, 176] on div "To activate drag with keyboard, press Alt + Enter. Once in keyboard drag state,…" at bounding box center [405, 283] width 810 height 430
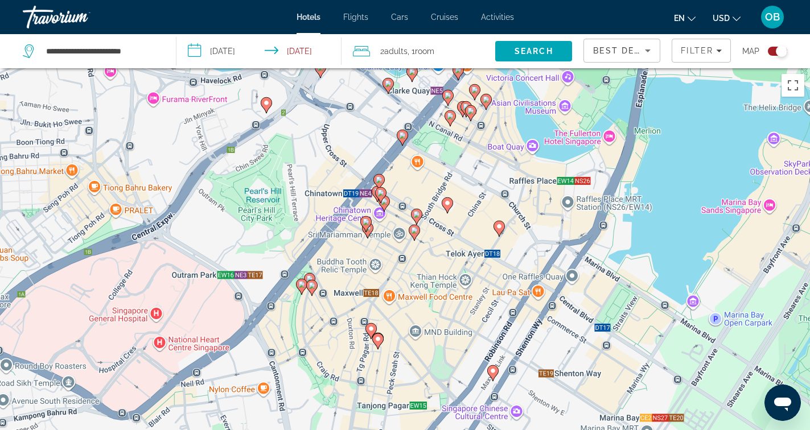
click at [445, 206] on image "Main content" at bounding box center [447, 203] width 7 height 7
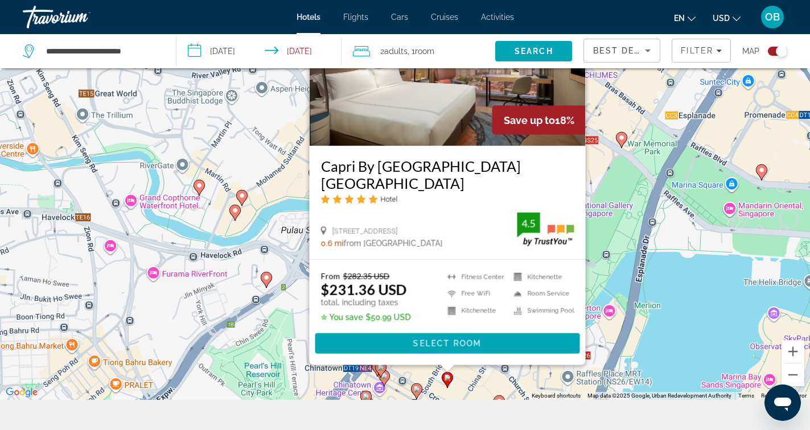
scroll to position [101, 0]
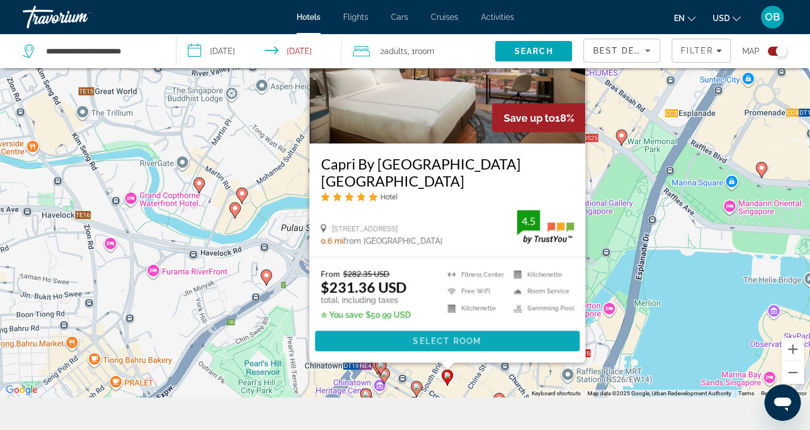
click at [451, 345] on span "Select Room" at bounding box center [447, 341] width 68 height 9
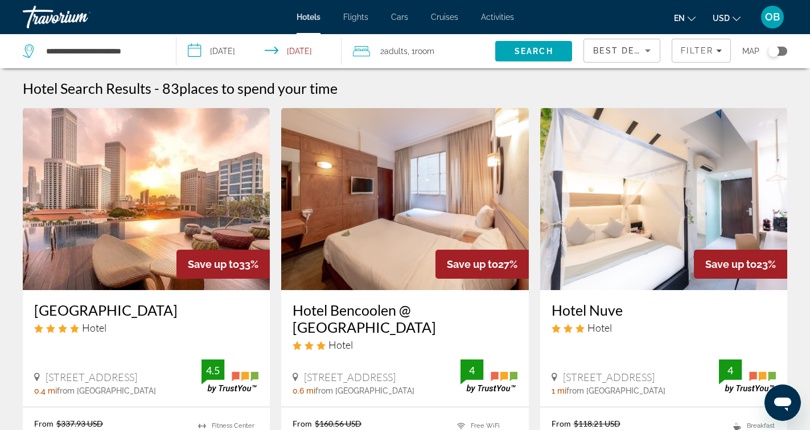
click at [782, 52] on div "Toggle map" at bounding box center [777, 51] width 19 height 9
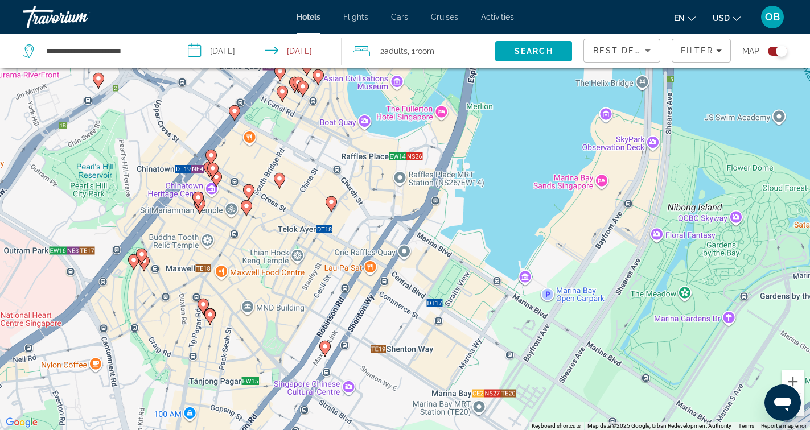
drag, startPoint x: 477, startPoint y: 372, endPoint x: 438, endPoint y: 290, distance: 90.4
click at [438, 290] on div "To activate drag with keyboard, press Alt + Enter. Once in keyboard drag state,…" at bounding box center [405, 215] width 810 height 430
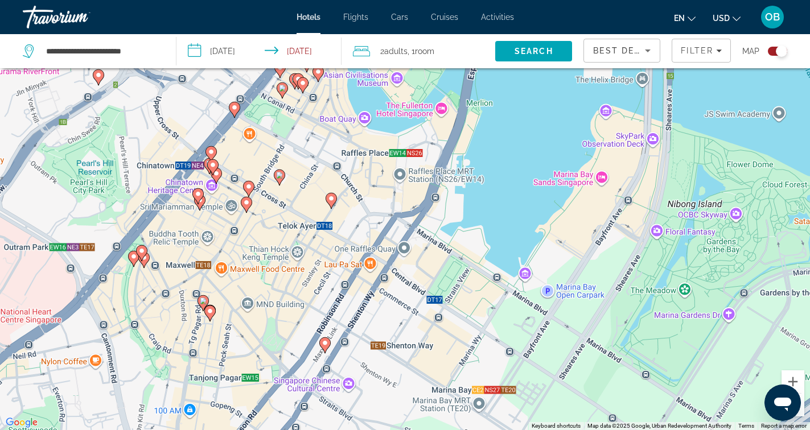
click at [334, 202] on image "Main content" at bounding box center [331, 198] width 7 height 7
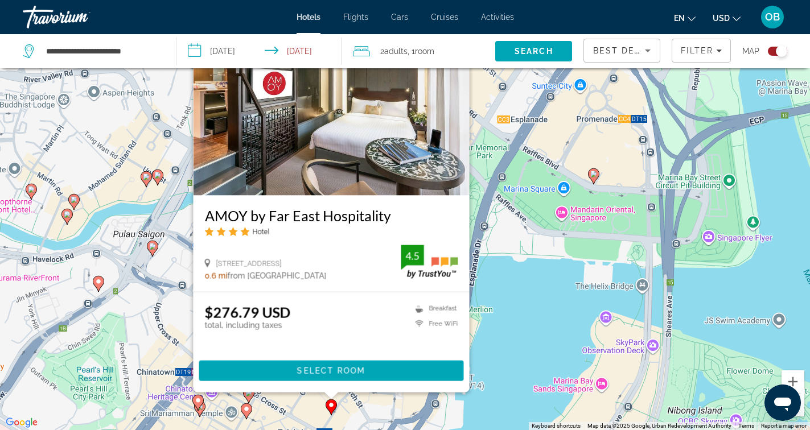
click at [497, 375] on div "To activate drag with keyboard, press Alt + Enter. Once in keyboard drag state,…" at bounding box center [405, 215] width 810 height 430
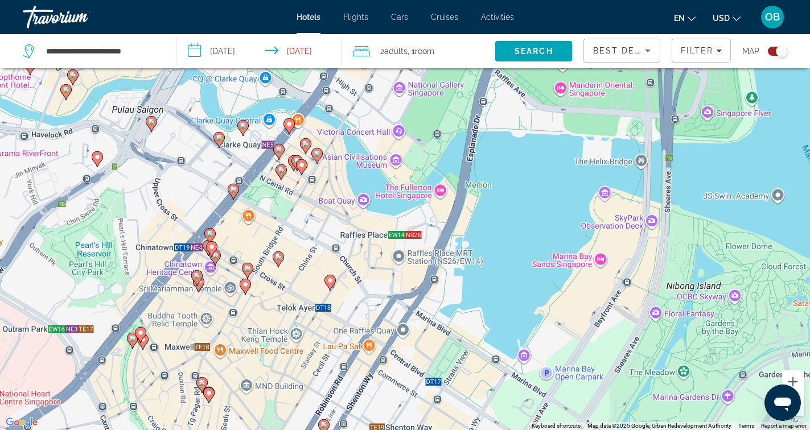
drag, startPoint x: 368, startPoint y: 387, endPoint x: 366, endPoint y: 255, distance: 132.1
click at [366, 255] on div "To activate drag with keyboard, press Alt + Enter. Once in keyboard drag state,…" at bounding box center [405, 215] width 810 height 430
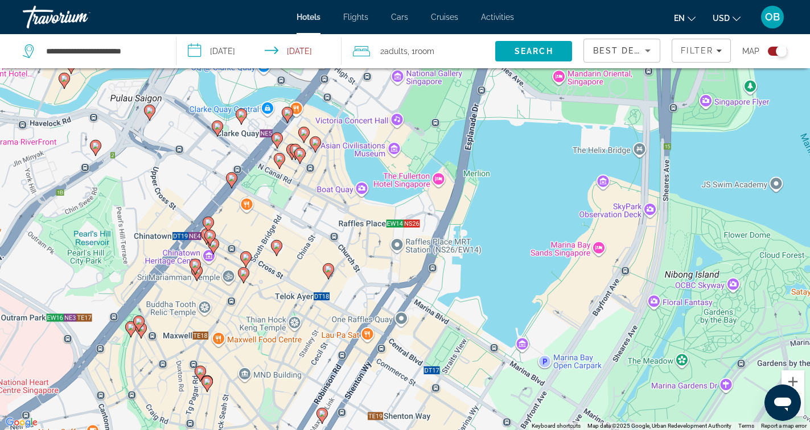
click at [278, 250] on icon "Main content" at bounding box center [276, 248] width 10 height 15
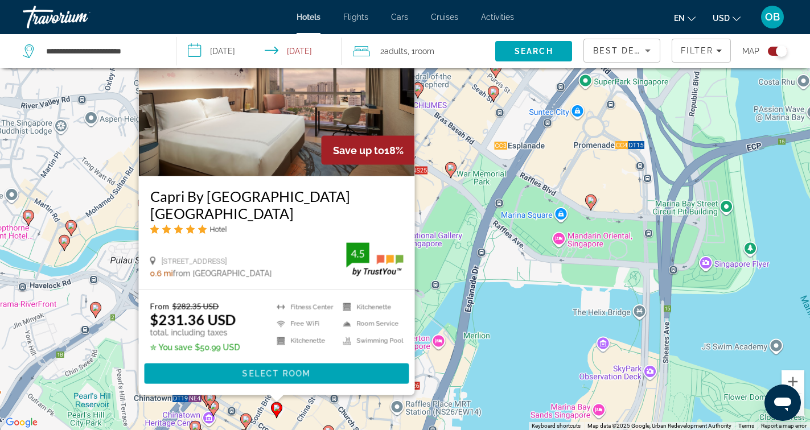
click at [463, 360] on div "To activate drag with keyboard, press Alt + Enter. Once in keyboard drag state,…" at bounding box center [405, 215] width 810 height 430
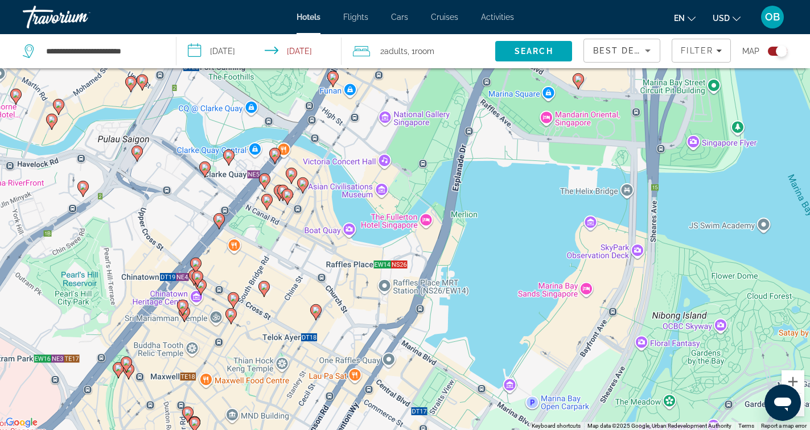
drag, startPoint x: 310, startPoint y: 381, endPoint x: 298, endPoint y: 260, distance: 121.3
click at [298, 260] on div "To activate drag with keyboard, press Alt + Enter. Once in keyboard drag state,…" at bounding box center [405, 215] width 810 height 430
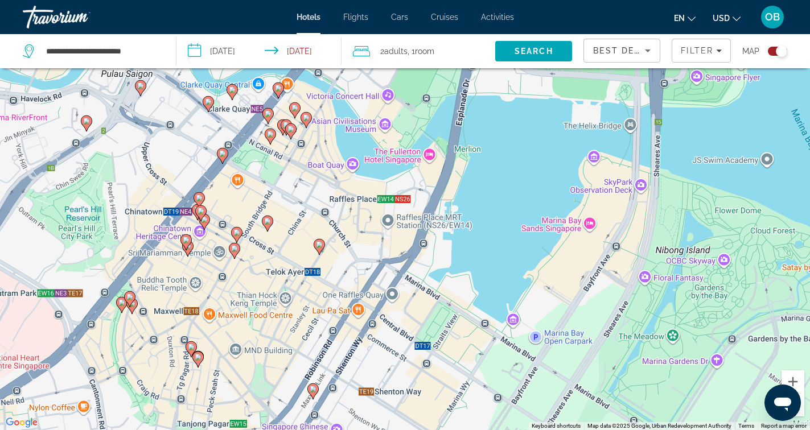
drag, startPoint x: 323, startPoint y: 370, endPoint x: 326, endPoint y: 294, distance: 75.2
click at [326, 293] on div "To activate drag with keyboard, press Alt + Enter. Once in keyboard drag state,…" at bounding box center [405, 215] width 810 height 430
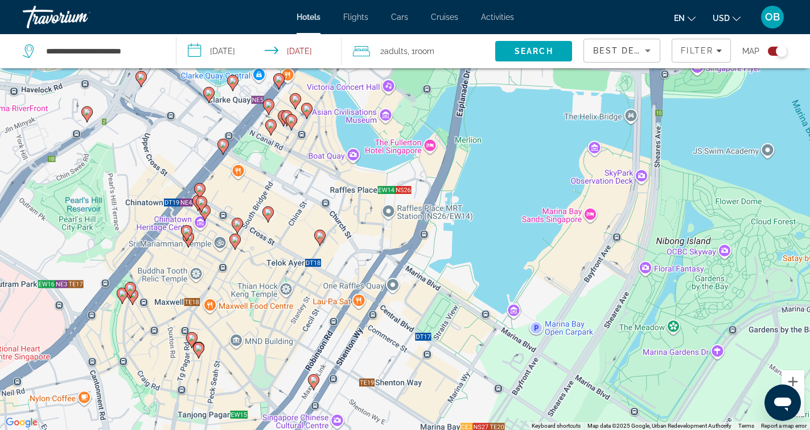
click at [272, 214] on icon "Main content" at bounding box center [268, 214] width 10 height 15
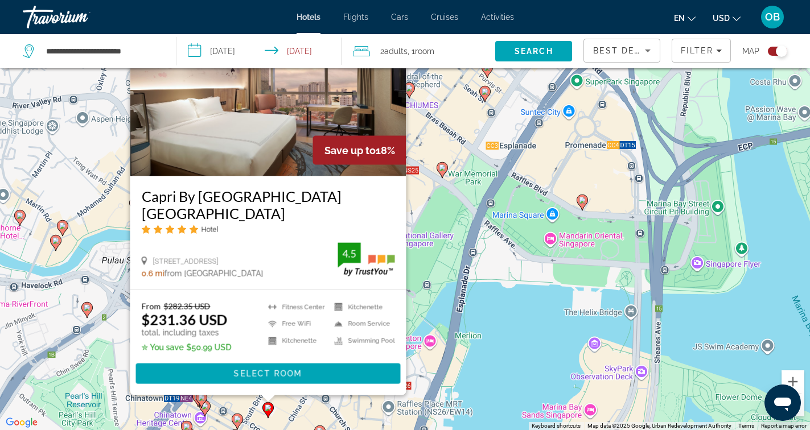
click at [285, 411] on div "To activate drag with keyboard, press Alt + Enter. Once in keyboard drag state,…" at bounding box center [405, 215] width 810 height 430
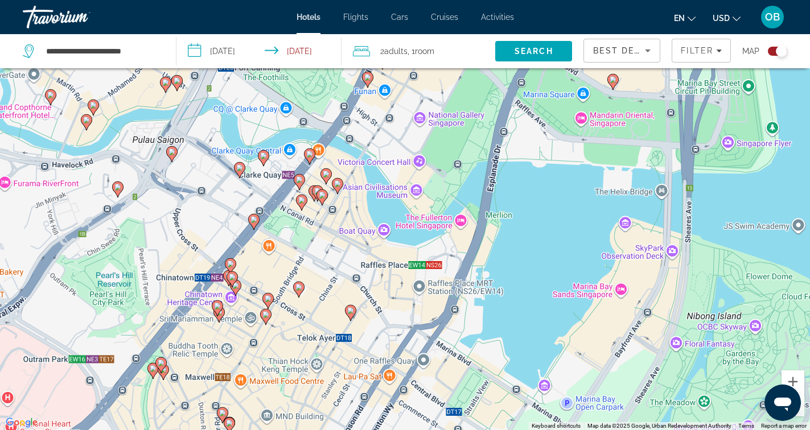
drag, startPoint x: 289, startPoint y: 411, endPoint x: 319, endPoint y: 284, distance: 130.7
click at [319, 284] on div "To activate drag with keyboard, press Alt + Enter. Once in keyboard drag state,…" at bounding box center [405, 215] width 810 height 430
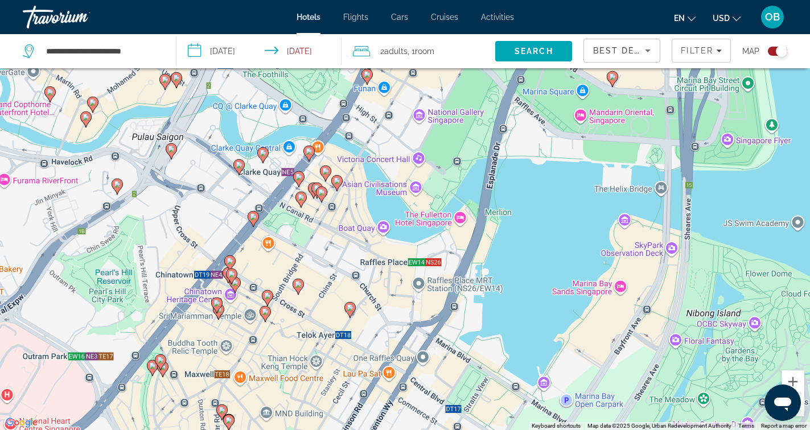
click at [269, 293] on image "Main content" at bounding box center [267, 296] width 7 height 7
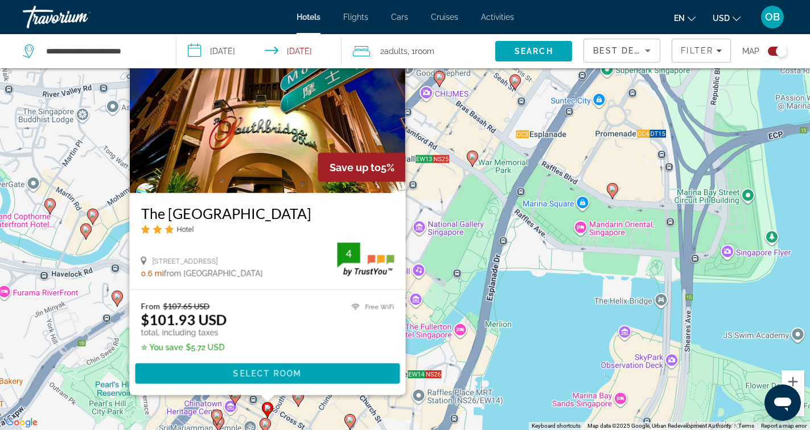
click at [341, 402] on div "To activate drag with keyboard, press Alt + Enter. Once in keyboard drag state,…" at bounding box center [405, 215] width 810 height 430
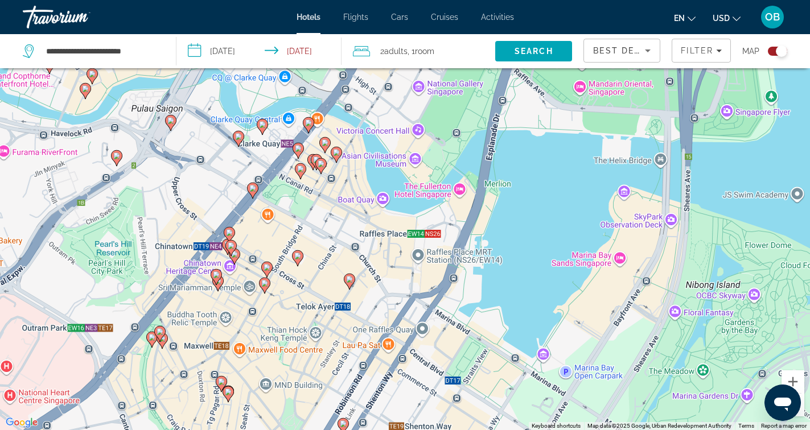
drag, startPoint x: 322, startPoint y: 408, endPoint x: 321, endPoint y: 259, distance: 148.6
click at [321, 259] on div "To activate drag with keyboard, press Alt + Enter. Once in keyboard drag state,…" at bounding box center [405, 215] width 810 height 430
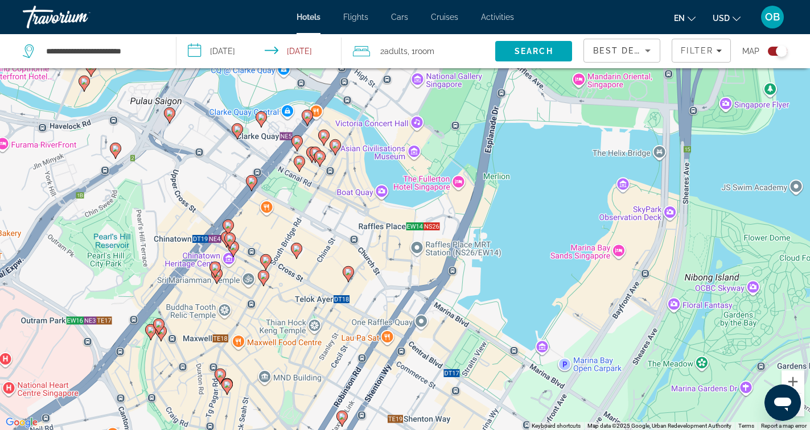
click at [266, 278] on image "Main content" at bounding box center [263, 276] width 7 height 7
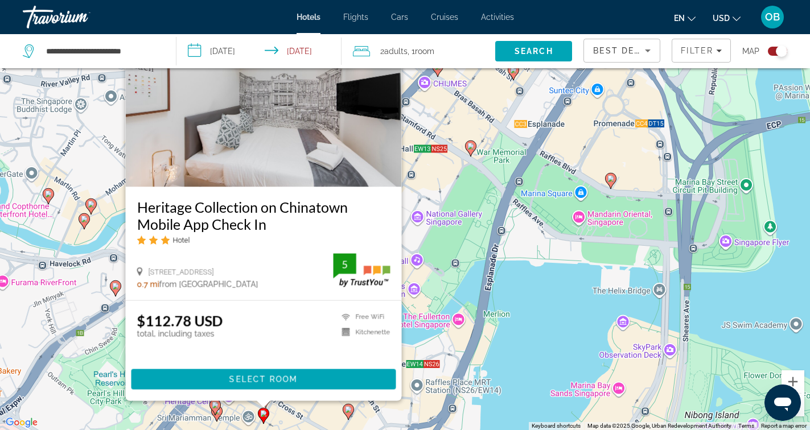
click at [304, 408] on div "To activate drag with keyboard, press Alt + Enter. Once in keyboard drag state,…" at bounding box center [405, 215] width 810 height 430
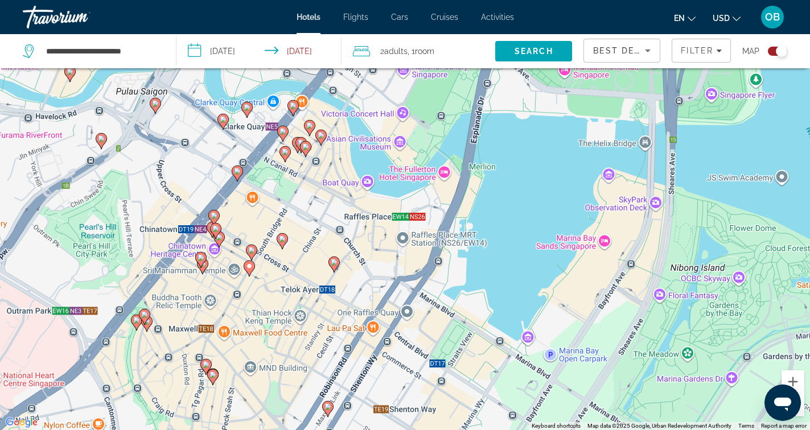
drag, startPoint x: 304, startPoint y: 408, endPoint x: 292, endPoint y: 261, distance: 148.0
click at [291, 260] on div "To activate drag with keyboard, press Alt + Enter. Once in keyboard drag state,…" at bounding box center [405, 215] width 810 height 430
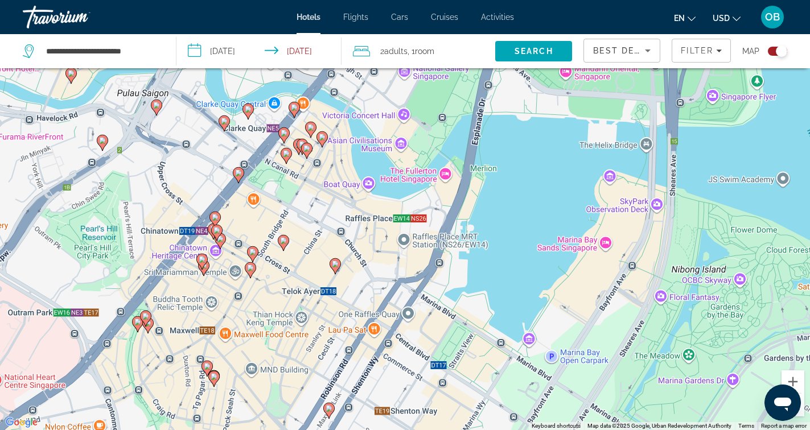
click at [339, 265] on icon "Main content" at bounding box center [335, 266] width 10 height 15
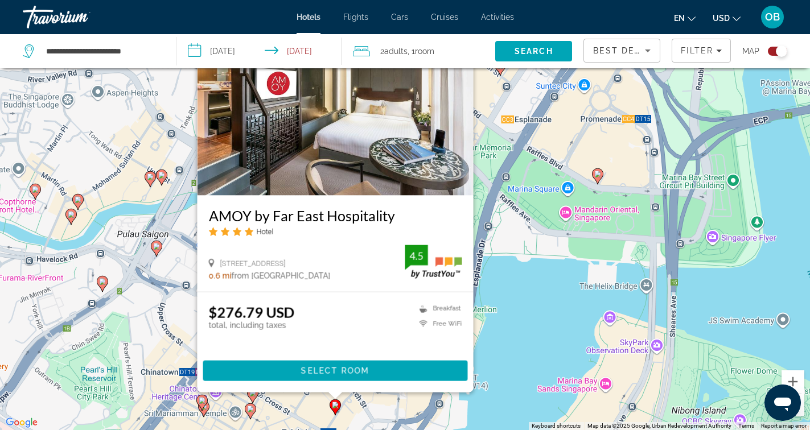
click at [297, 416] on div "To activate drag with keyboard, press Alt + Enter. Once in keyboard drag state,…" at bounding box center [405, 215] width 810 height 430
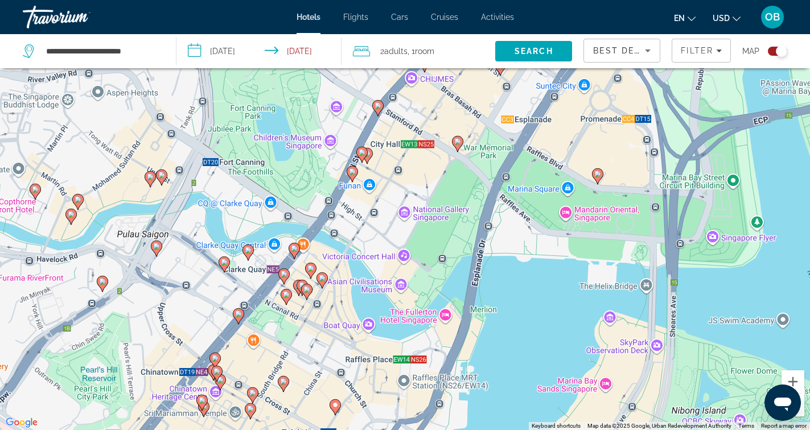
click at [285, 382] on image "Main content" at bounding box center [283, 382] width 7 height 7
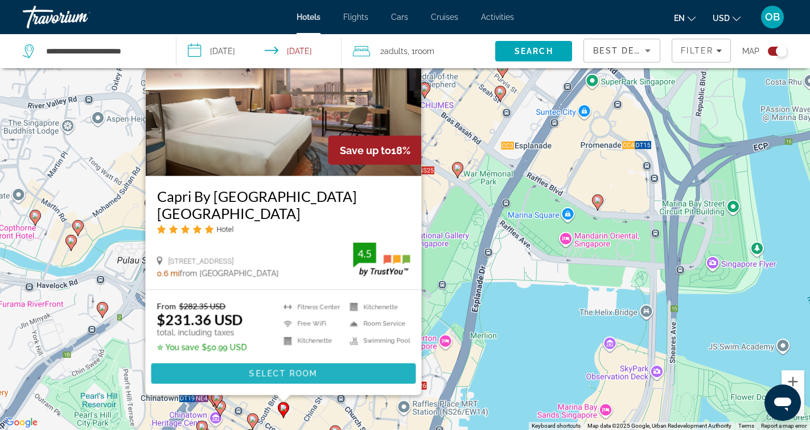
click at [283, 381] on span "Main content" at bounding box center [283, 373] width 265 height 27
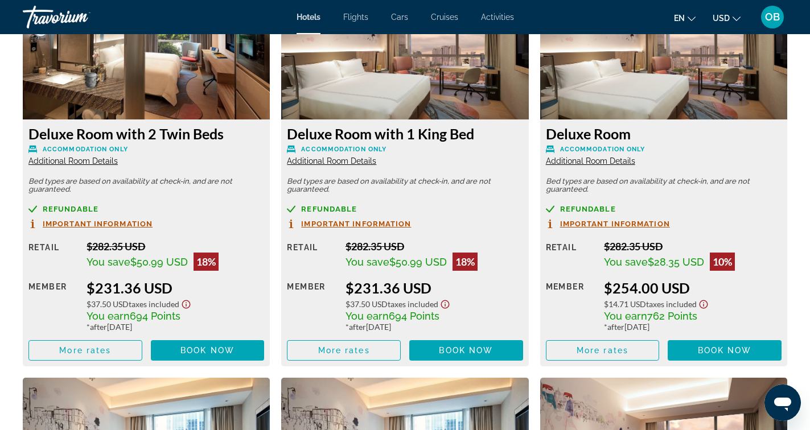
scroll to position [1647, 0]
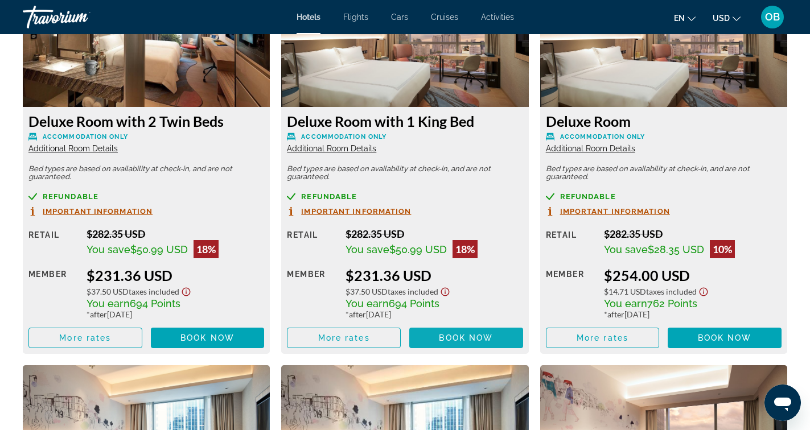
click at [462, 340] on span "Book now" at bounding box center [466, 338] width 54 height 9
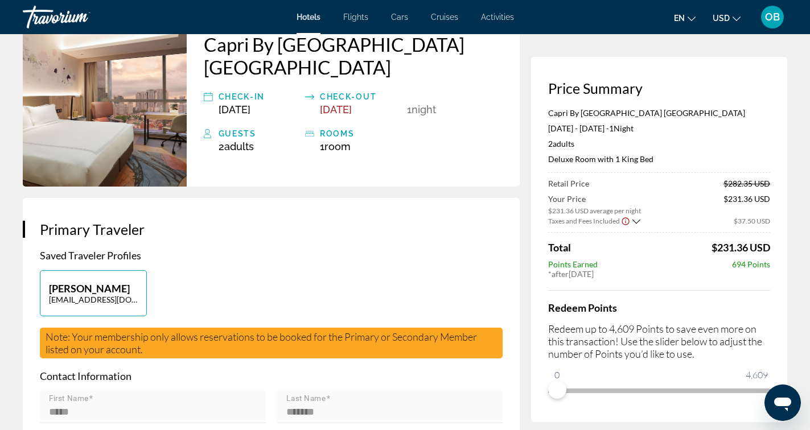
scroll to position [121, 0]
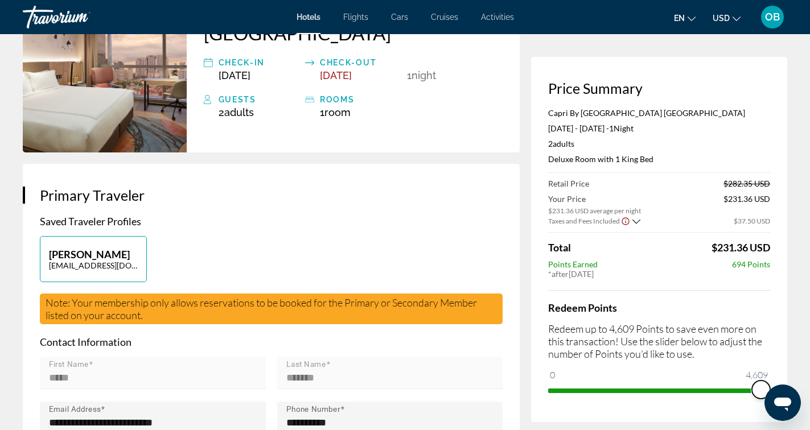
drag, startPoint x: 1319, startPoint y: 780, endPoint x: 797, endPoint y: 407, distance: 641.8
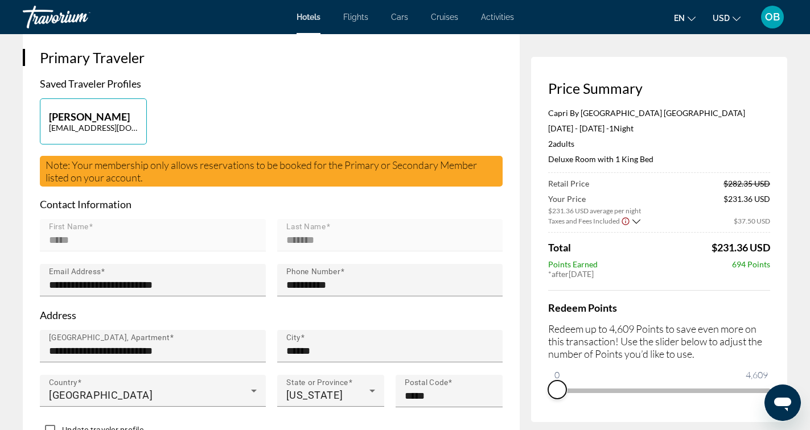
scroll to position [262, 0]
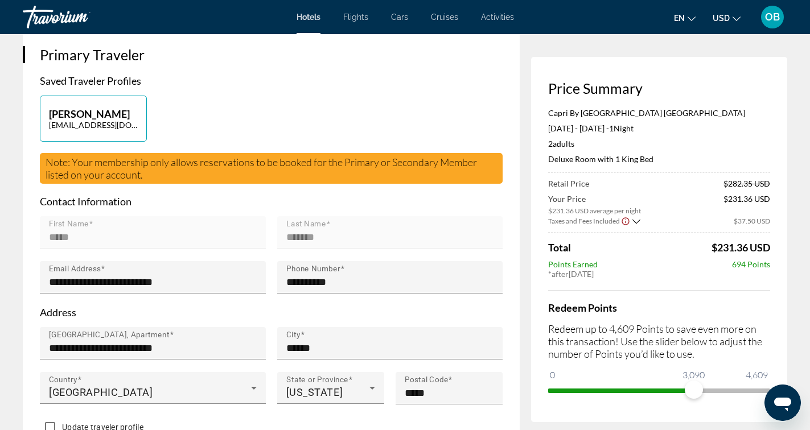
click at [694, 391] on ngx-slider "0 4,609 3,090" at bounding box center [659, 390] width 222 height 2
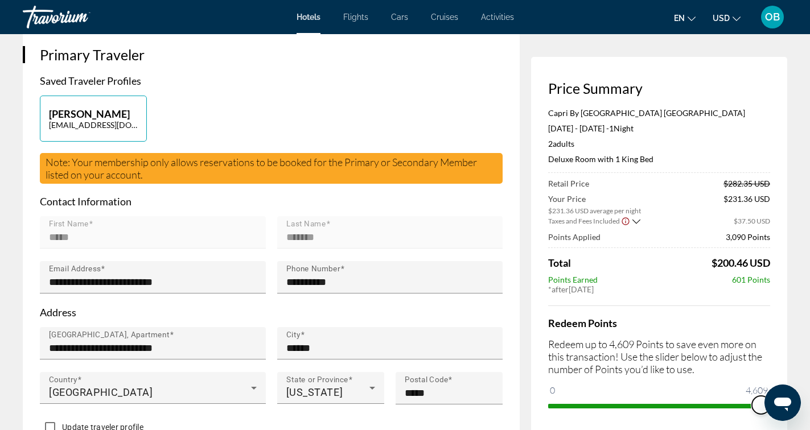
drag, startPoint x: 696, startPoint y: 404, endPoint x: 812, endPoint y: 408, distance: 116.3
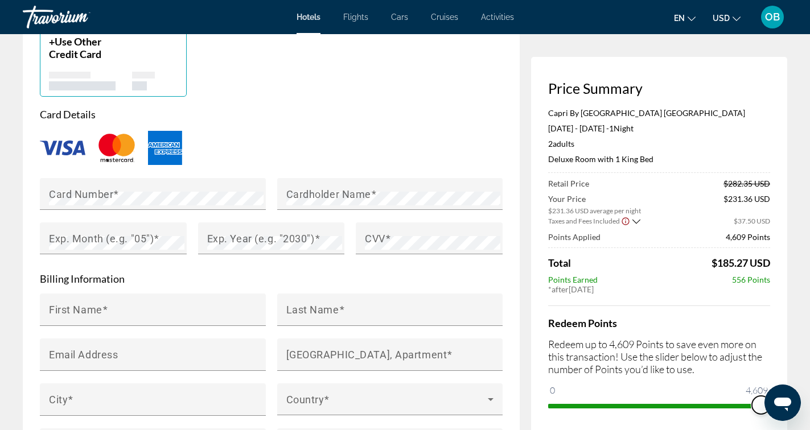
scroll to position [948, 0]
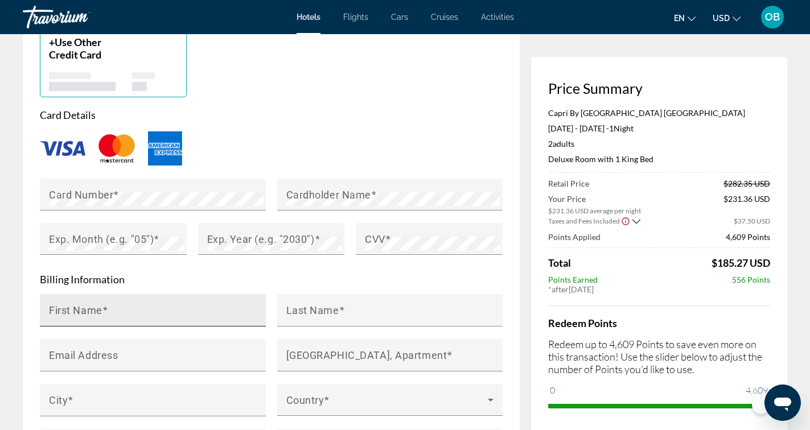
click at [90, 309] on mat-label "First Name" at bounding box center [76, 310] width 54 height 12
click at [90, 309] on input "First Name" at bounding box center [156, 316] width 215 height 14
click at [108, 191] on mat-label "Card Number" at bounding box center [81, 194] width 64 height 12
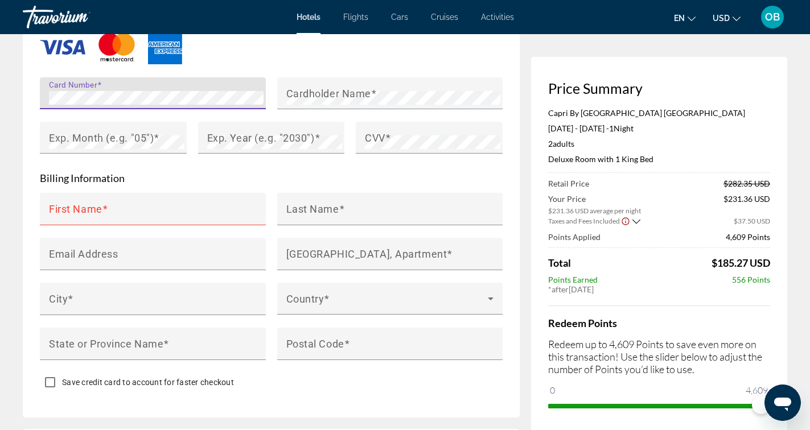
scroll to position [1018, 0]
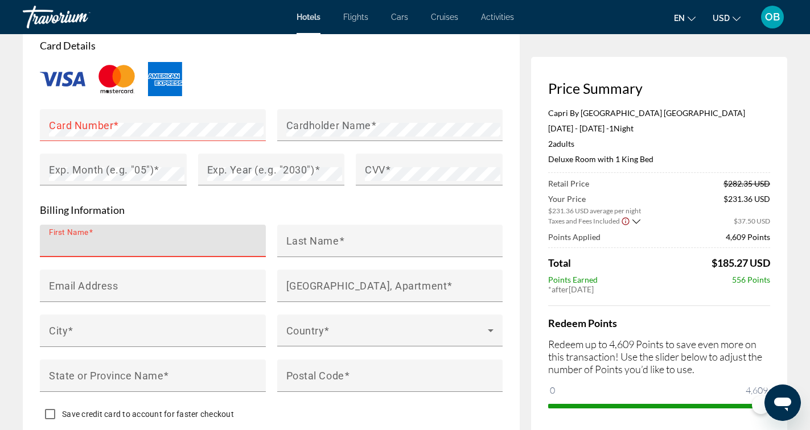
click at [165, 239] on input "First Name" at bounding box center [156, 246] width 215 height 14
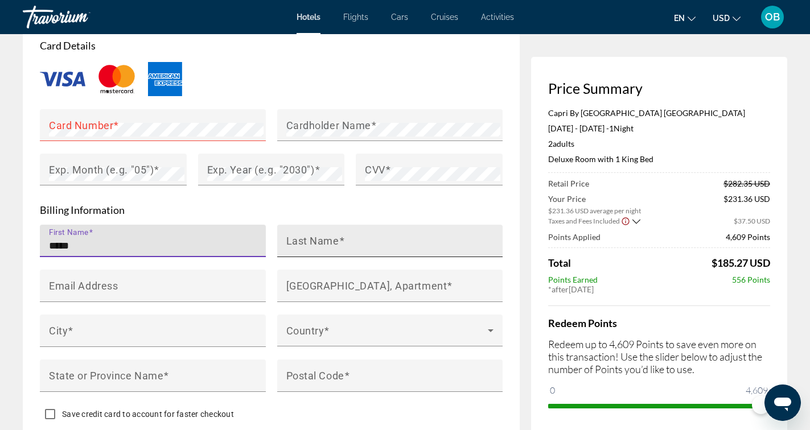
type input "*****"
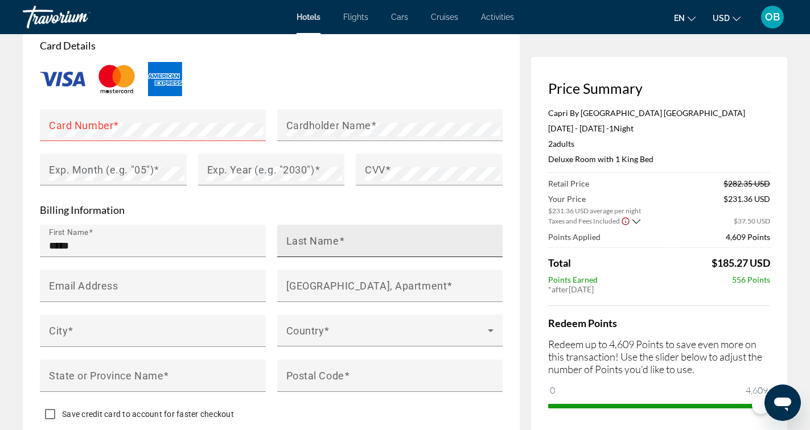
click at [327, 231] on div "Last Name" at bounding box center [393, 241] width 215 height 32
type input "*****"
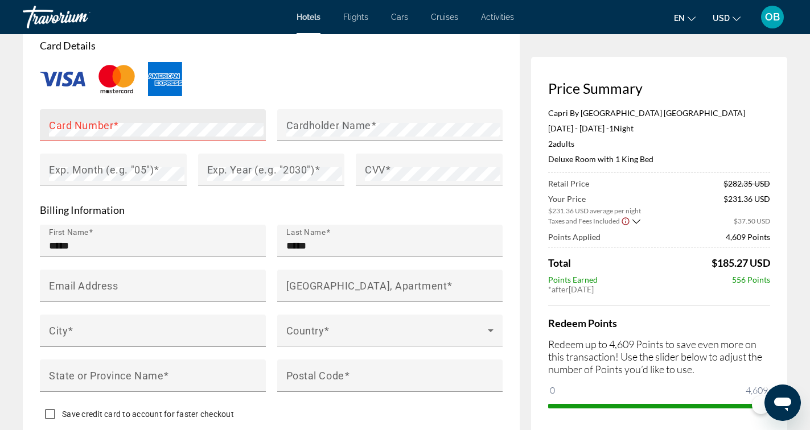
click at [106, 119] on mat-label "Card Number" at bounding box center [81, 125] width 64 height 12
click at [327, 122] on mat-label "Cardholder Name" at bounding box center [328, 125] width 85 height 12
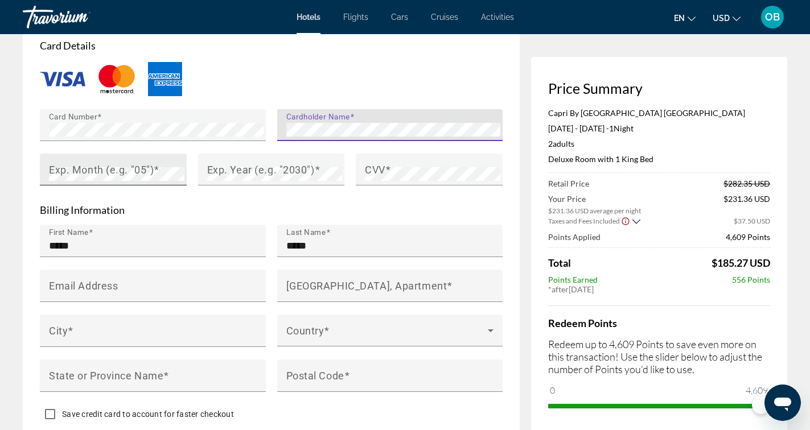
click at [136, 159] on div "Exp. Month (e.g. "05")" at bounding box center [117, 170] width 136 height 32
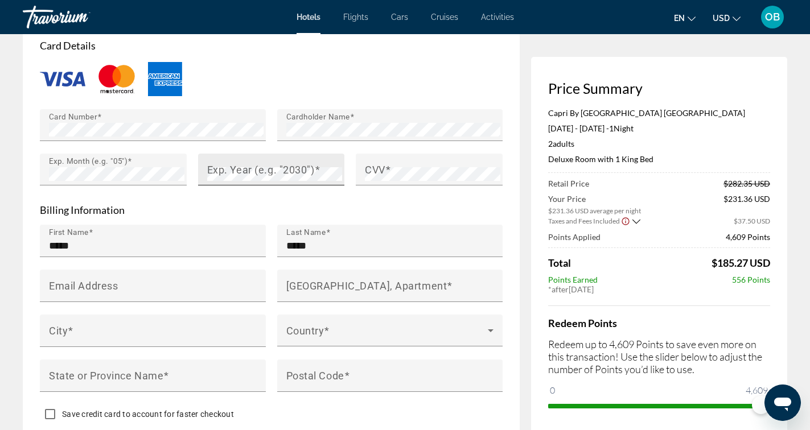
click at [225, 171] on mat-label "Exp. Year (e.g. "2030")" at bounding box center [261, 169] width 108 height 12
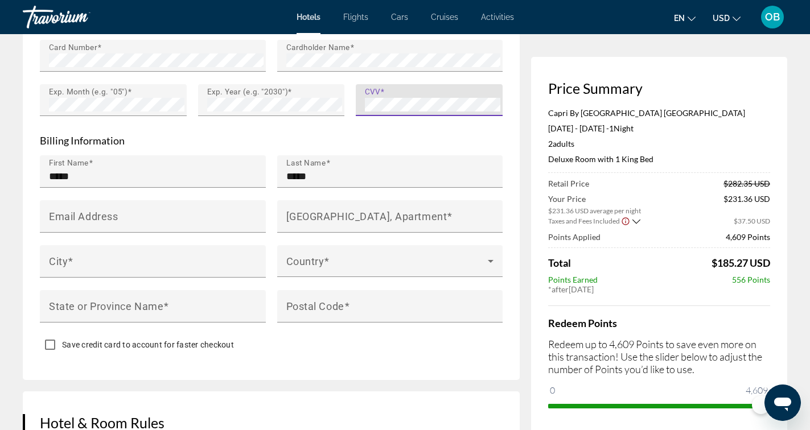
scroll to position [1088, 0]
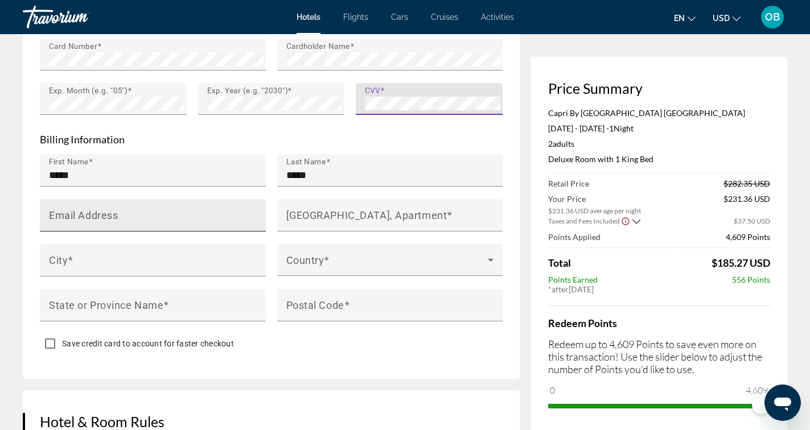
click at [167, 214] on input "Email Address" at bounding box center [156, 221] width 215 height 14
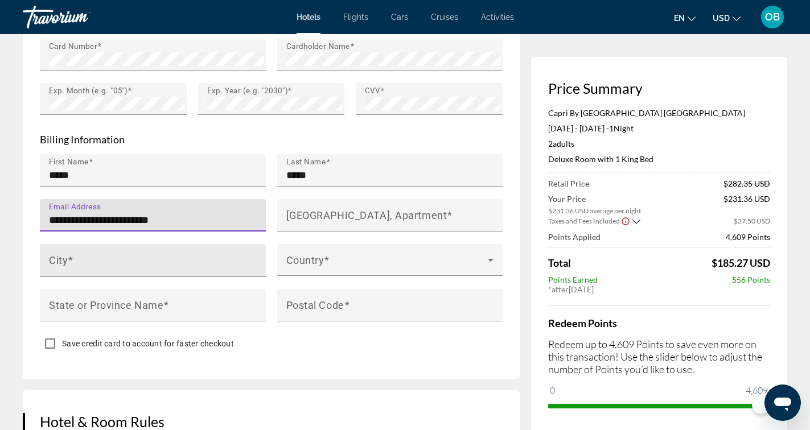
type input "**********"
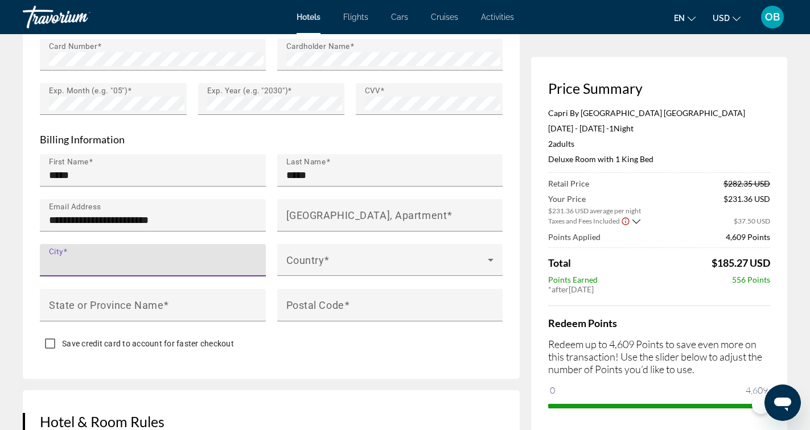
click at [195, 259] on input "City" at bounding box center [156, 266] width 215 height 14
type input "******"
click at [192, 304] on input "State or Province Name" at bounding box center [156, 311] width 215 height 14
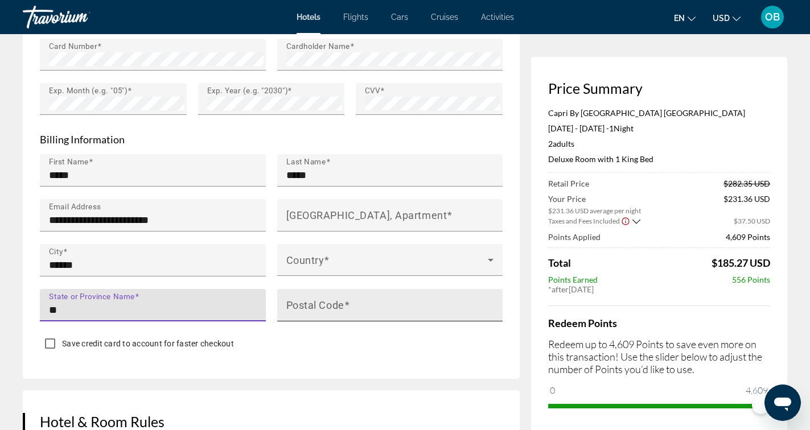
type input "**"
click at [303, 306] on mat-label "Postal Code" at bounding box center [315, 305] width 58 height 12
click at [303, 306] on input "Postal Code" at bounding box center [393, 311] width 215 height 14
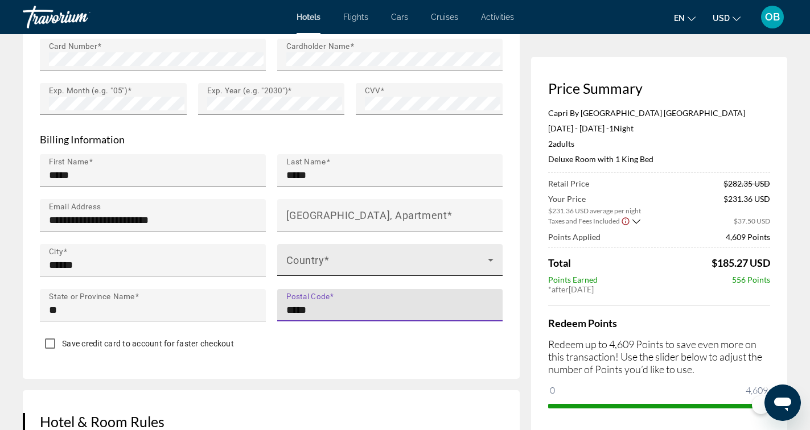
type input "*****"
click at [339, 258] on span "Main content" at bounding box center [387, 265] width 202 height 14
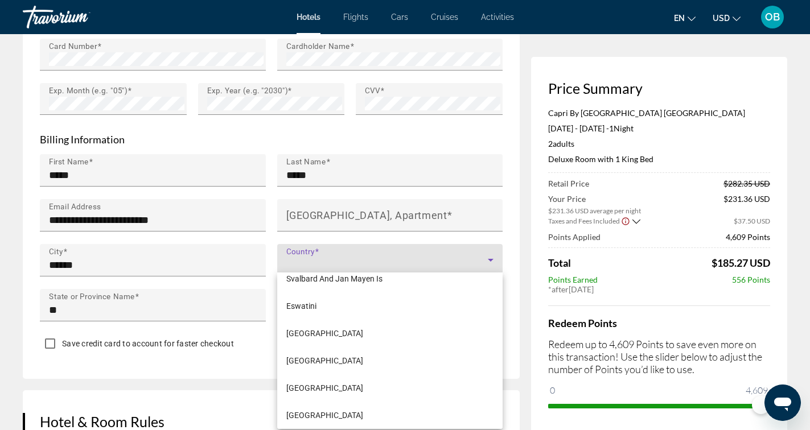
scroll to position [1781, 0]
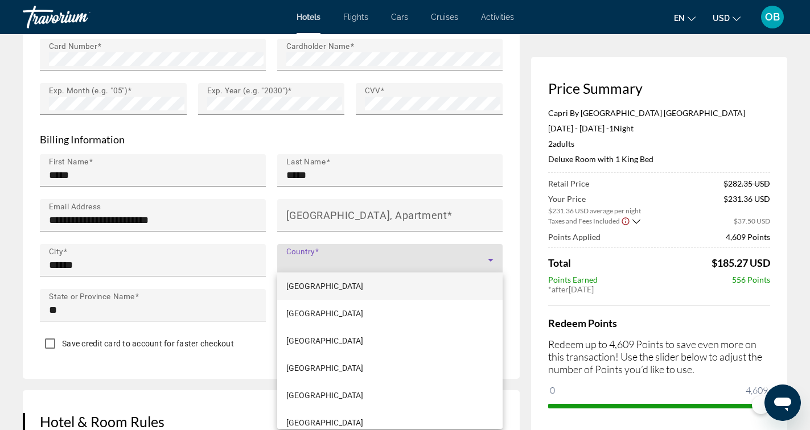
click at [339, 257] on div at bounding box center [405, 215] width 810 height 430
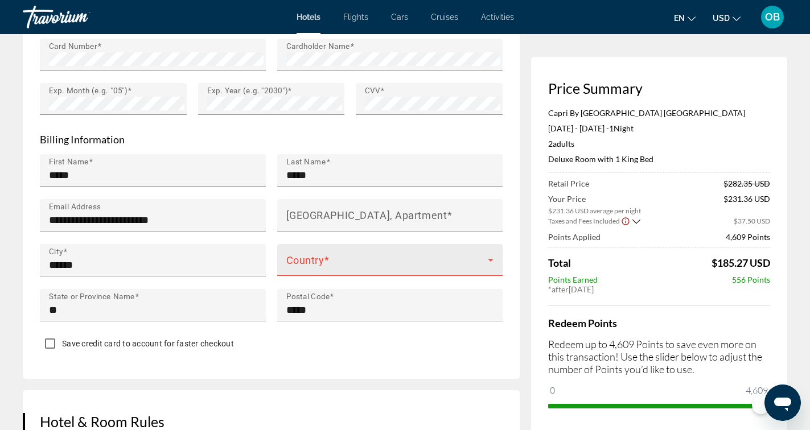
click at [441, 253] on div "Country" at bounding box center [390, 260] width 208 height 32
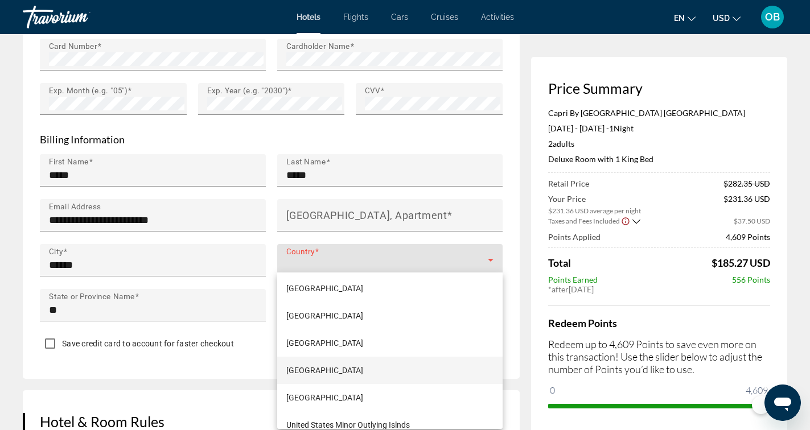
scroll to position [6534, 0]
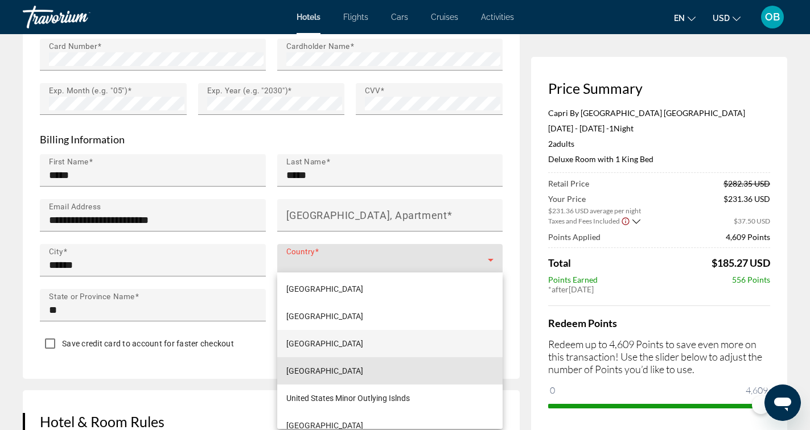
click at [358, 367] on span "[GEOGRAPHIC_DATA]" at bounding box center [324, 371] width 77 height 14
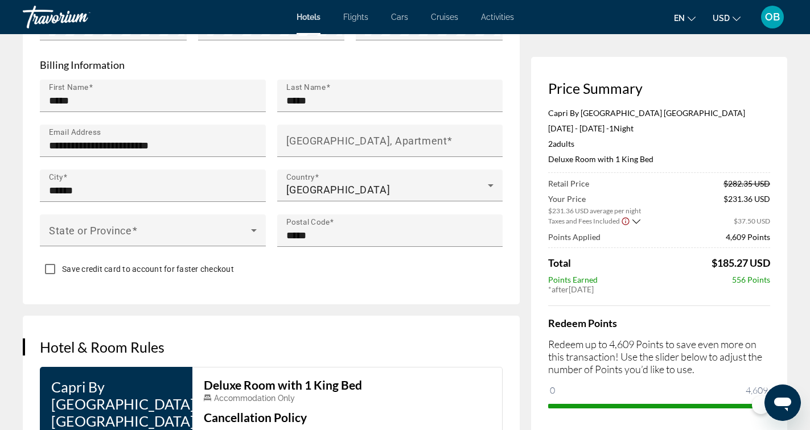
scroll to position [1121, 0]
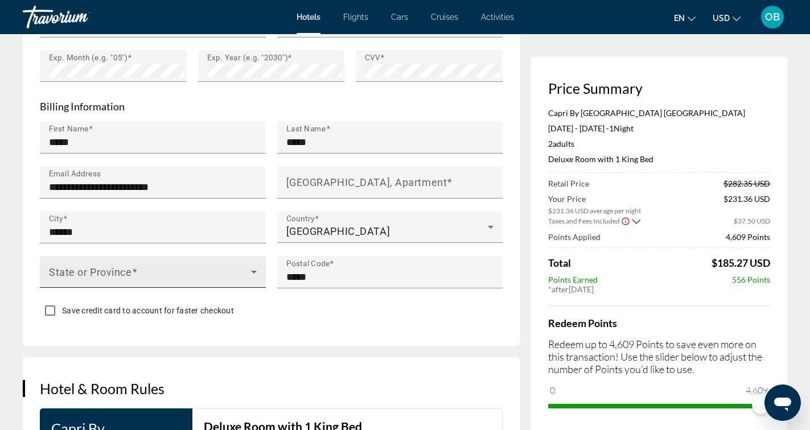
click at [216, 270] on span "Main content" at bounding box center [150, 277] width 202 height 14
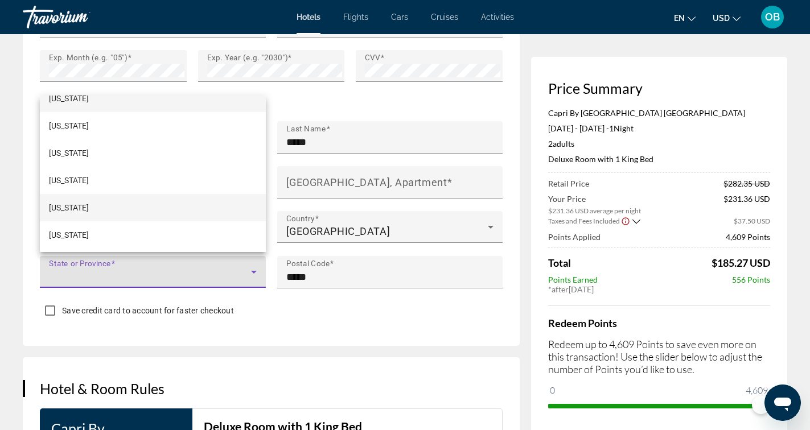
scroll to position [28, 0]
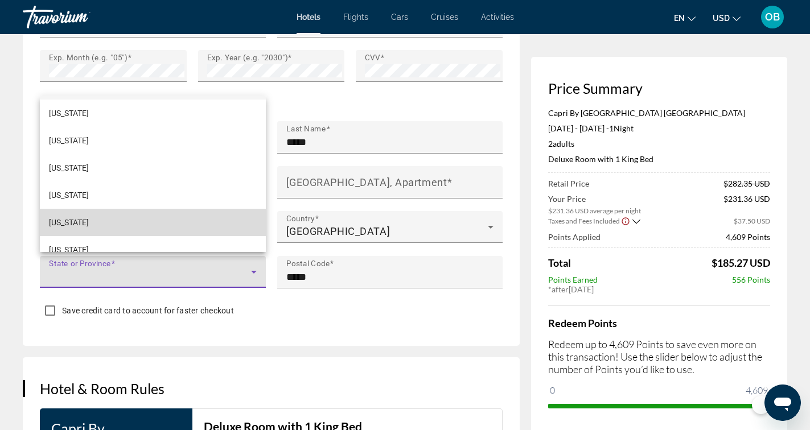
click at [154, 220] on mat-option "[US_STATE]" at bounding box center [153, 222] width 226 height 27
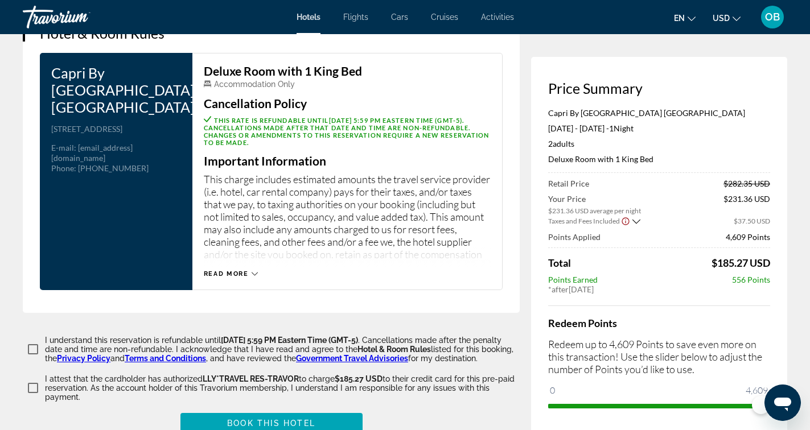
scroll to position [1525, 0]
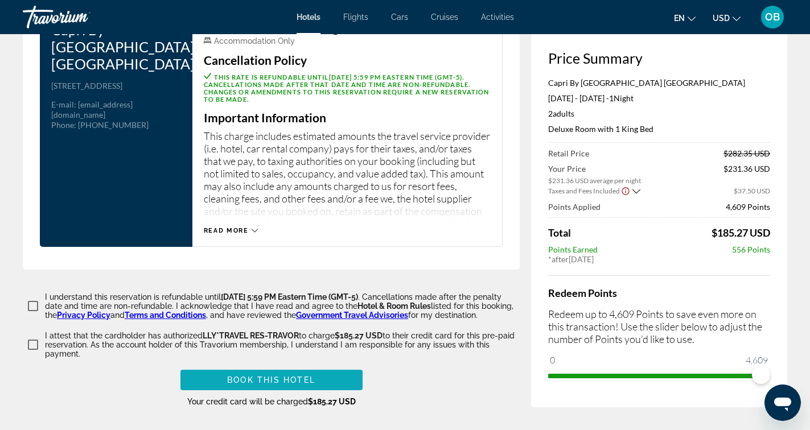
click at [296, 380] on span "Book this hotel" at bounding box center [271, 380] width 88 height 9
type input "***"
click at [236, 379] on span "Book this hotel" at bounding box center [271, 380] width 88 height 9
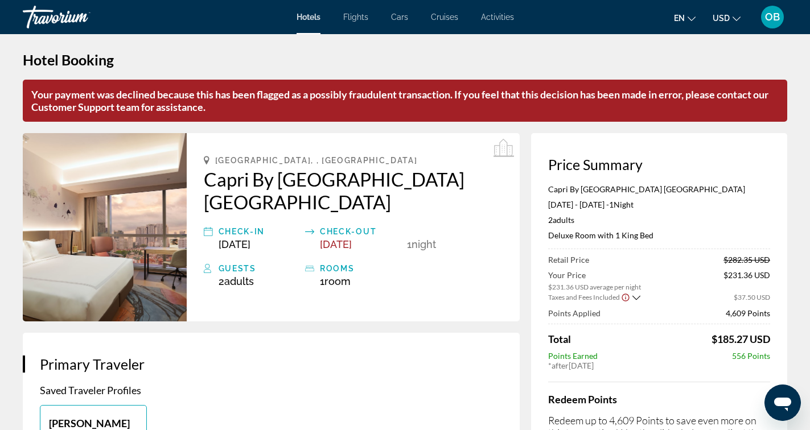
scroll to position [0, 0]
